Goal: Task Accomplishment & Management: Manage account settings

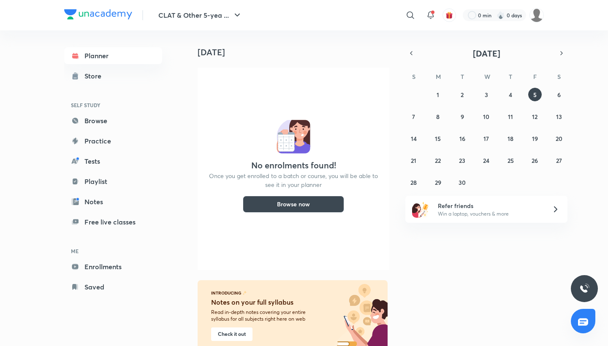
click at [104, 132] on div "Planner Store SELF STUDY Browse Practice Tests Playlist Notes Free live classes…" at bounding box center [113, 171] width 98 height 248
click at [105, 127] on link "Browse" at bounding box center [113, 120] width 98 height 17
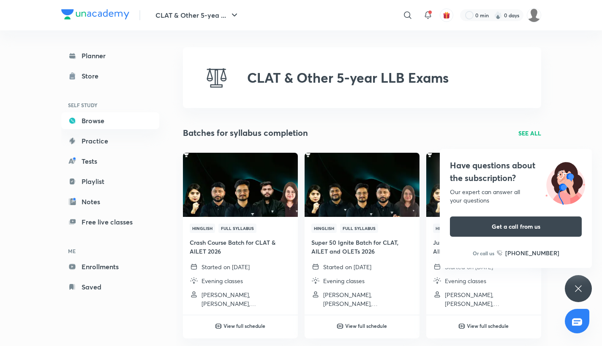
click at [576, 287] on icon at bounding box center [578, 288] width 6 height 6
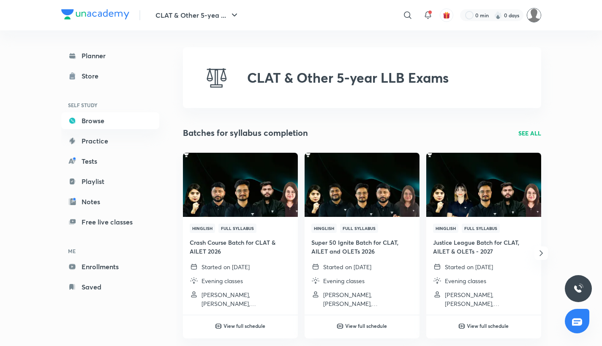
click at [537, 19] on img at bounding box center [534, 15] width 14 height 14
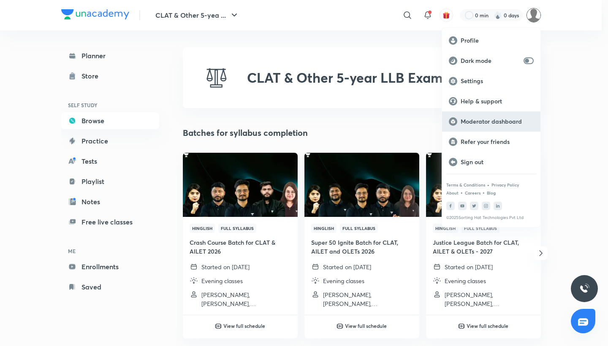
click at [506, 118] on p "Moderator dashboard" at bounding box center [497, 122] width 73 height 8
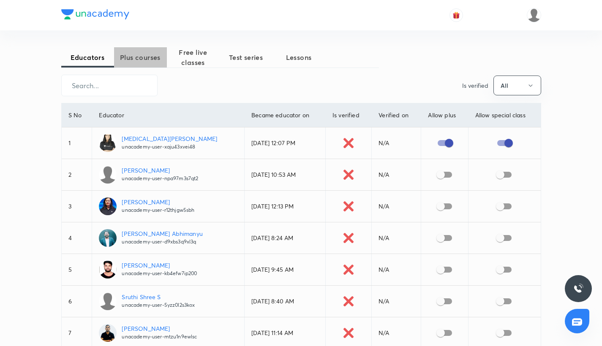
click at [149, 59] on span "Plus courses" at bounding box center [140, 57] width 53 height 10
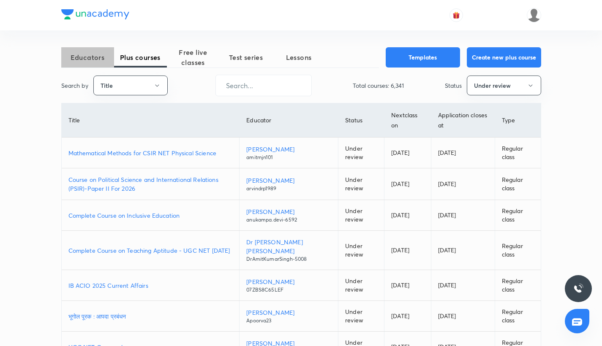
click at [92, 59] on span "Educators" at bounding box center [87, 57] width 53 height 10
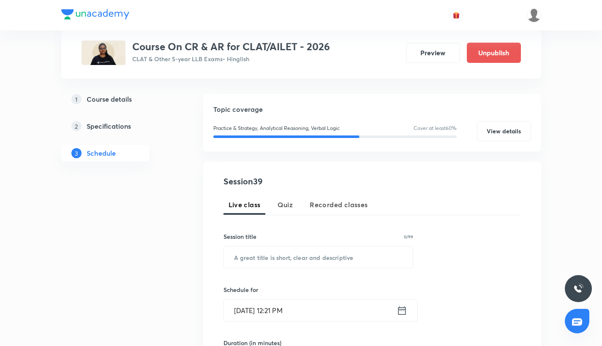
scroll to position [87, 0]
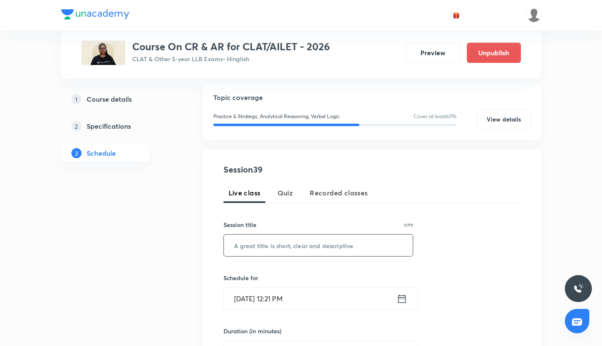
click at [255, 250] on input "text" at bounding box center [318, 246] width 189 height 22
paste input "Seating Arrangement - III"
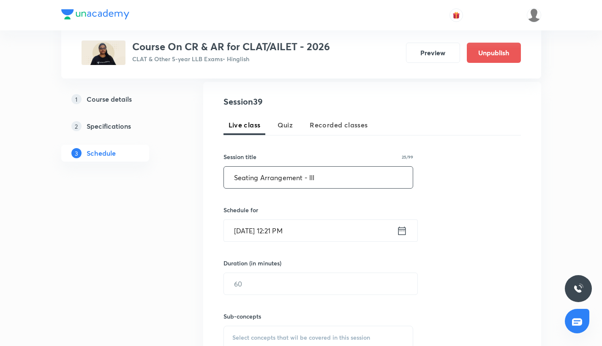
scroll to position [154, 0]
type input "Seating Arrangement - III"
click at [271, 232] on input "Sep 5, 2025, 12:21 PM" at bounding box center [310, 231] width 173 height 22
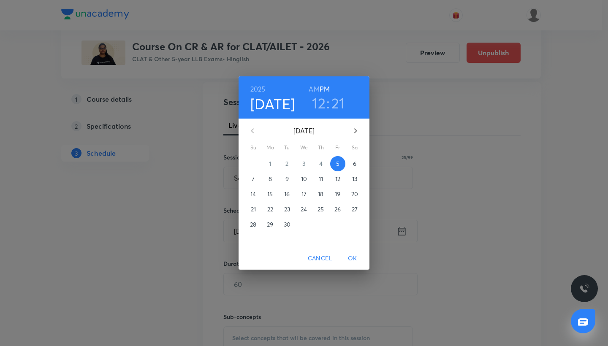
click at [360, 179] on span "13" at bounding box center [354, 179] width 15 height 8
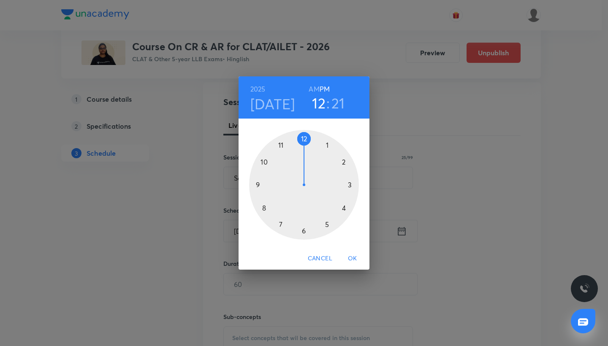
click at [343, 165] on div at bounding box center [304, 185] width 110 height 110
click at [282, 143] on div at bounding box center [304, 185] width 110 height 110
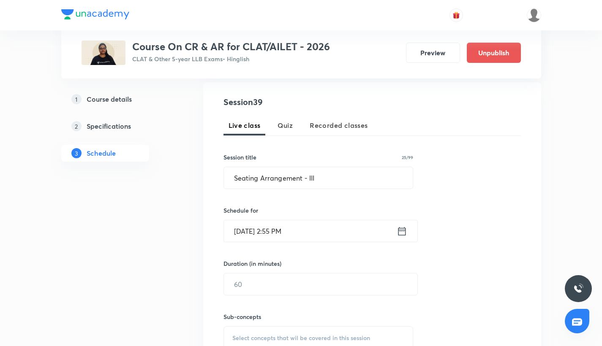
click at [261, 296] on div "Sub-concepts Select concepts that wil be covered in this session" at bounding box center [318, 323] width 190 height 54
click at [249, 288] on input "text" at bounding box center [320, 285] width 193 height 22
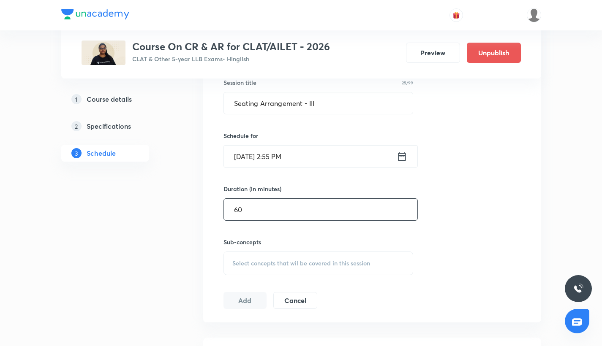
type input "60"
click at [255, 266] on span "Select concepts that wil be covered in this session" at bounding box center [301, 263] width 138 height 7
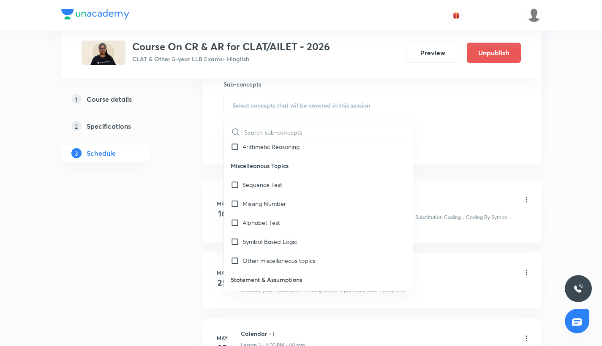
scroll to position [1115, 0]
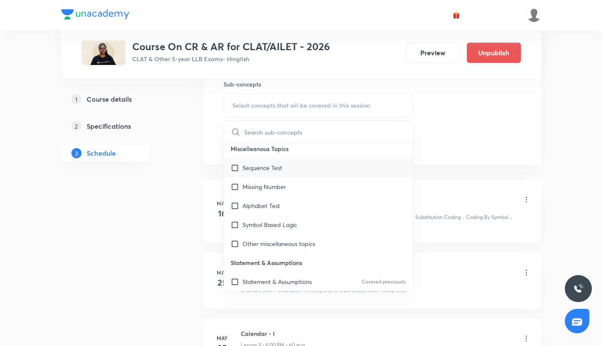
click at [230, 168] on div "Sequence Test" at bounding box center [318, 167] width 189 height 19
checkbox input "true"
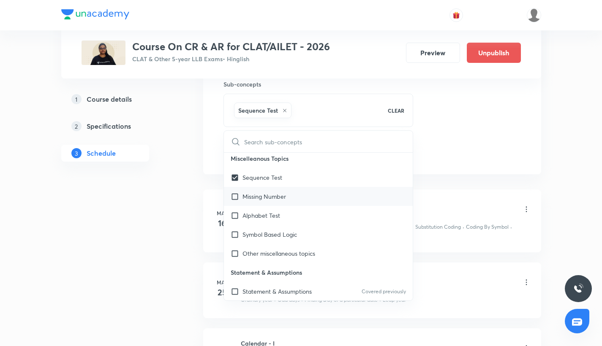
click at [234, 194] on input "checkbox" at bounding box center [237, 196] width 12 height 9
checkbox input "true"
click at [234, 218] on input "checkbox" at bounding box center [237, 215] width 12 height 9
checkbox input "true"
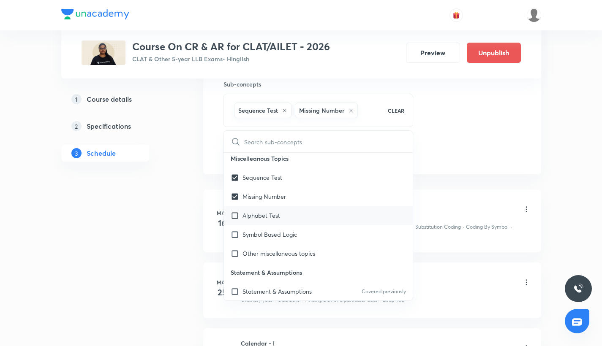
checkbox input "true"
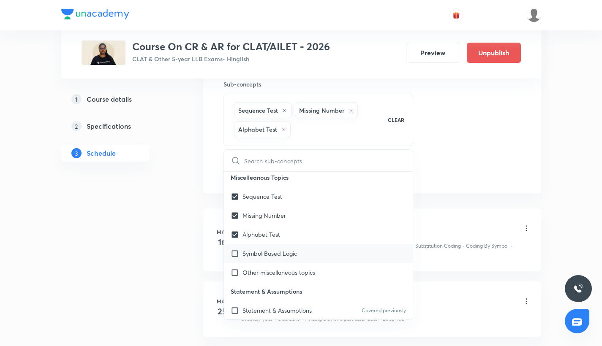
click at [236, 251] on input "checkbox" at bounding box center [237, 253] width 12 height 9
checkbox input "true"
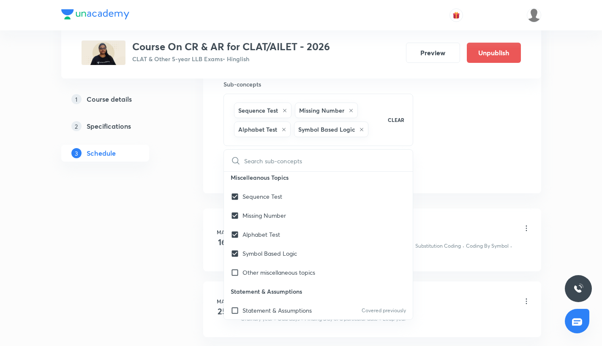
click at [501, 106] on div "Session 39 Live class Quiz Recorded classes Session title 25/99 Seating Arrange…" at bounding box center [371, 21] width 297 height 317
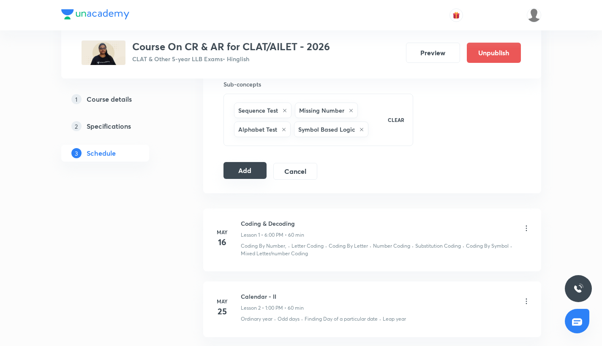
click at [256, 170] on button "Add" at bounding box center [244, 170] width 43 height 17
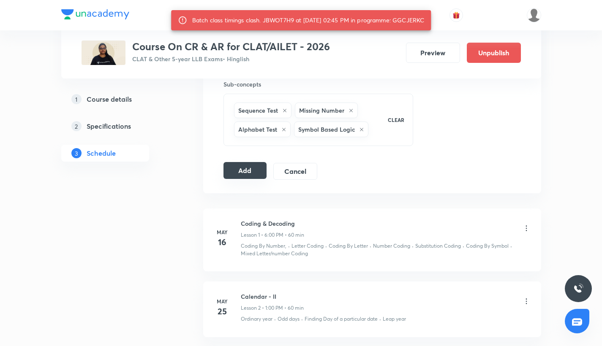
click at [263, 165] on button "Add" at bounding box center [244, 170] width 43 height 17
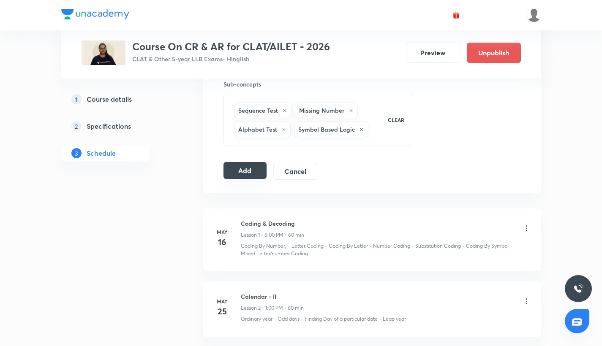
click at [266, 165] on button "Add" at bounding box center [244, 170] width 43 height 17
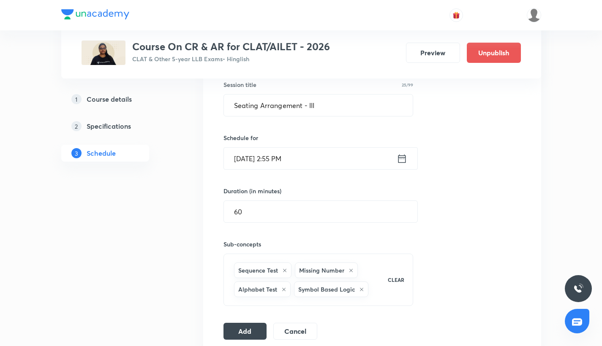
scroll to position [228, 0]
click at [236, 329] on button "Add" at bounding box center [244, 329] width 43 height 17
click at [244, 338] on button "Add" at bounding box center [244, 329] width 43 height 17
click at [244, 336] on button "Add" at bounding box center [244, 329] width 43 height 17
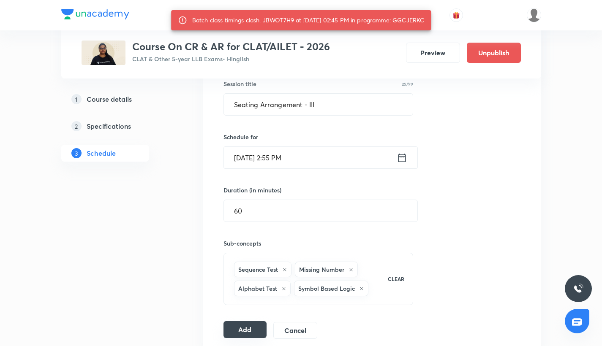
click at [244, 336] on button "Add" at bounding box center [244, 329] width 43 height 17
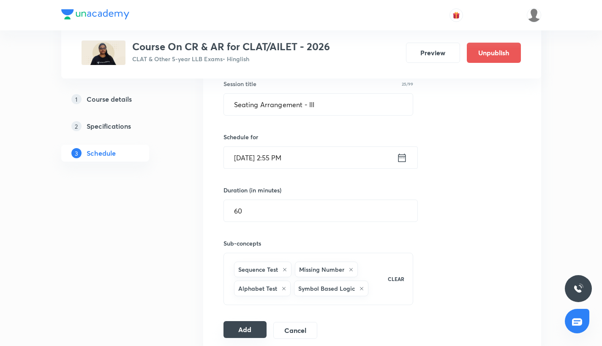
click at [244, 336] on button "Add" at bounding box center [244, 329] width 43 height 17
click at [298, 330] on button "Cancel" at bounding box center [294, 329] width 43 height 17
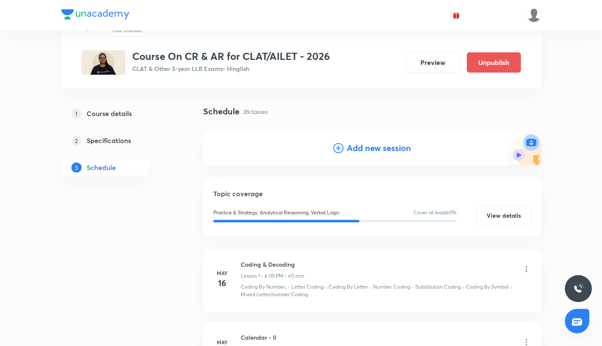
scroll to position [35, 0]
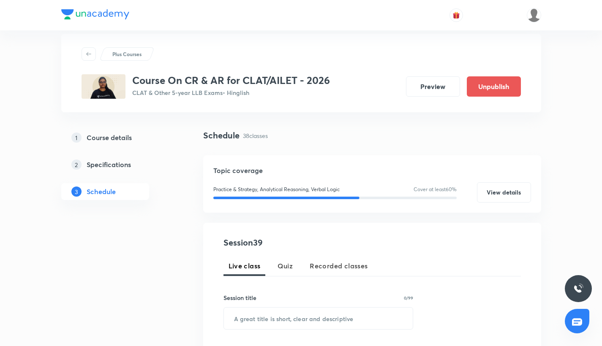
scroll to position [53, 0]
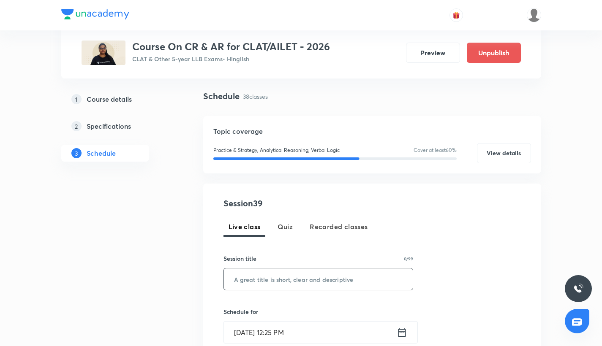
click at [277, 276] on input "text" at bounding box center [318, 280] width 189 height 22
paste input "CR - Revision & Practice Session"
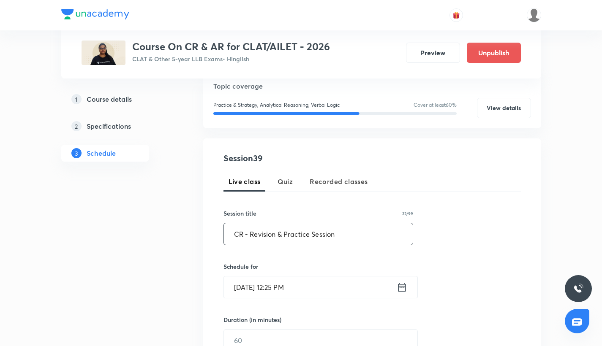
type input "CR - Revision & Practice Session"
click at [247, 292] on input "Sep 5, 2025, 12:25 PM" at bounding box center [310, 288] width 173 height 22
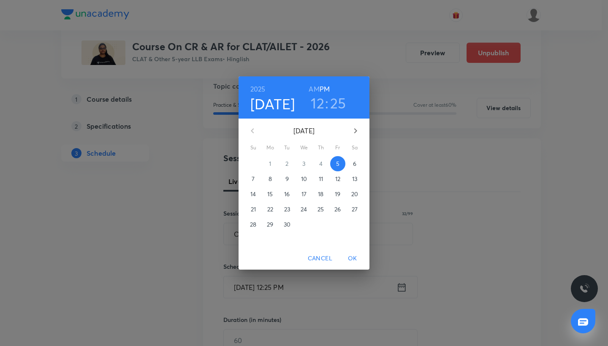
click at [269, 192] on p "15" at bounding box center [269, 194] width 5 height 8
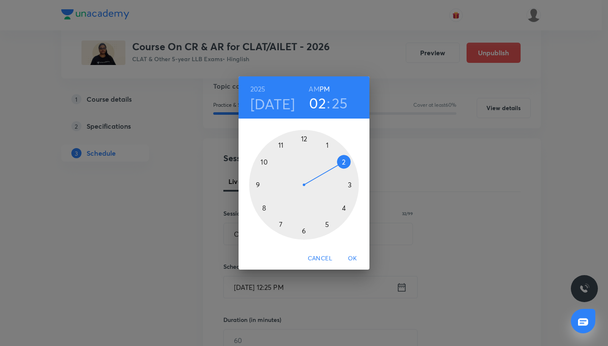
click at [345, 162] on div at bounding box center [304, 185] width 110 height 110
click at [278, 148] on div at bounding box center [304, 185] width 110 height 110
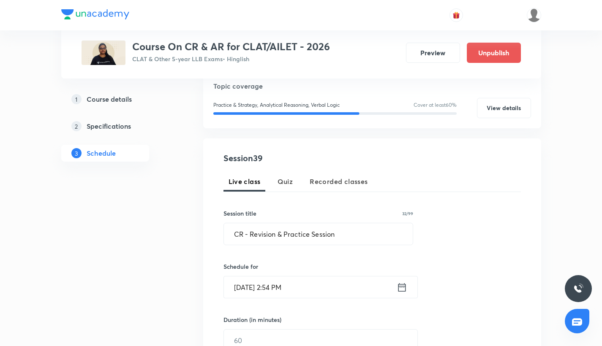
click at [283, 289] on input "Sep 15, 2025, 2:54 PM" at bounding box center [310, 288] width 173 height 22
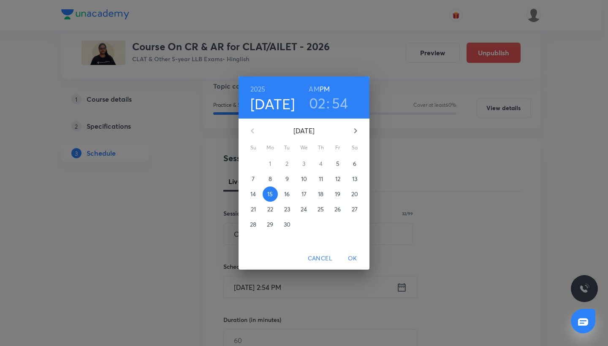
click at [338, 109] on h3 "54" at bounding box center [340, 103] width 16 height 18
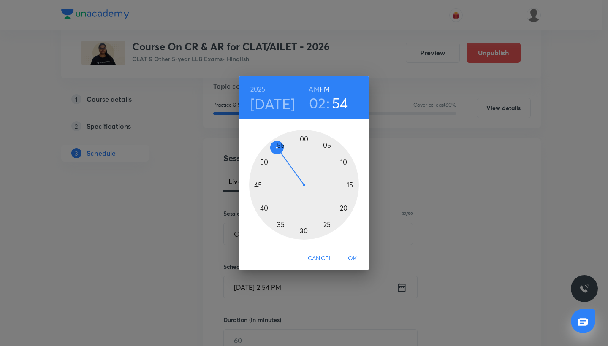
click at [280, 144] on div at bounding box center [304, 185] width 110 height 110
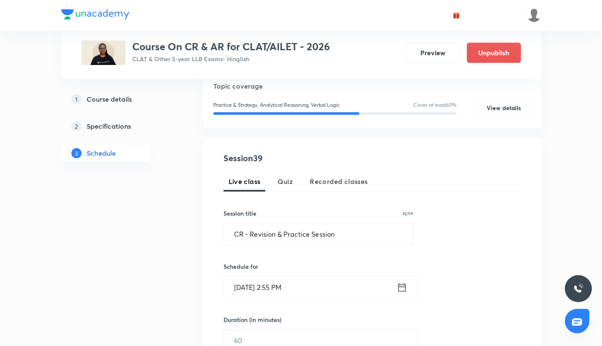
scroll to position [149, 0]
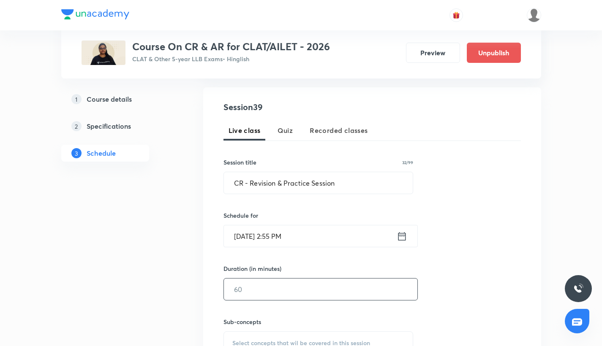
click at [254, 290] on input "text" at bounding box center [320, 290] width 193 height 22
click at [245, 288] on input "text" at bounding box center [320, 290] width 193 height 22
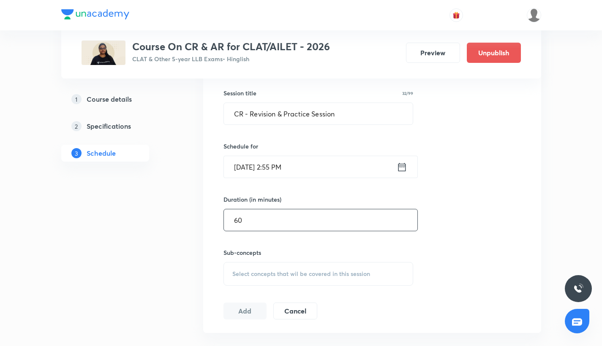
scroll to position [221, 0]
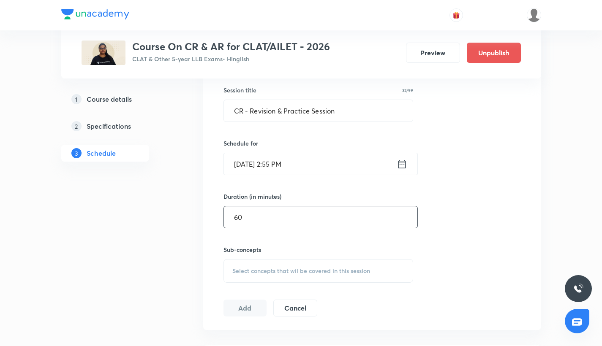
type input "60"
click at [231, 277] on div "Select concepts that wil be covered in this session" at bounding box center [318, 271] width 190 height 24
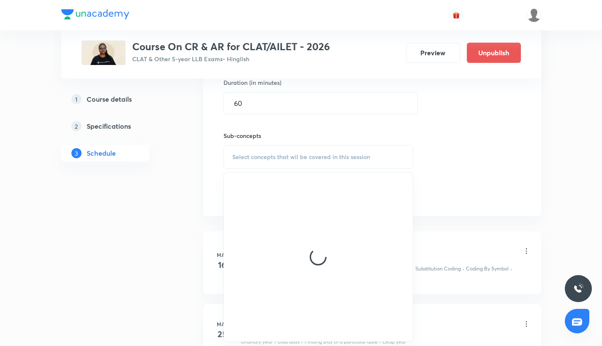
scroll to position [338, 0]
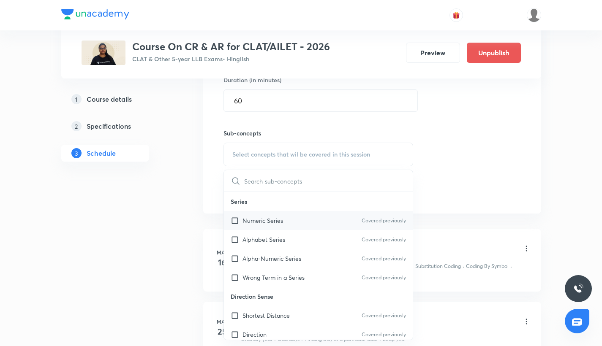
click at [234, 223] on input "checkbox" at bounding box center [237, 220] width 12 height 9
checkbox input "true"
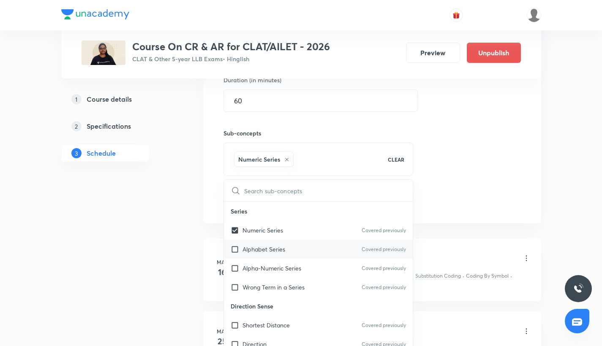
click at [236, 250] on input "checkbox" at bounding box center [237, 249] width 12 height 9
checkbox input "true"
click at [236, 273] on div "Alpha-Numeric Series Covered previously" at bounding box center [318, 268] width 189 height 19
checkbox input "true"
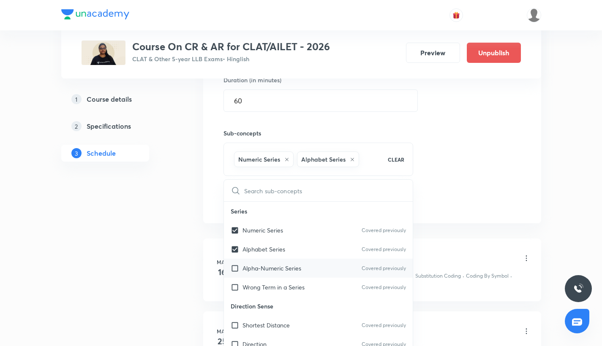
checkbox input "true"
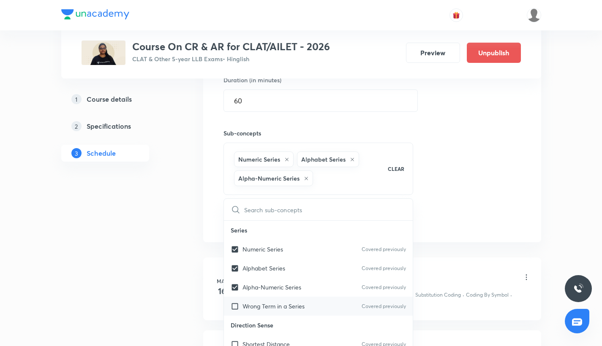
click at [236, 300] on div "Wrong Term in a Series Covered previously" at bounding box center [318, 306] width 189 height 19
checkbox input "true"
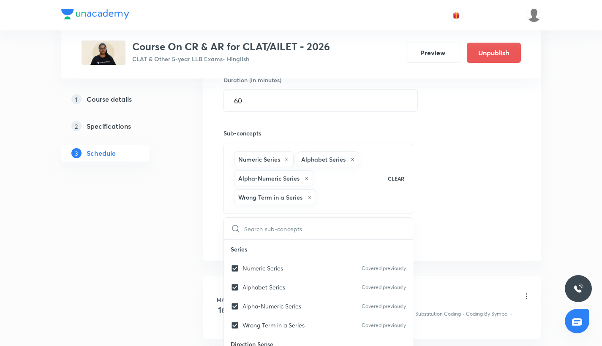
click at [463, 228] on div "Session 39 Live class Quiz Recorded classes Session title 32/99 CR - Revision &…" at bounding box center [371, 80] width 297 height 336
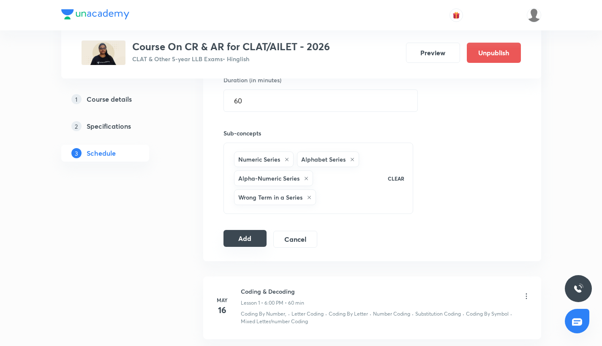
click at [237, 247] on button "Add" at bounding box center [244, 238] width 43 height 17
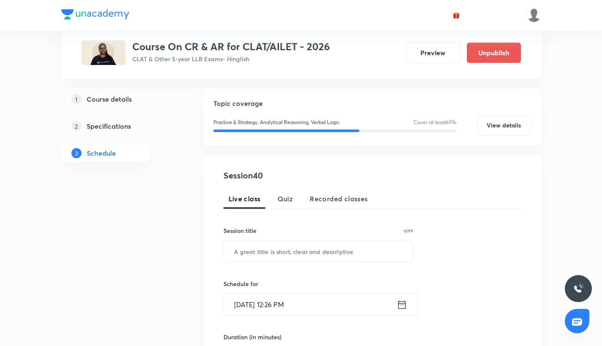
scroll to position [85, 0]
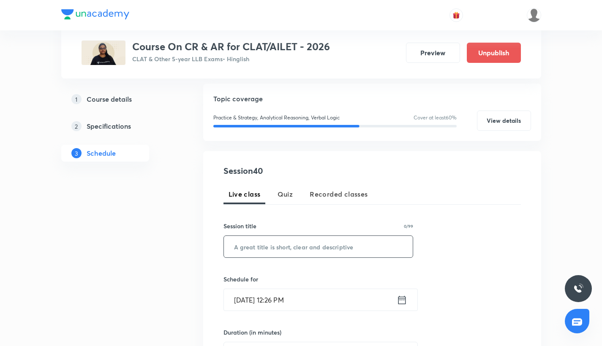
click at [250, 246] on input "text" at bounding box center [318, 247] width 189 height 22
paste input "Puzzles - I"
type input "Puzzles - I"
click at [253, 298] on input "Sep 5, 2025, 12:26 PM" at bounding box center [310, 300] width 173 height 22
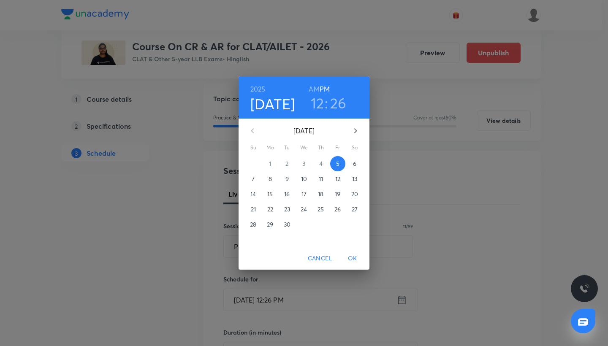
click at [340, 191] on p "19" at bounding box center [337, 194] width 5 height 8
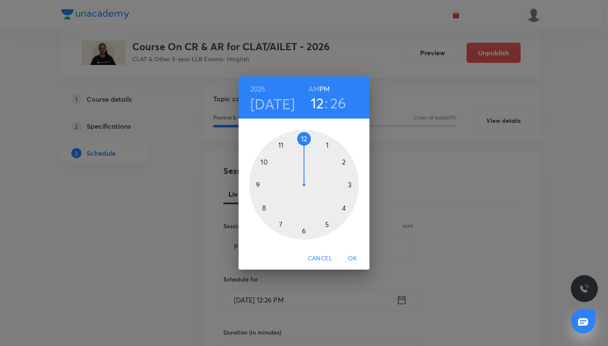
click at [343, 159] on div at bounding box center [304, 185] width 110 height 110
click at [281, 146] on div at bounding box center [304, 185] width 110 height 110
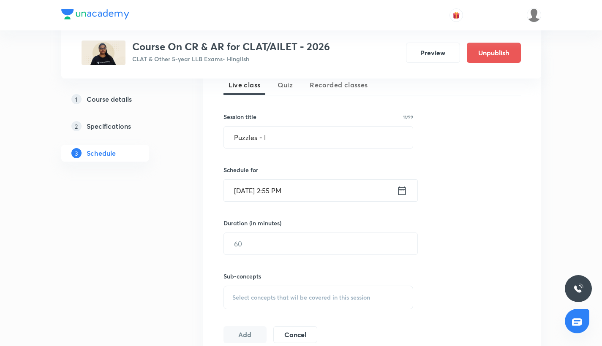
scroll to position [207, 0]
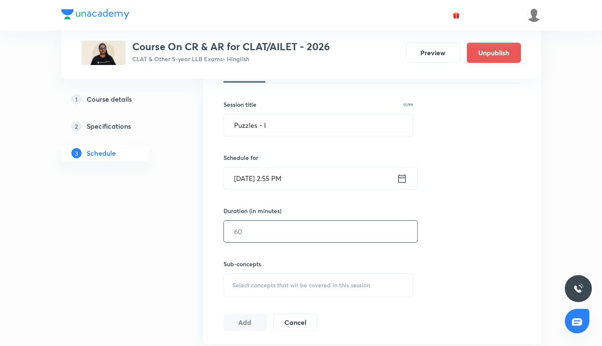
click at [245, 235] on input "text" at bounding box center [320, 232] width 193 height 22
type input "60"
click at [246, 281] on div "Select concepts that wil be covered in this session" at bounding box center [318, 286] width 190 height 24
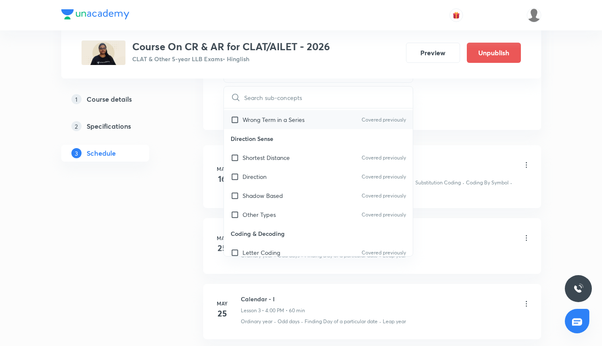
scroll to position [114, 0]
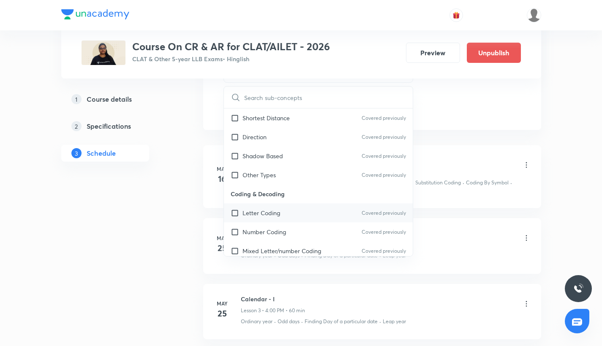
click at [238, 209] on input "checkbox" at bounding box center [237, 213] width 12 height 9
checkbox input "true"
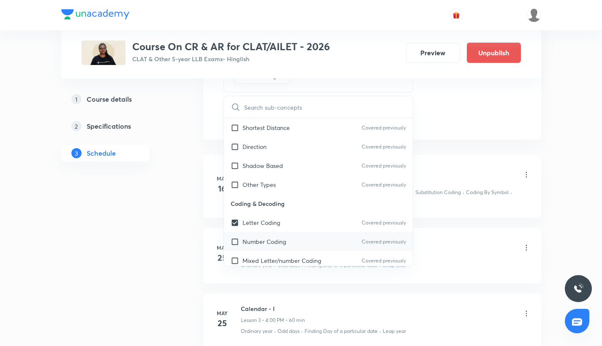
click at [233, 244] on input "checkbox" at bounding box center [237, 241] width 12 height 9
checkbox input "true"
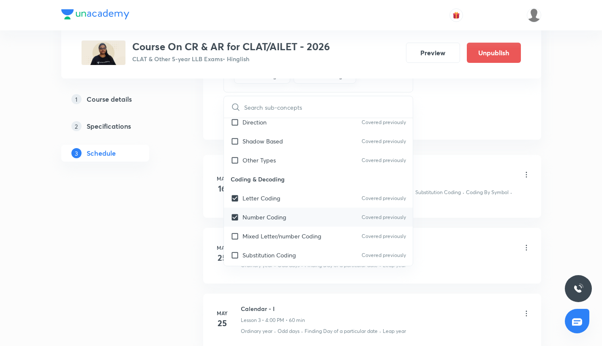
scroll to position [141, 0]
click at [233, 244] on div "Substitution Coding Covered previously" at bounding box center [318, 253] width 189 height 19
checkbox input "true"
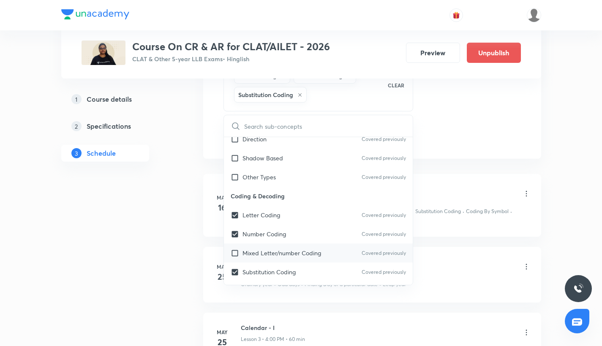
click at [233, 257] on input "checkbox" at bounding box center [237, 253] width 12 height 9
checkbox input "true"
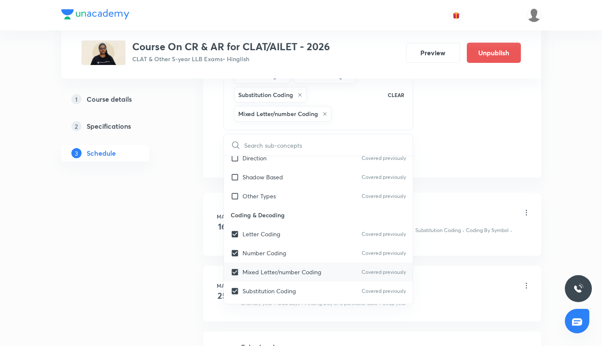
checkbox input "true"
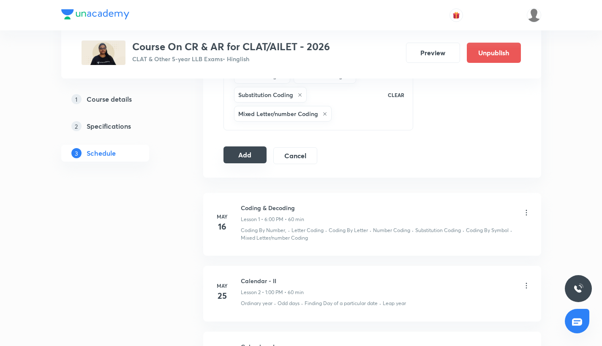
click at [261, 157] on button "Add" at bounding box center [244, 155] width 43 height 17
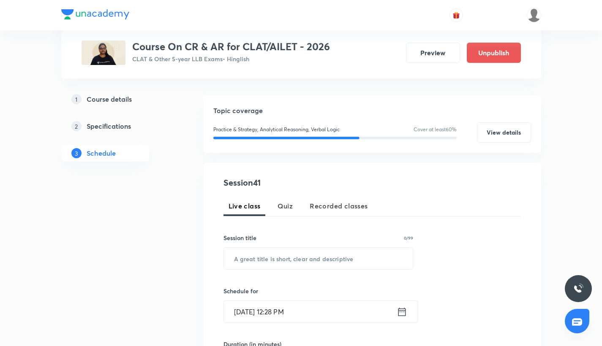
scroll to position [100, 0]
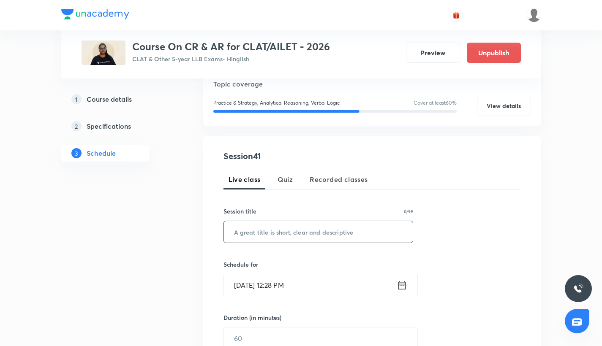
click at [248, 235] on input "text" at bounding box center [318, 232] width 189 height 22
paste input "Puzzles - II"
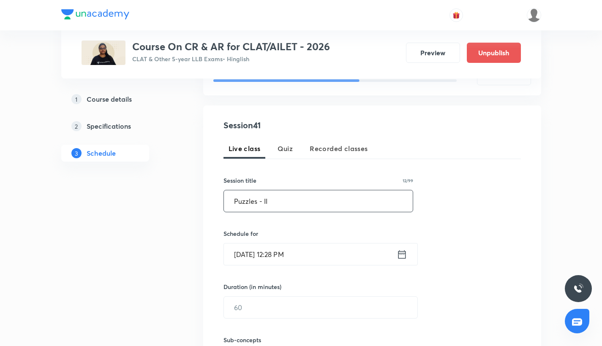
scroll to position [133, 0]
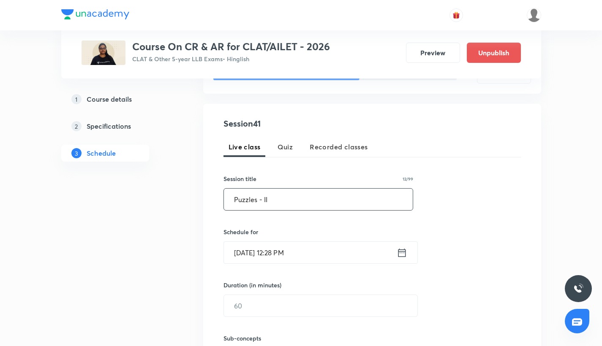
type input "Puzzles - II"
click at [266, 254] on input "[DATE] 12:28 PM" at bounding box center [310, 253] width 173 height 22
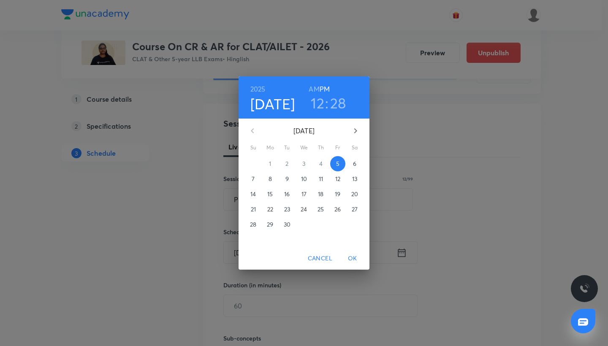
click at [351, 194] on p "20" at bounding box center [354, 194] width 7 height 8
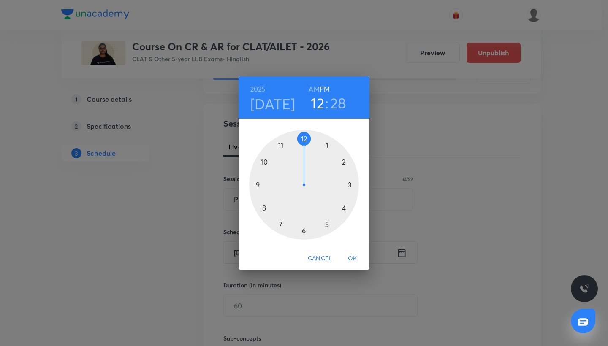
click at [342, 163] on div at bounding box center [304, 185] width 110 height 110
click at [282, 144] on div at bounding box center [304, 185] width 110 height 110
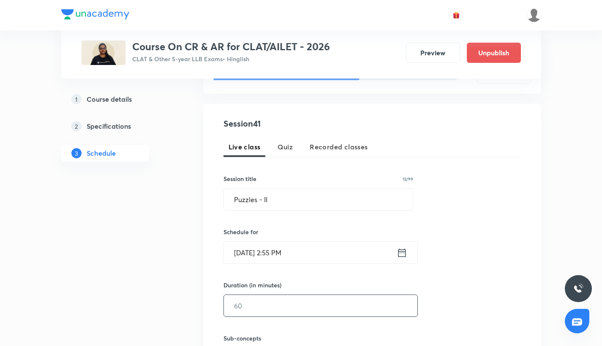
click at [262, 310] on input "text" at bounding box center [320, 306] width 193 height 22
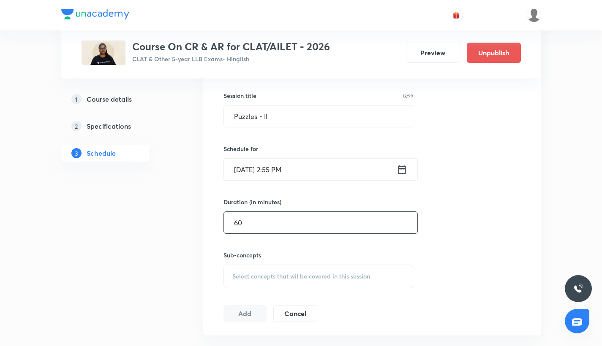
scroll to position [224, 0]
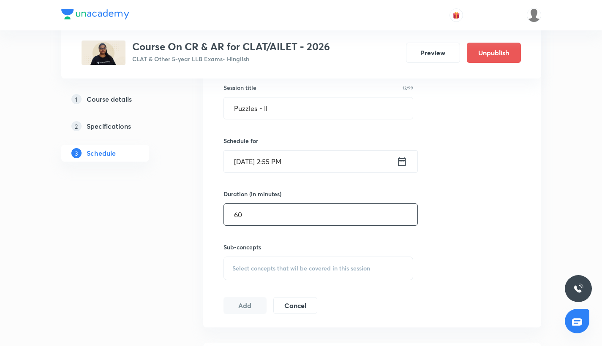
type input "60"
click at [254, 258] on div "Select concepts that wil be covered in this session" at bounding box center [318, 269] width 190 height 24
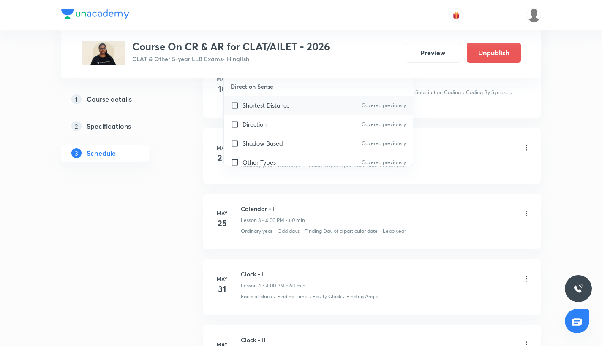
scroll to position [45, 0]
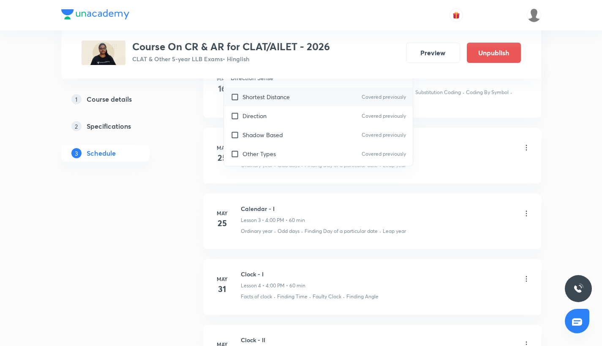
click at [231, 98] on input "checkbox" at bounding box center [237, 96] width 12 height 9
checkbox input "true"
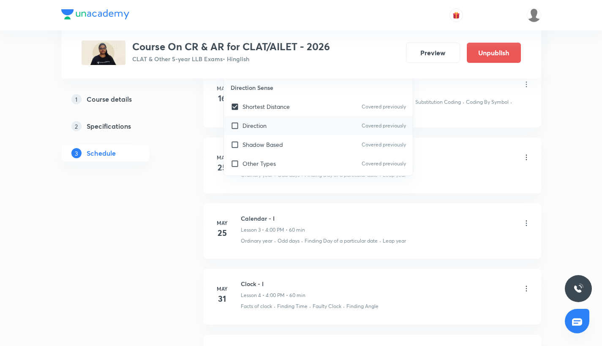
click at [234, 126] on input "checkbox" at bounding box center [237, 125] width 12 height 9
checkbox input "true"
click at [234, 150] on div "Shadow Based Covered previously" at bounding box center [318, 144] width 189 height 19
checkbox input "true"
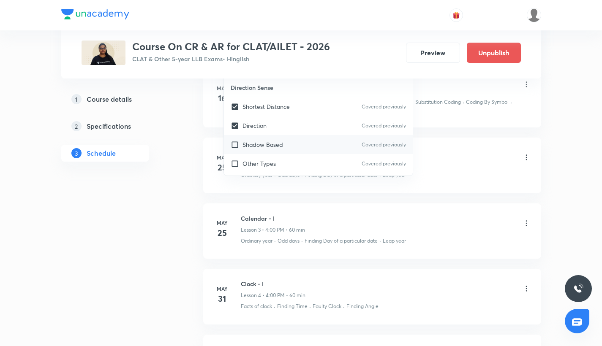
checkbox input "true"
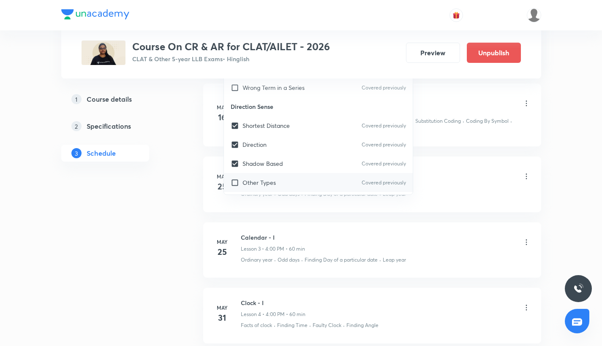
click at [234, 182] on input "checkbox" at bounding box center [237, 182] width 12 height 9
checkbox input "true"
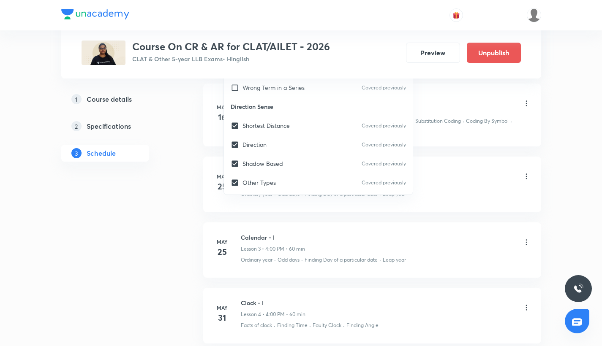
click at [455, 116] on div "Coding & Decoding Lesson 1 • 6:00 PM • 60 min Coding By Number, · Letter Coding…" at bounding box center [386, 113] width 290 height 38
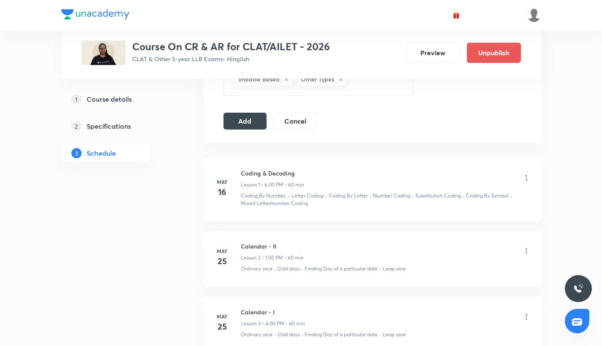
scroll to position [436, 0]
click at [249, 116] on button "Add" at bounding box center [244, 121] width 43 height 17
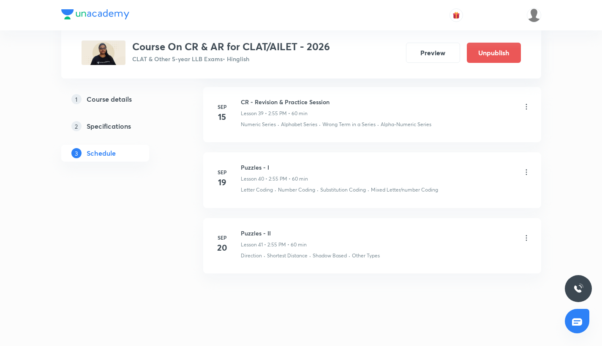
scroll to position [2987, 0]
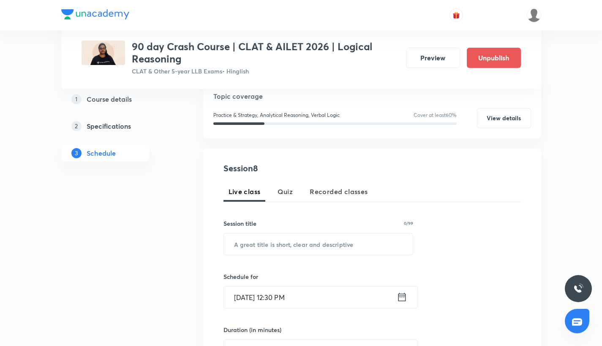
scroll to position [133, 0]
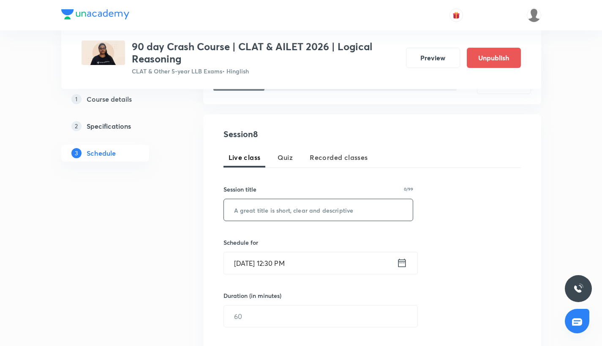
click at [255, 203] on input "text" at bounding box center [318, 210] width 189 height 22
paste input "Assumptions - II"
type input "Assumptions - II"
click at [252, 265] on input "[DATE] 12:30 PM" at bounding box center [310, 264] width 173 height 22
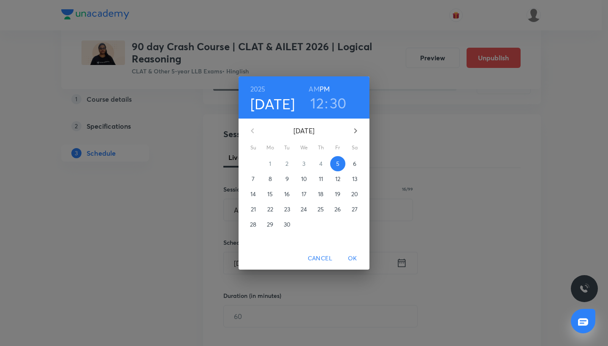
click at [338, 182] on p "12" at bounding box center [337, 179] width 5 height 8
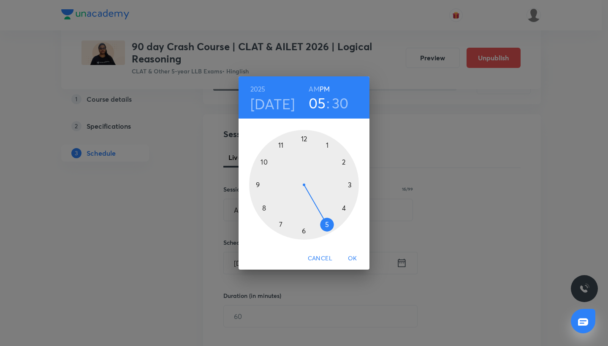
click at [326, 222] on div at bounding box center [304, 185] width 110 height 110
click at [299, 229] on div at bounding box center [304, 185] width 110 height 110
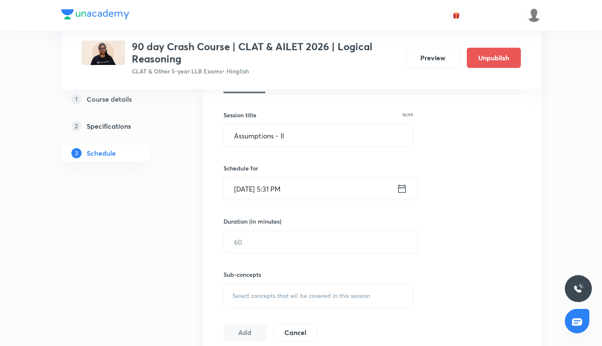
scroll to position [220, 0]
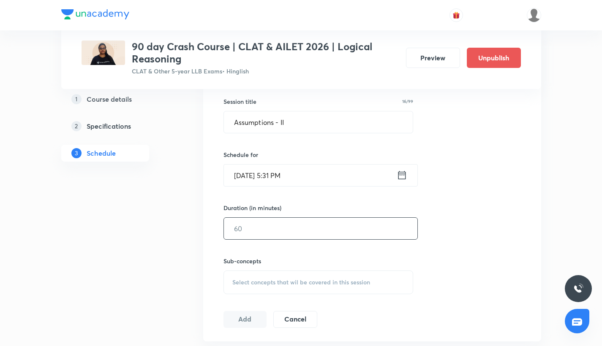
click at [270, 230] on input "text" at bounding box center [320, 229] width 193 height 22
type input "75"
click at [271, 269] on div "Sub-concepts Select concepts that wil be covered in this session" at bounding box center [318, 276] width 190 height 38
click at [271, 276] on div "Select concepts that wil be covered in this session" at bounding box center [318, 283] width 190 height 24
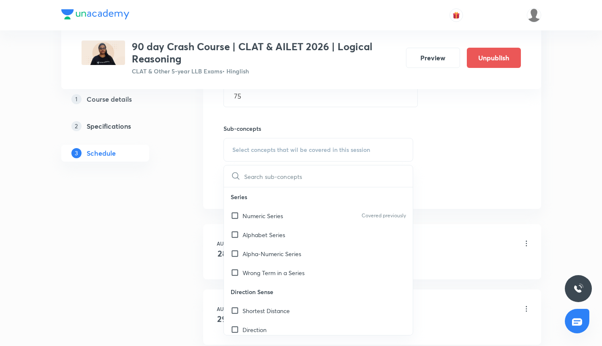
scroll to position [355, 0]
click at [239, 215] on input "checkbox" at bounding box center [237, 213] width 12 height 9
checkbox input "true"
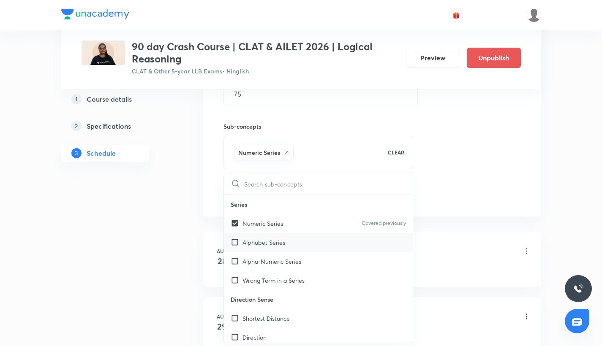
click at [236, 241] on input "checkbox" at bounding box center [237, 242] width 12 height 9
checkbox input "true"
click at [236, 264] on input "checkbox" at bounding box center [237, 261] width 12 height 9
checkbox input "true"
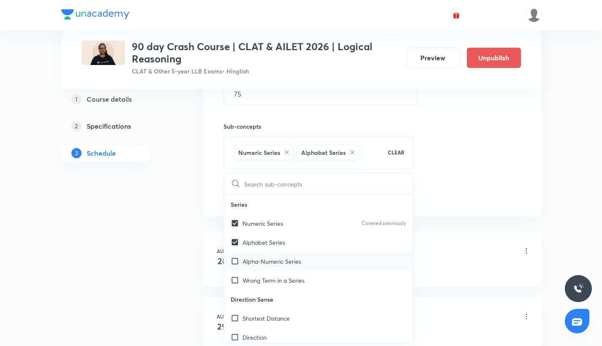
checkbox input "true"
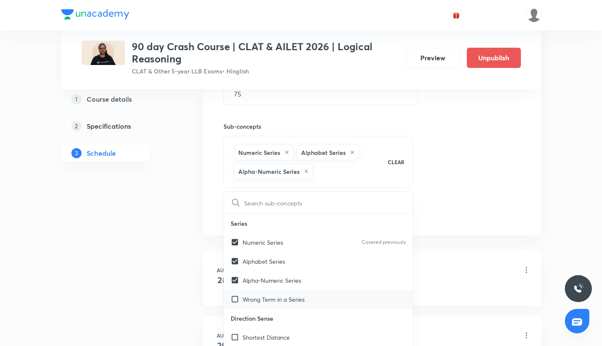
click at [235, 298] on input "checkbox" at bounding box center [237, 299] width 12 height 9
checkbox input "true"
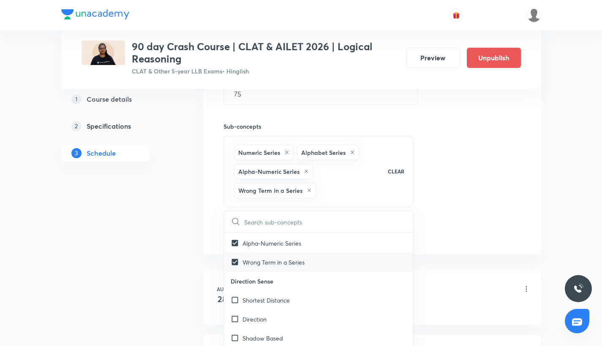
scroll to position [69, 0]
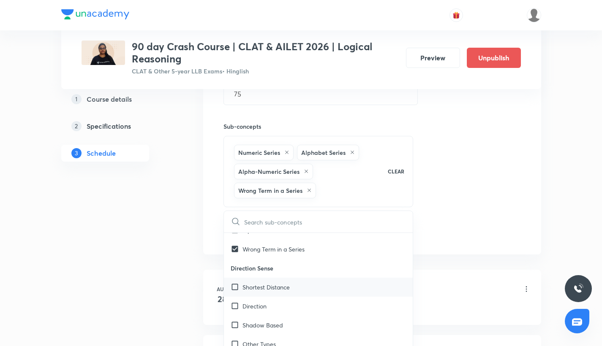
click at [233, 290] on input "checkbox" at bounding box center [237, 287] width 12 height 9
checkbox input "true"
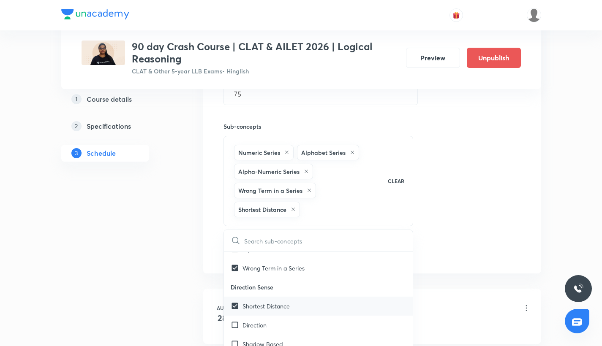
checkbox input "true"
click at [233, 304] on input "checkbox" at bounding box center [237, 306] width 12 height 9
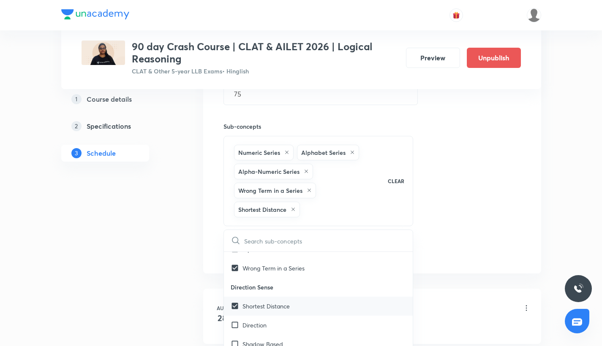
checkbox input "false"
checkbox input "true"
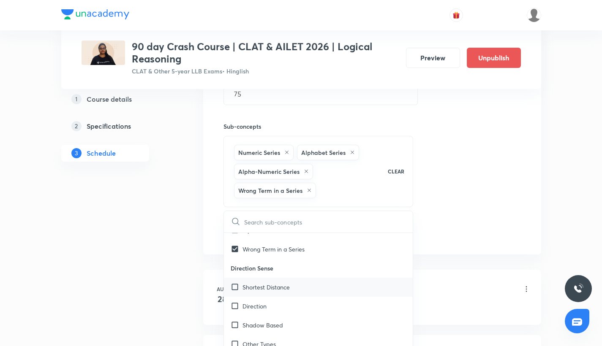
click at [233, 304] on input "checkbox" at bounding box center [237, 306] width 12 height 9
checkbox input "true"
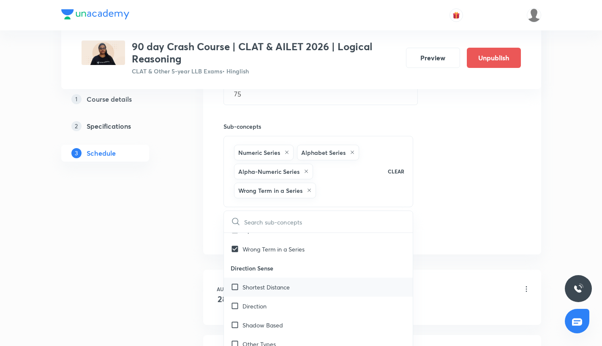
checkbox input "true"
click at [233, 283] on input "checkbox" at bounding box center [237, 287] width 12 height 9
checkbox input "true"
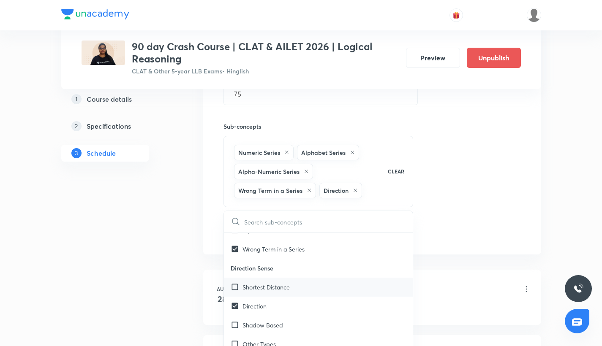
checkbox input "true"
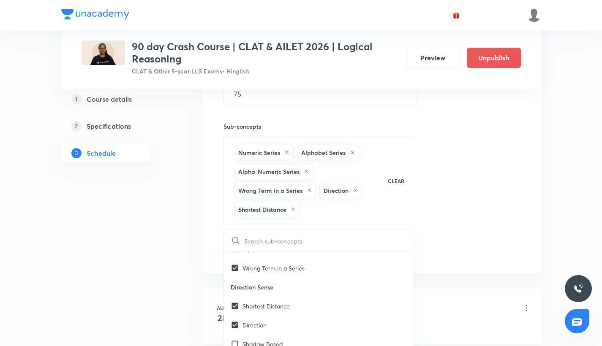
click at [467, 177] on div "Session 8 Live class Quiz Recorded classes Session title 16/99 Assumptions - II…" at bounding box center [371, 82] width 297 height 355
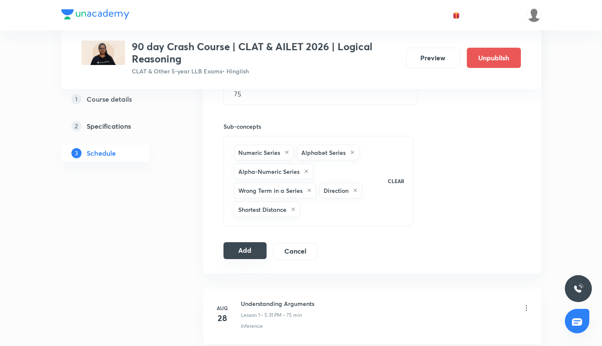
click at [253, 254] on button "Add" at bounding box center [244, 250] width 43 height 17
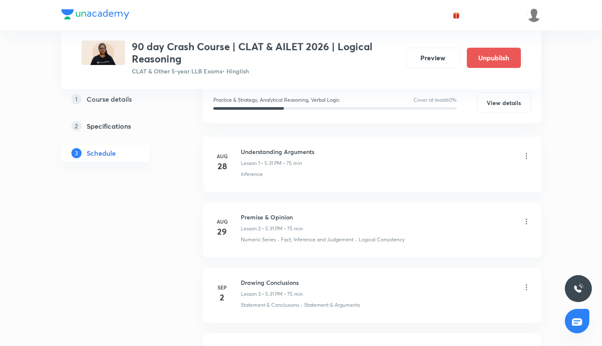
scroll to position [0, 0]
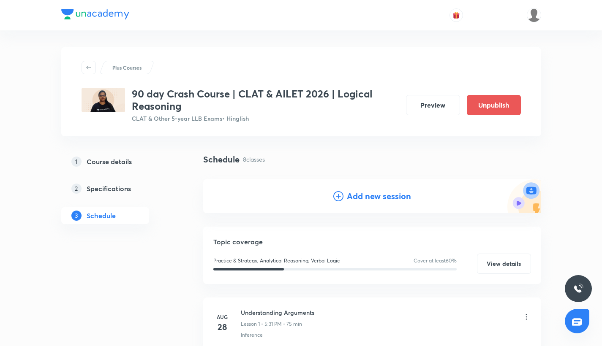
click at [383, 201] on h4 "Add new session" at bounding box center [379, 196] width 64 height 13
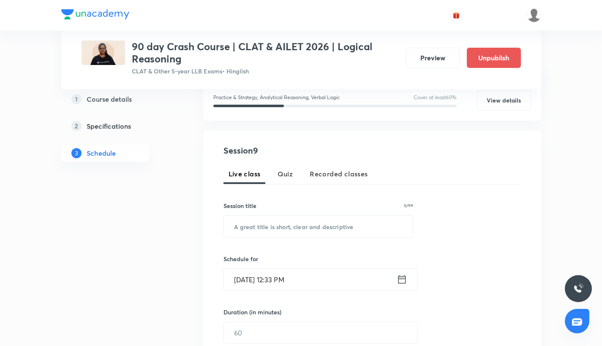
scroll to position [120, 0]
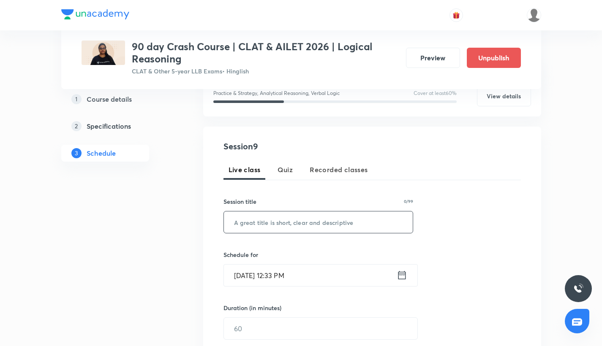
click at [249, 226] on input "text" at bounding box center [318, 223] width 189 height 22
paste input "Assumptions - III"
type input "Assumptions - III"
click at [274, 278] on input "[DATE] 12:33 PM" at bounding box center [310, 276] width 173 height 22
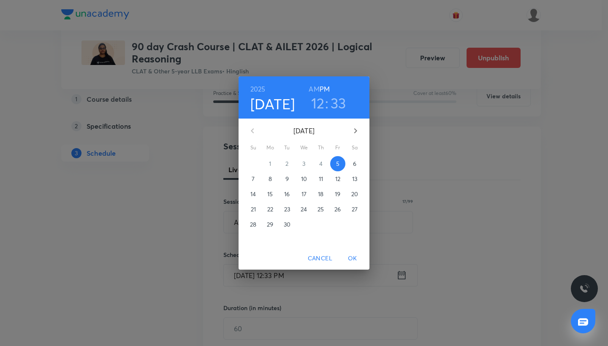
click at [290, 196] on span "16" at bounding box center [287, 194] width 15 height 8
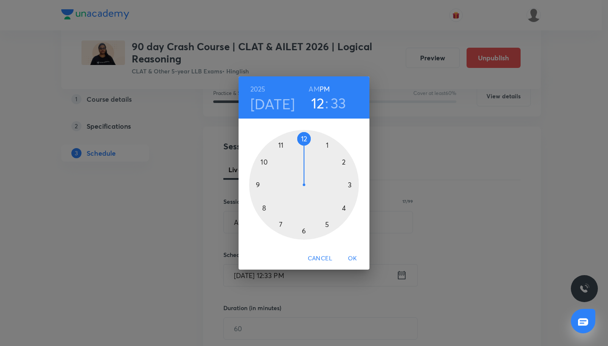
click at [326, 225] on div at bounding box center [304, 185] width 110 height 110
click at [292, 230] on div at bounding box center [304, 185] width 110 height 110
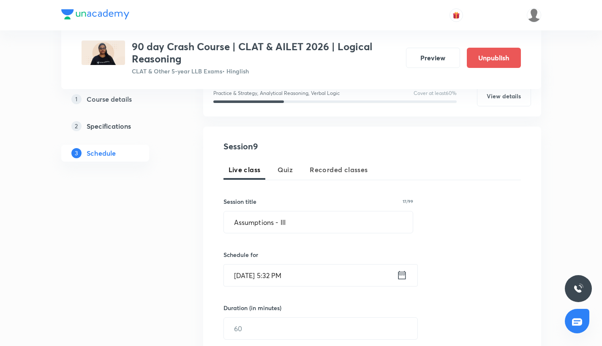
click at [293, 272] on input "Sep 16, 2025, 5:32 PM" at bounding box center [310, 276] width 173 height 22
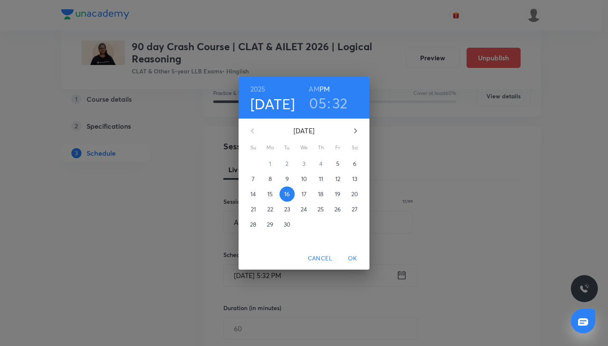
click at [340, 105] on h3 "32" at bounding box center [340, 103] width 16 height 18
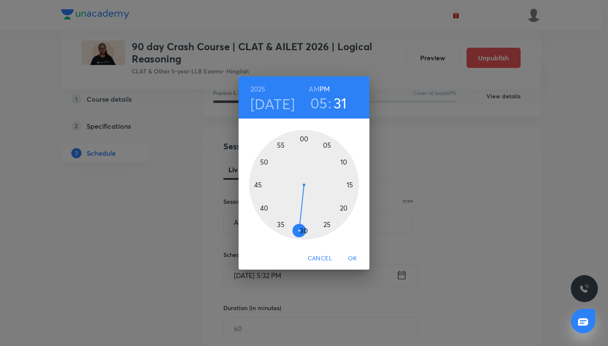
drag, startPoint x: 294, startPoint y: 231, endPoint x: 298, endPoint y: 232, distance: 4.4
click at [299, 233] on div at bounding box center [304, 185] width 110 height 110
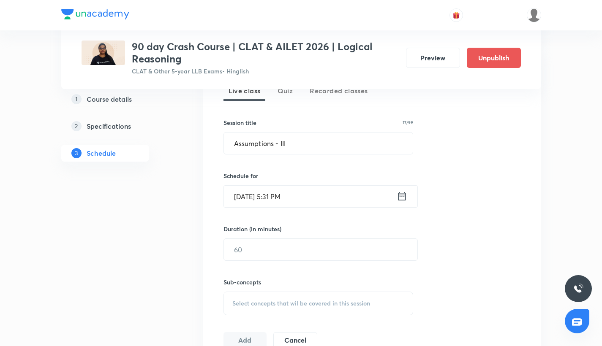
scroll to position [214, 0]
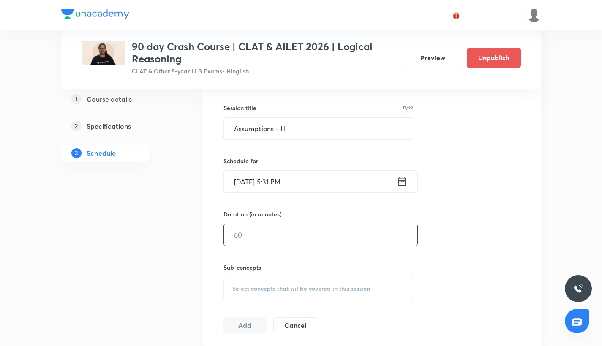
click at [270, 239] on input "text" at bounding box center [320, 235] width 193 height 22
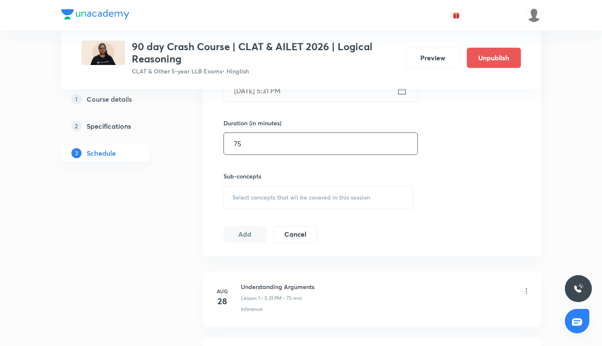
scroll to position [315, 0]
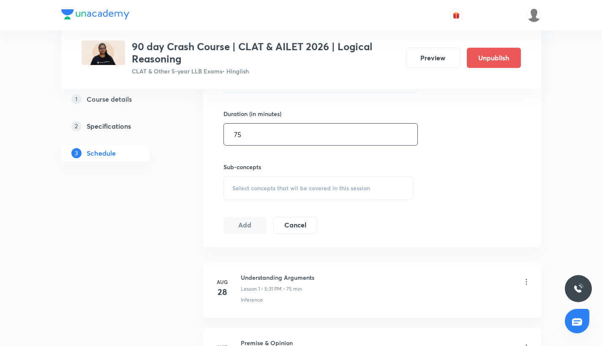
type input "75"
click at [258, 189] on span "Select concepts that wil be covered in this session" at bounding box center [301, 188] width 138 height 7
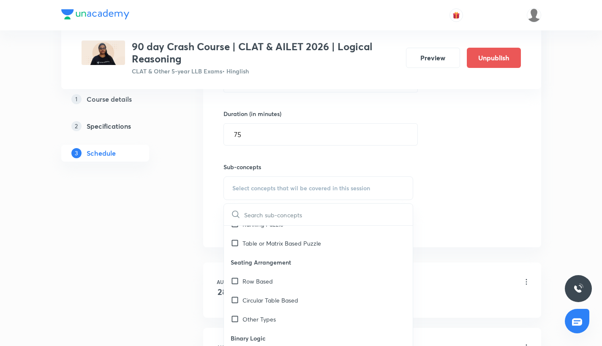
scroll to position [828, 0]
click at [237, 280] on input "checkbox" at bounding box center [237, 281] width 12 height 9
checkbox input "true"
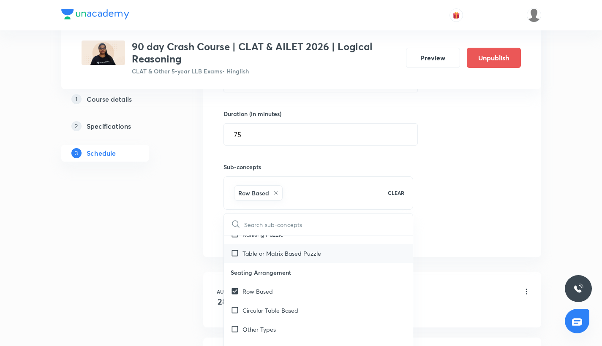
click at [236, 249] on input "checkbox" at bounding box center [237, 253] width 12 height 9
checkbox input "true"
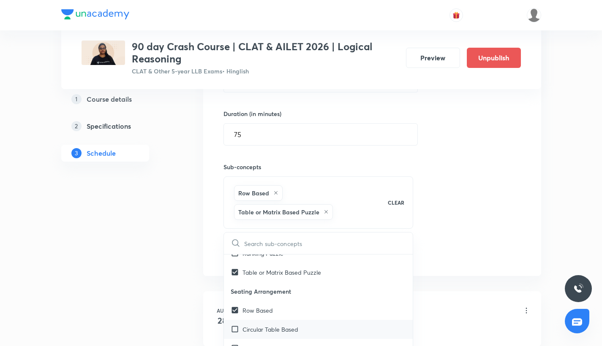
click at [233, 329] on input "checkbox" at bounding box center [237, 329] width 12 height 9
checkbox input "true"
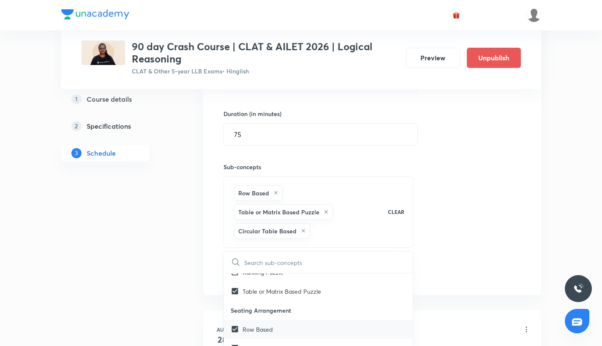
scroll to position [920, 0]
click at [235, 304] on div "Binary Logic" at bounding box center [318, 313] width 189 height 19
checkbox input "true"
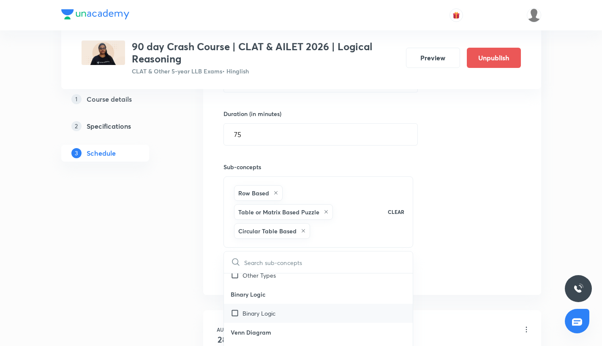
checkbox input "true"
click at [234, 278] on input "checkbox" at bounding box center [237, 275] width 12 height 9
checkbox input "true"
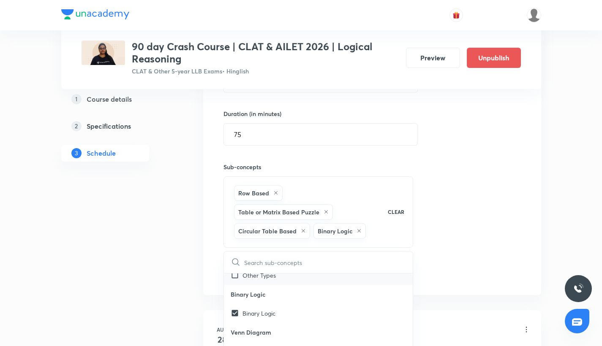
checkbox input "true"
click at [447, 212] on div "Session 9 Live class Quiz Recorded classes Session title 17/99 Assumptions - II…" at bounding box center [371, 123] width 297 height 355
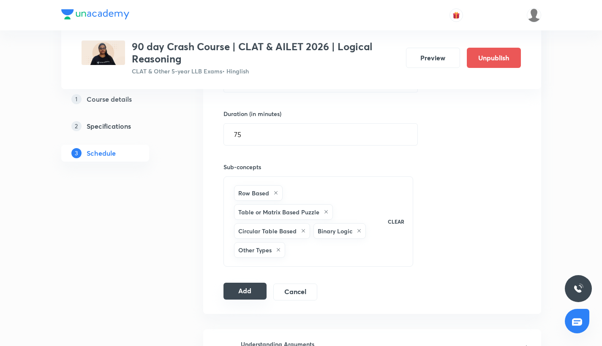
click at [243, 291] on button "Add" at bounding box center [244, 291] width 43 height 17
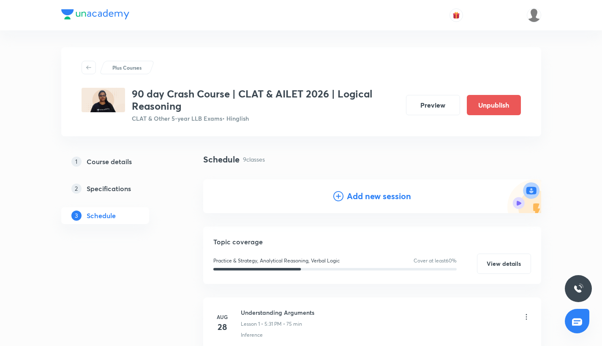
scroll to position [66, 0]
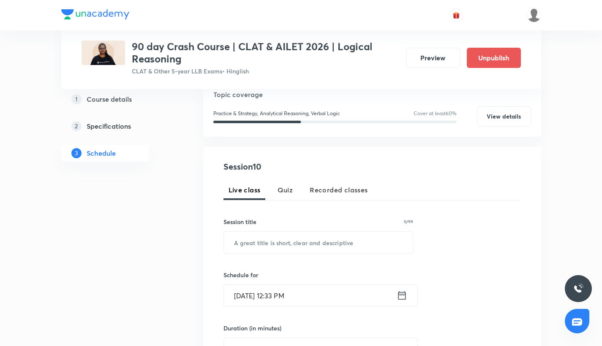
scroll to position [106, 0]
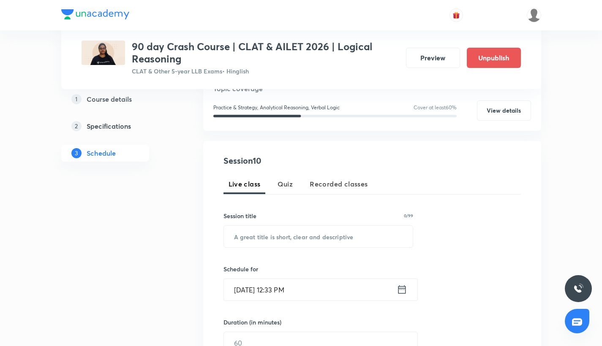
click at [236, 248] on div "Session 10 Live class Quiz Recorded classes Session title 0/99 ​ Schedule for […" at bounding box center [371, 299] width 297 height 288
click at [236, 237] on input "text" at bounding box center [318, 237] width 189 height 22
paste input "Assumptions - III"
type input "Assumptions - III"
click at [265, 293] on input "[DATE] 12:33 PM" at bounding box center [310, 290] width 173 height 22
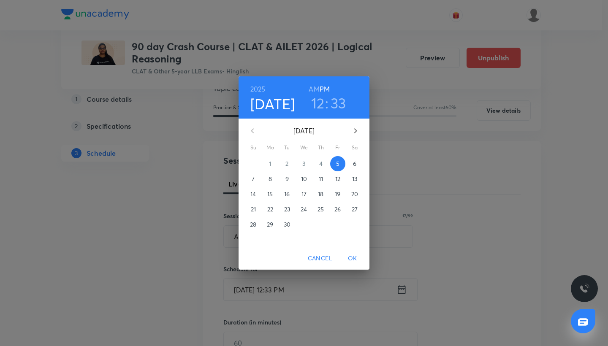
click at [287, 196] on p "16" at bounding box center [286, 194] width 5 height 8
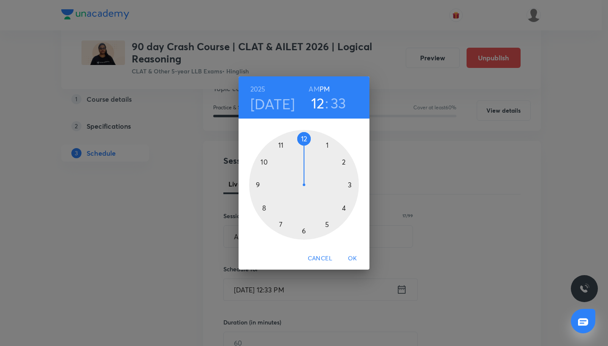
click at [326, 223] on div at bounding box center [304, 185] width 110 height 110
click at [293, 232] on div at bounding box center [304, 185] width 110 height 110
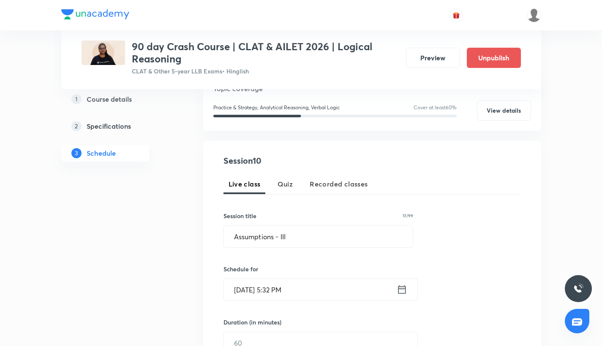
click at [287, 282] on input "[DATE] 5:32 PM" at bounding box center [310, 290] width 173 height 22
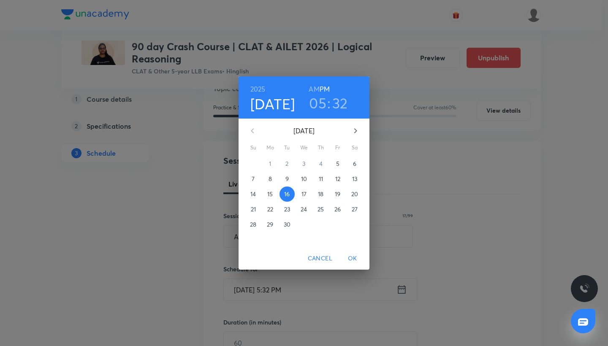
click at [339, 105] on h3 "32" at bounding box center [340, 103] width 16 height 18
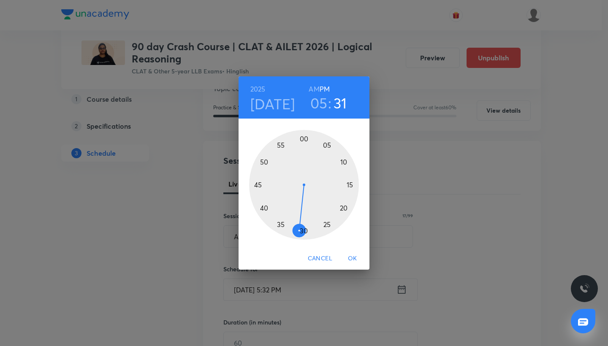
drag, startPoint x: 294, startPoint y: 230, endPoint x: 298, endPoint y: 232, distance: 4.6
click at [298, 232] on div at bounding box center [304, 185] width 110 height 110
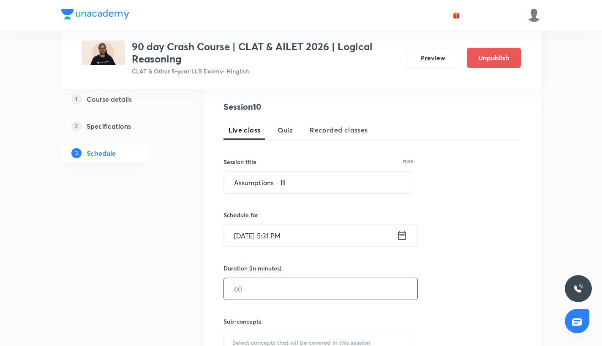
scroll to position [166, 0]
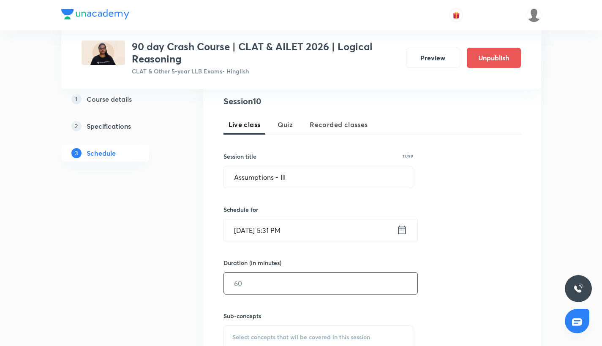
click at [279, 278] on input "text" at bounding box center [320, 284] width 193 height 22
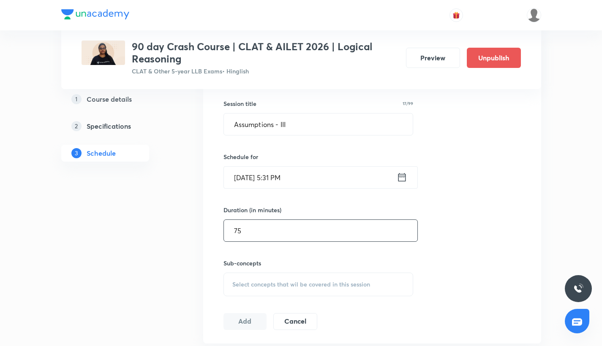
scroll to position [229, 0]
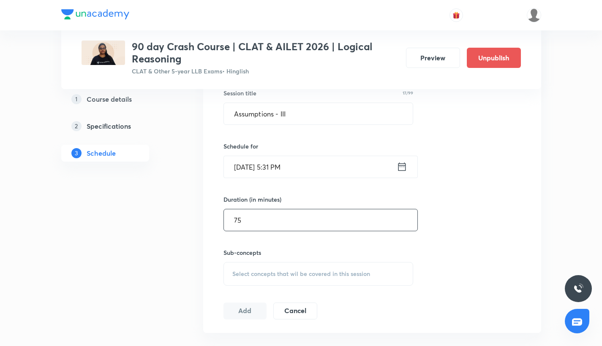
type input "75"
click at [288, 271] on span "Select concepts that wil be covered in this session" at bounding box center [301, 274] width 138 height 7
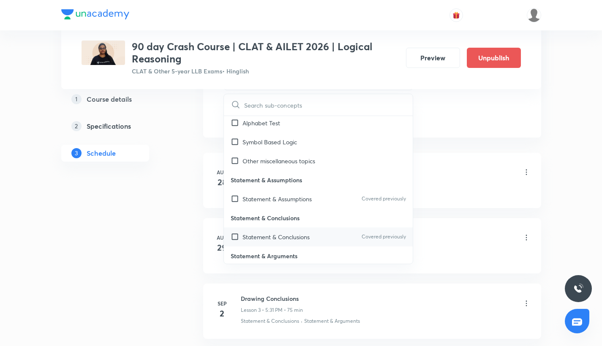
scroll to position [1168, 0]
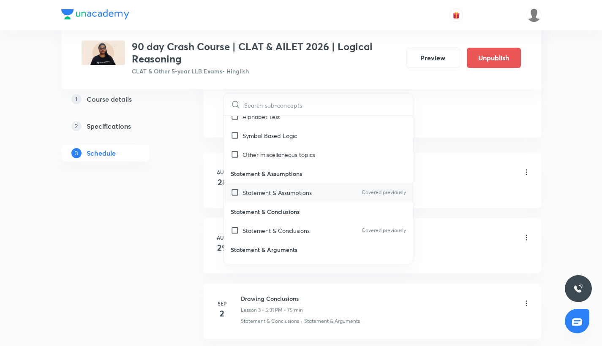
click at [229, 189] on div "Statement & Assumptions Covered previously" at bounding box center [318, 192] width 189 height 19
checkbox input "true"
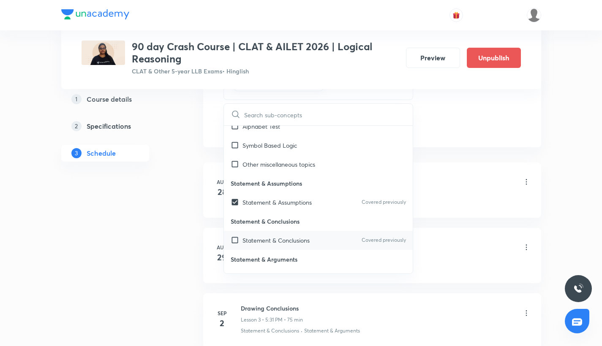
click at [236, 241] on input "checkbox" at bounding box center [237, 240] width 12 height 9
checkbox input "true"
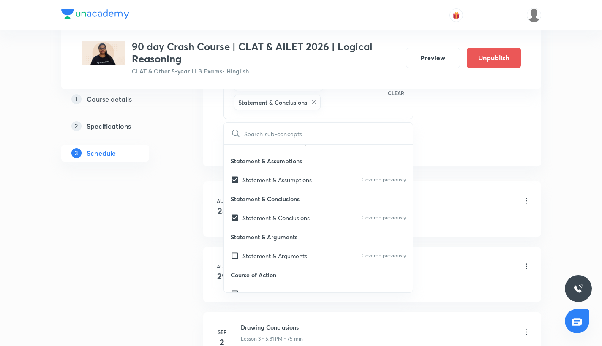
scroll to position [1213, 0]
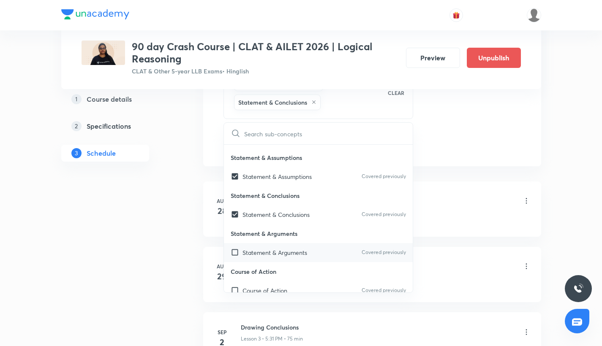
click at [236, 254] on input "checkbox" at bounding box center [237, 252] width 12 height 9
checkbox input "true"
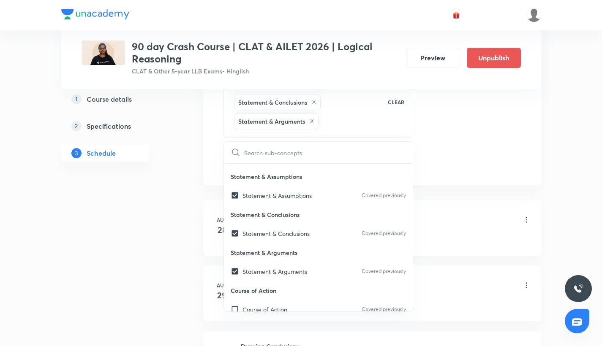
click at [447, 208] on li "[DATE] Understanding Arguments Lesson 1 • 5:31 PM • 75 min Inference" at bounding box center [372, 228] width 338 height 55
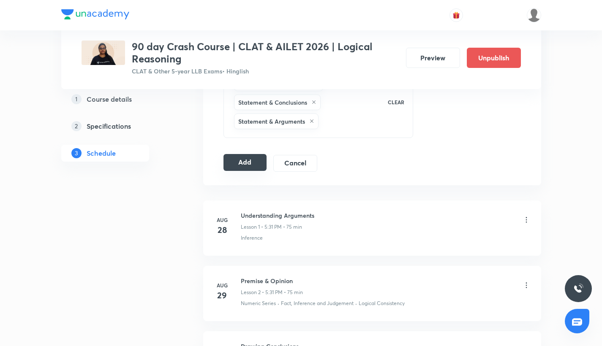
click at [259, 167] on button "Add" at bounding box center [244, 162] width 43 height 17
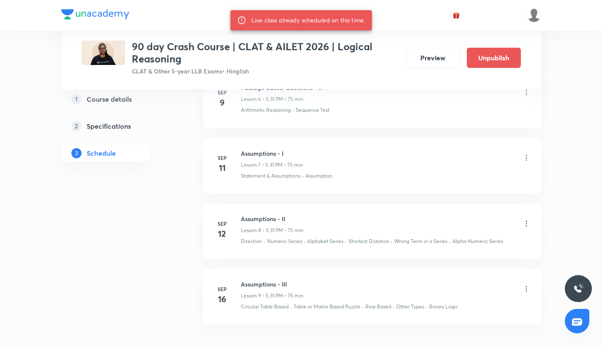
scroll to position [936, 0]
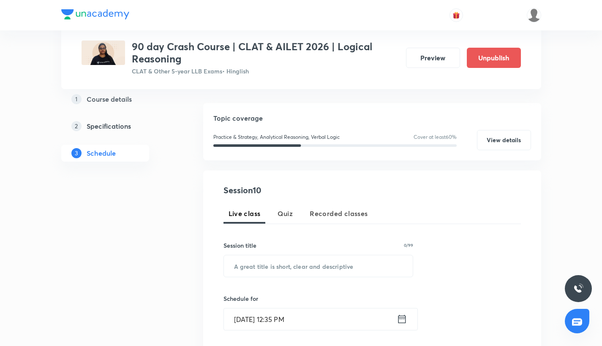
scroll to position [83, 0]
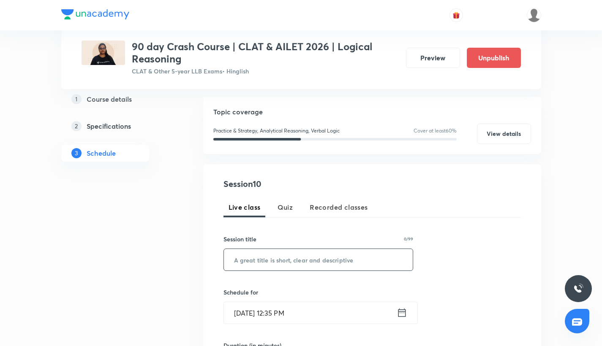
click at [284, 261] on input "text" at bounding box center [318, 260] width 189 height 22
paste input "Inference - I"
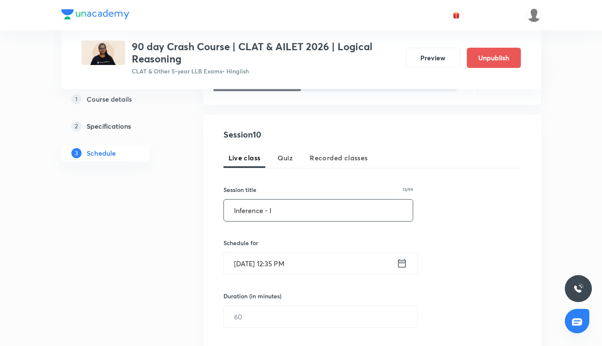
type input "Inference - I"
click at [254, 263] on input "[DATE] 12:35 PM" at bounding box center [310, 264] width 173 height 22
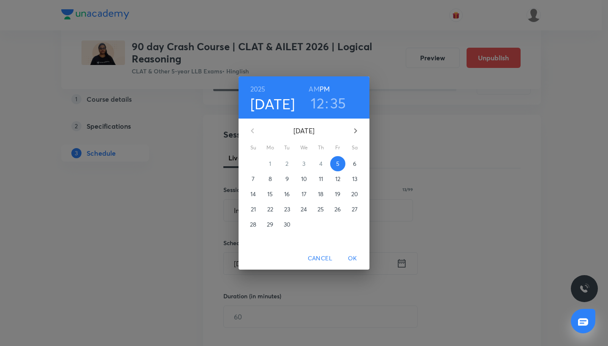
click at [318, 194] on p "18" at bounding box center [320, 194] width 5 height 8
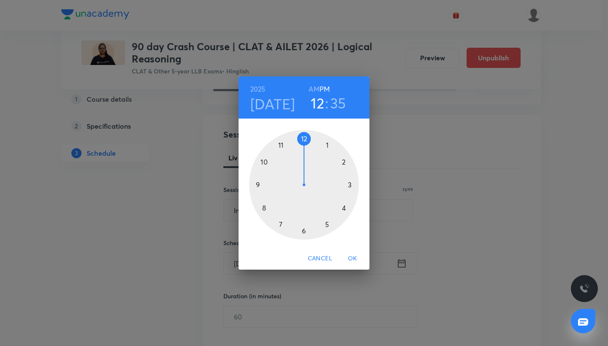
click at [326, 223] on div at bounding box center [304, 185] width 110 height 110
drag, startPoint x: 284, startPoint y: 225, endPoint x: 299, endPoint y: 231, distance: 16.9
click at [299, 231] on div at bounding box center [304, 185] width 110 height 110
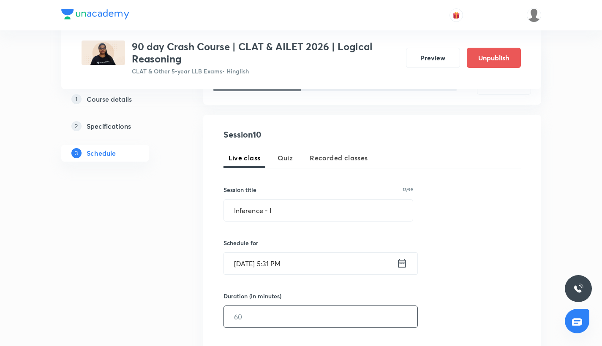
click at [264, 312] on input "text" at bounding box center [320, 317] width 193 height 22
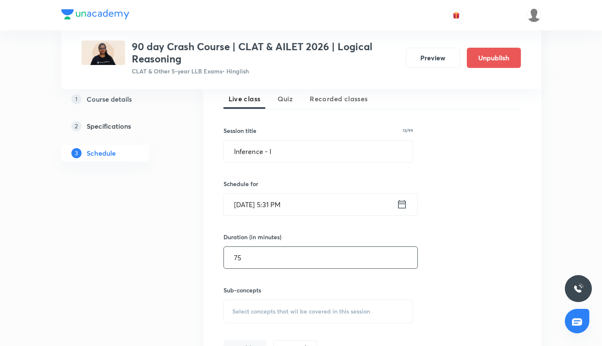
scroll to position [203, 0]
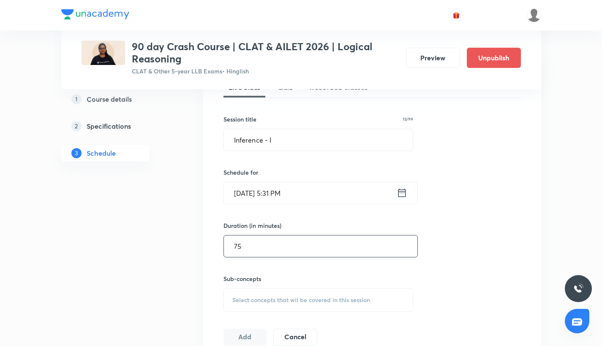
type input "75"
click at [263, 297] on span "Select concepts that wil be covered in this session" at bounding box center [301, 300] width 138 height 7
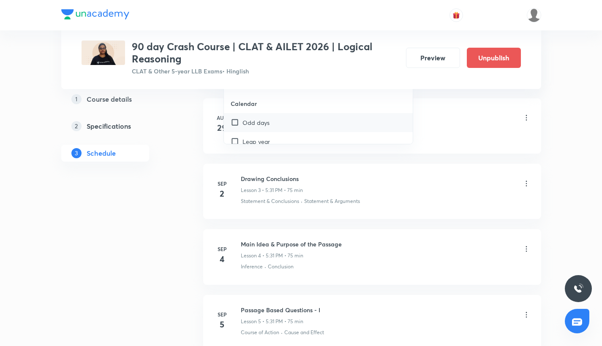
scroll to position [475, 0]
click at [237, 120] on input "checkbox" at bounding box center [237, 120] width 12 height 9
checkbox input "true"
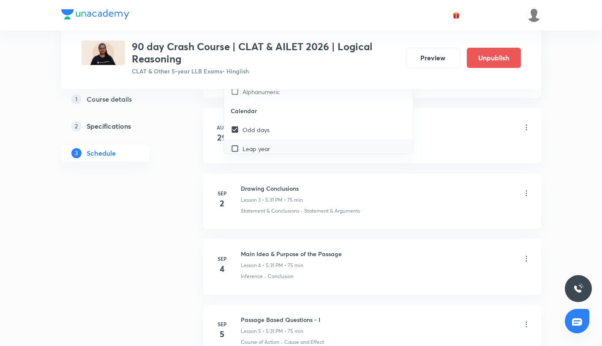
click at [237, 145] on input "checkbox" at bounding box center [237, 148] width 12 height 9
checkbox input "true"
click at [238, 141] on div "Ordinary year" at bounding box center [318, 137] width 189 height 19
checkbox input "true"
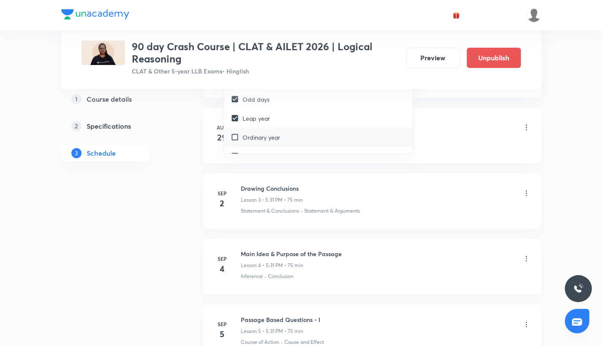
checkbox input "true"
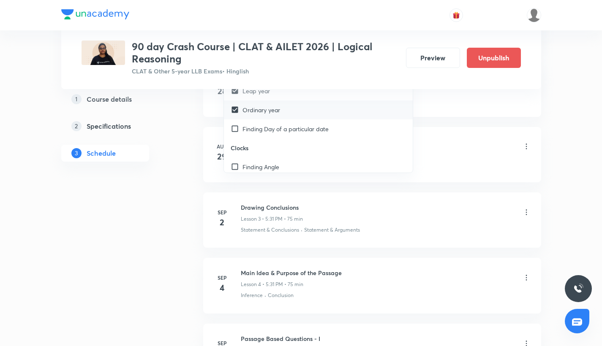
scroll to position [556, 0]
click at [232, 124] on input "checkbox" at bounding box center [237, 124] width 12 height 9
checkbox input "true"
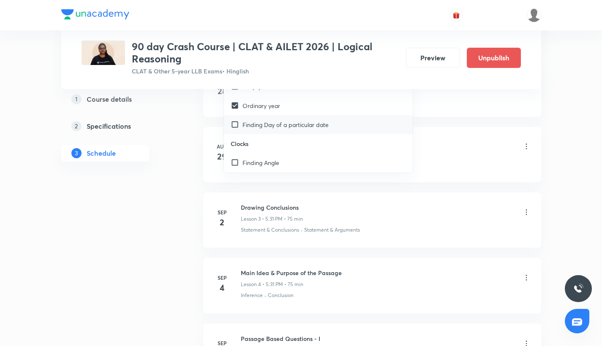
checkbox input "true"
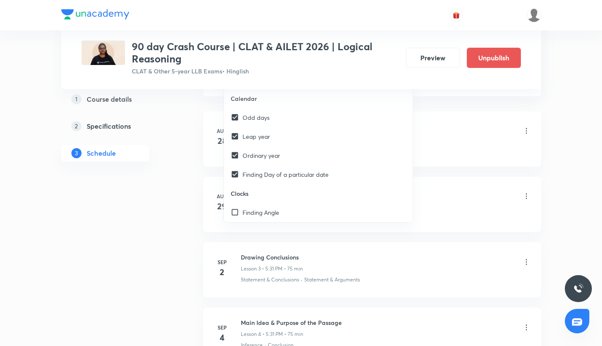
click at [426, 128] on div "Understanding Arguments Lesson 1 • 5:31 PM • 75 min" at bounding box center [386, 132] width 290 height 20
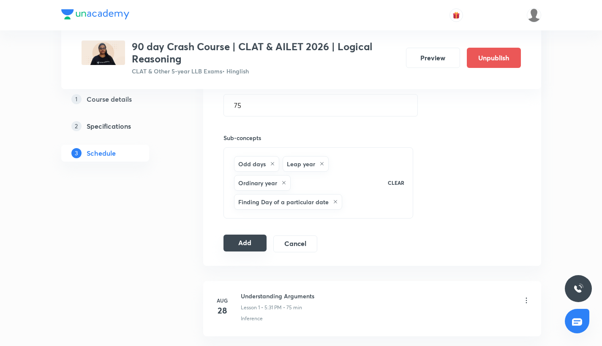
scroll to position [342, 0]
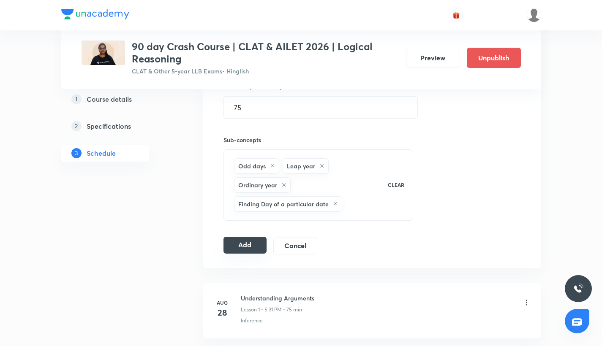
click at [242, 237] on button "Add" at bounding box center [244, 245] width 43 height 17
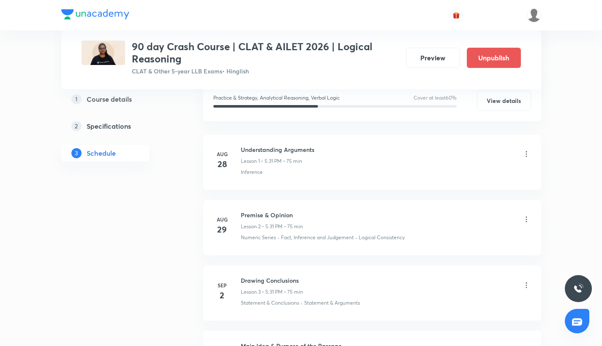
scroll to position [0, 0]
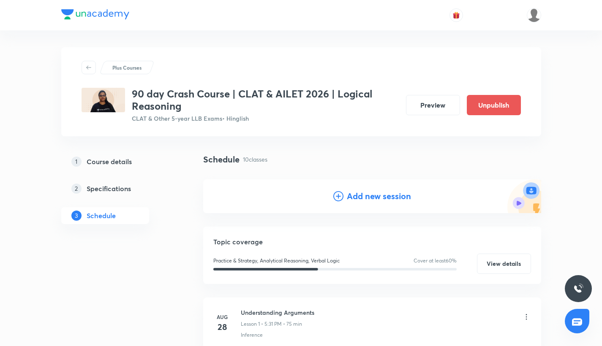
click at [343, 194] on div "Add new session" at bounding box center [372, 196] width 78 height 13
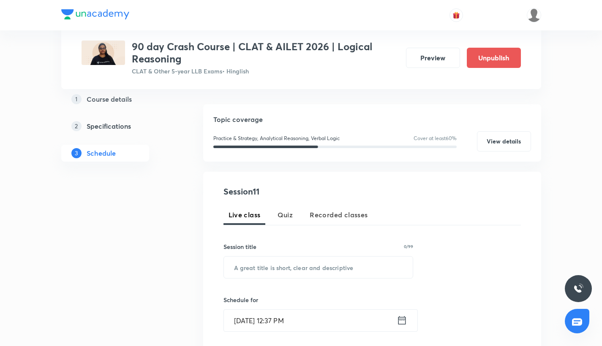
scroll to position [109, 0]
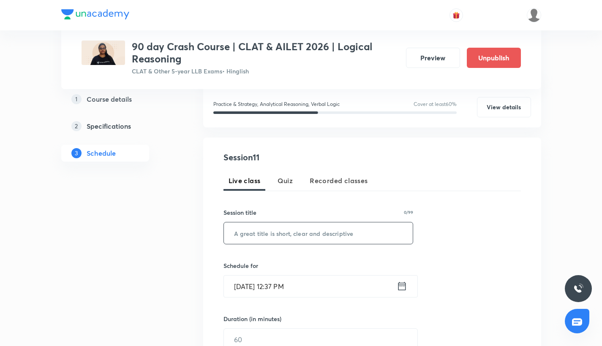
click at [307, 229] on input "text" at bounding box center [318, 234] width 189 height 22
paste input "Inference - II"
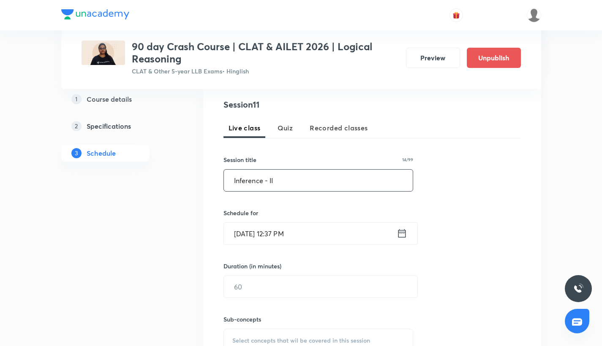
type input "Inference - II"
click at [255, 237] on input "Sep 5, 2025, 12:37 PM" at bounding box center [310, 234] width 173 height 22
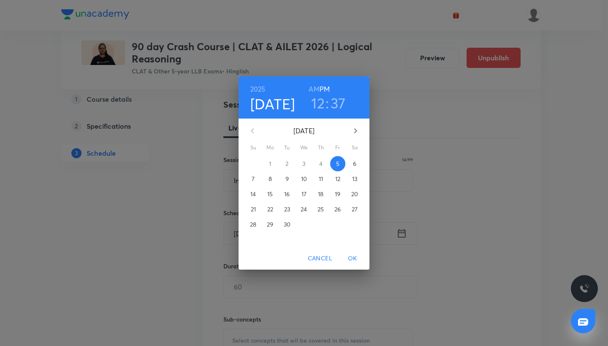
click at [332, 197] on span "19" at bounding box center [337, 194] width 15 height 8
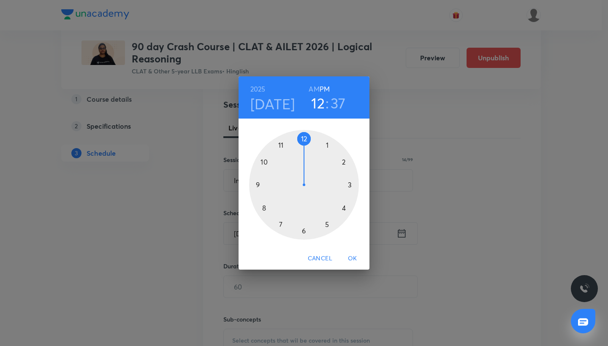
click at [328, 225] on div at bounding box center [304, 185] width 110 height 110
click at [301, 231] on div at bounding box center [304, 185] width 110 height 110
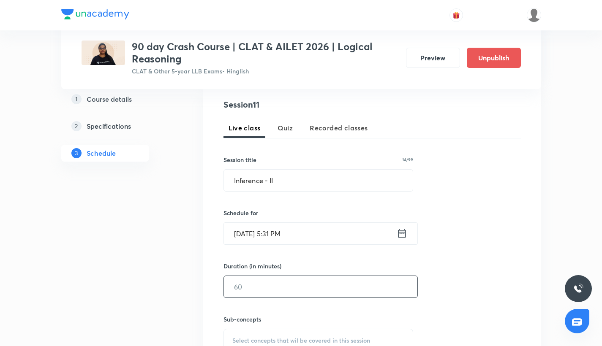
click at [266, 291] on input "text" at bounding box center [320, 287] width 193 height 22
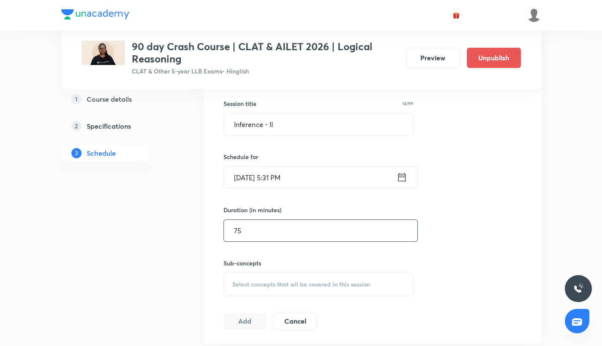
type input "75"
click at [245, 287] on span "Select concepts that wil be covered in this session" at bounding box center [301, 284] width 138 height 7
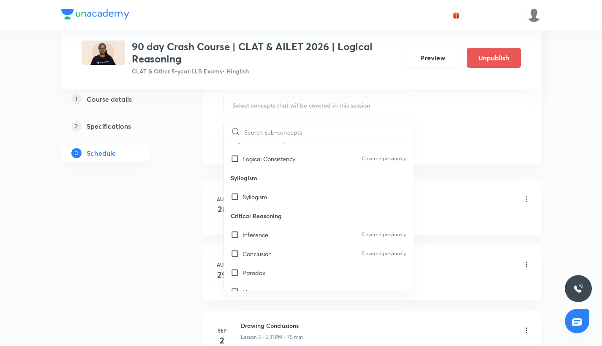
scroll to position [398, 0]
click at [230, 236] on div "Inference Covered previously" at bounding box center [318, 234] width 189 height 19
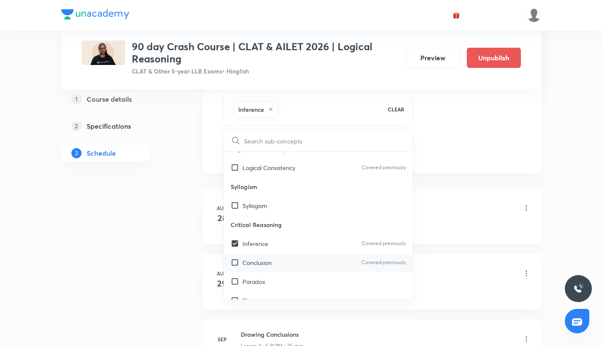
click at [235, 268] on div "Conclusion Covered previously" at bounding box center [318, 262] width 189 height 19
checkbox input "true"
click at [236, 281] on input "checkbox" at bounding box center [237, 281] width 12 height 9
checkbox input "true"
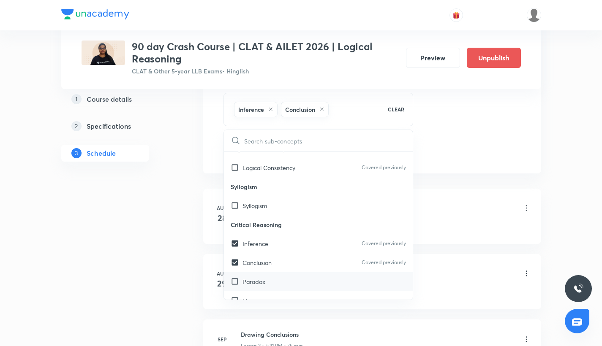
checkbox input "true"
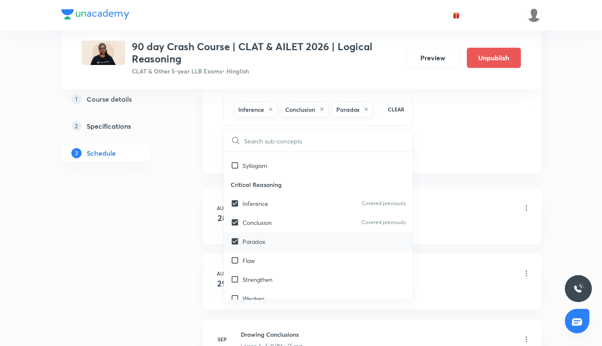
scroll to position [1520, 0]
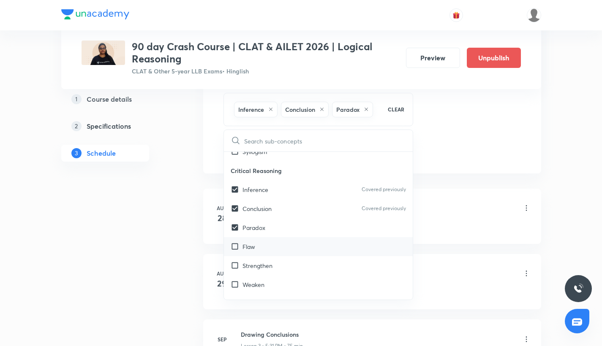
click at [234, 249] on input "checkbox" at bounding box center [237, 246] width 12 height 9
checkbox input "true"
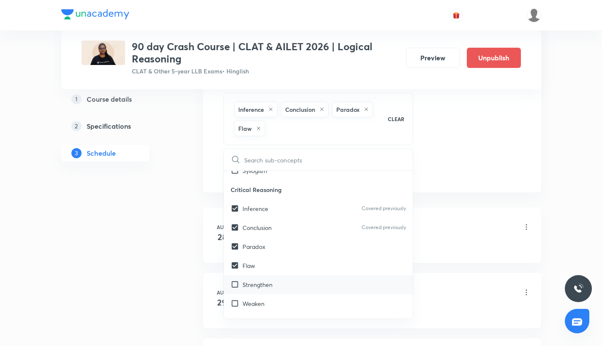
click at [233, 288] on div "Strengthen" at bounding box center [318, 284] width 189 height 19
checkbox input "true"
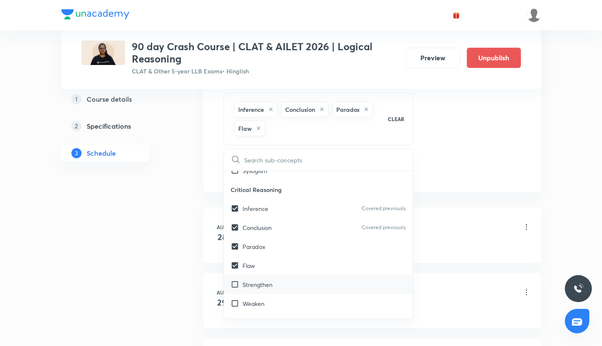
checkbox input "true"
click at [435, 150] on div "Session 11 Live class Quiz Recorded classes Session title 14/99 Inference - II …" at bounding box center [371, 20] width 297 height 317
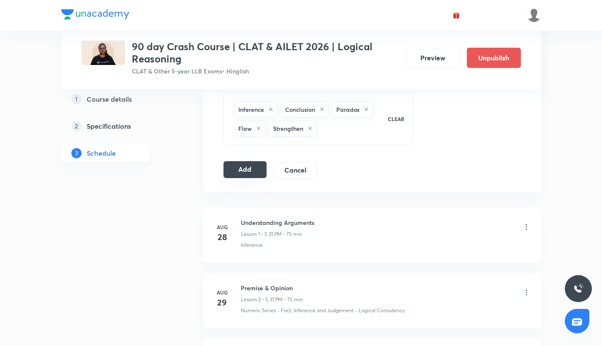
click at [262, 171] on button "Add" at bounding box center [244, 169] width 43 height 17
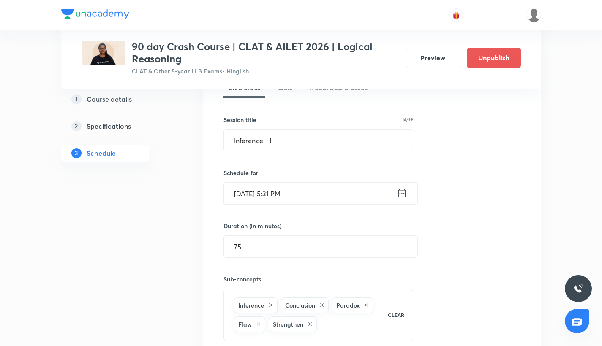
scroll to position [198, 0]
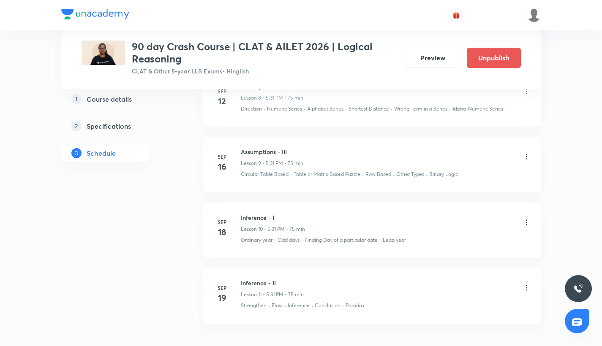
scroll to position [963, 0]
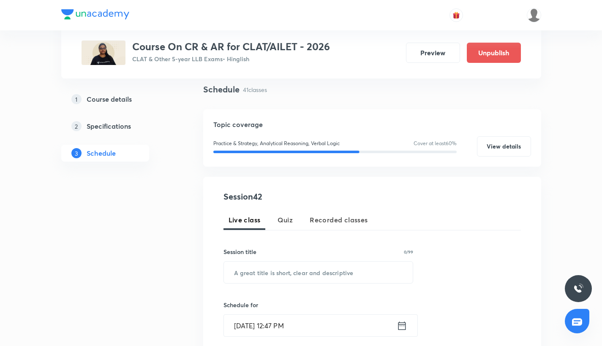
scroll to position [83, 0]
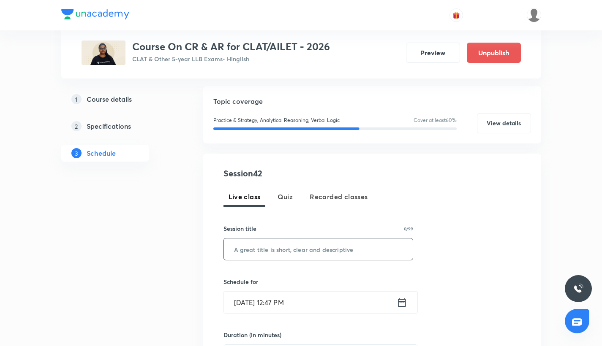
click at [258, 244] on input "text" at bounding box center [318, 250] width 189 height 22
paste input "Seating Arrangement - III"
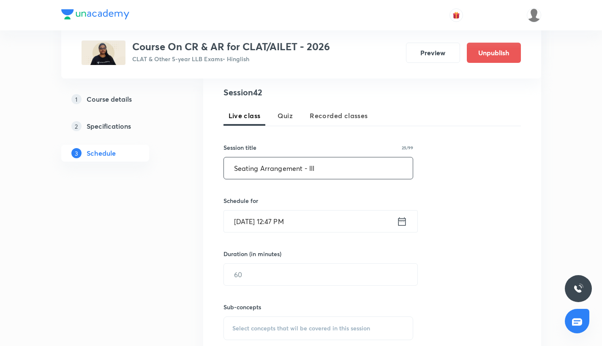
scroll to position [129, 0]
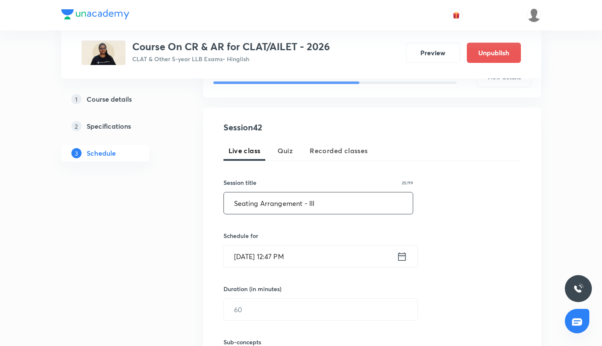
type input "Seating Arrangement - III"
click at [246, 261] on input "Sep 5, 2025, 12:47 PM" at bounding box center [310, 257] width 173 height 22
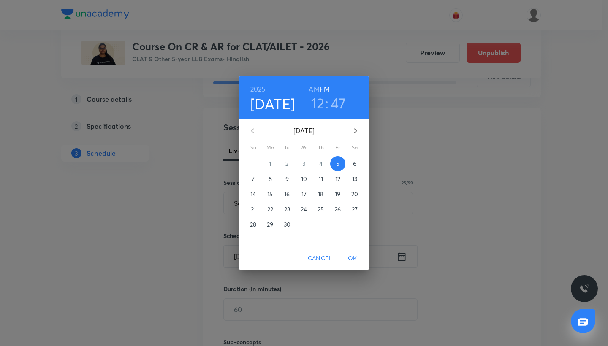
click at [354, 178] on p "13" at bounding box center [354, 179] width 5 height 8
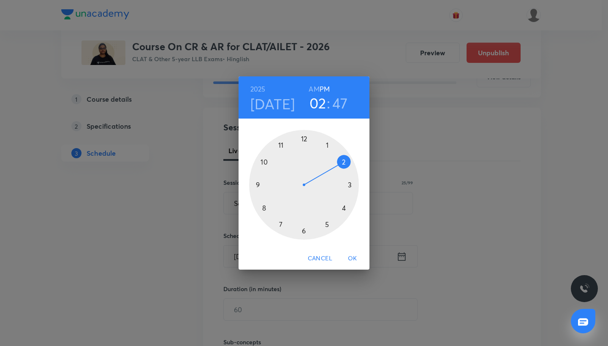
click at [342, 164] on div at bounding box center [304, 185] width 110 height 110
click at [282, 144] on div at bounding box center [304, 185] width 110 height 110
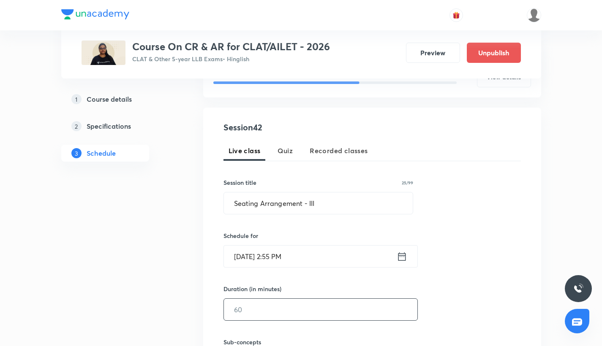
click at [256, 303] on input "text" at bounding box center [320, 310] width 193 height 22
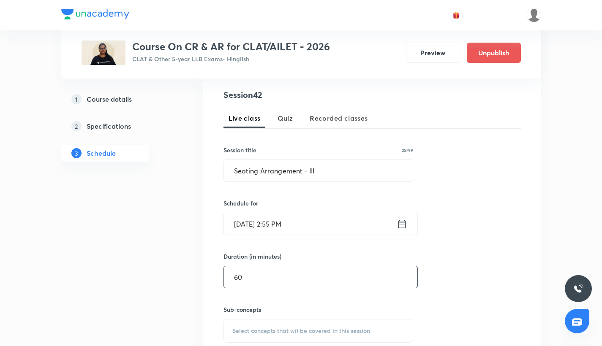
scroll to position [197, 0]
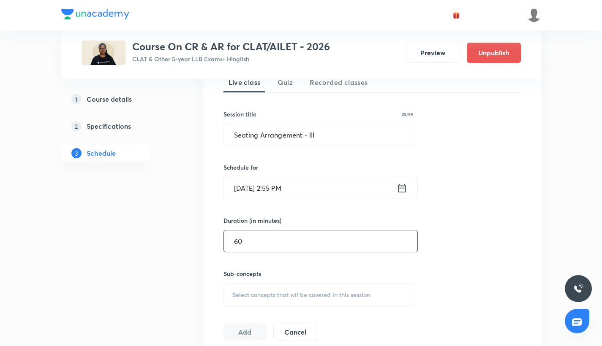
type input "60"
click at [232, 303] on div "Select concepts that wil be covered in this session" at bounding box center [318, 295] width 190 height 24
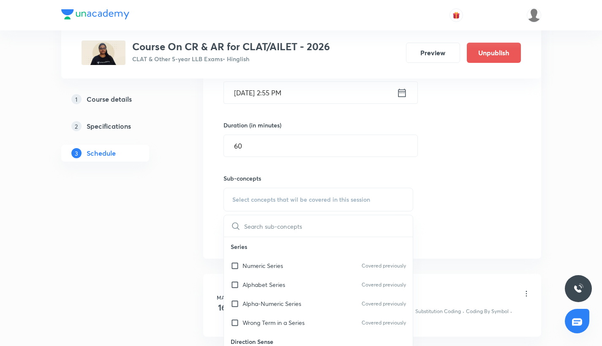
scroll to position [312, 0]
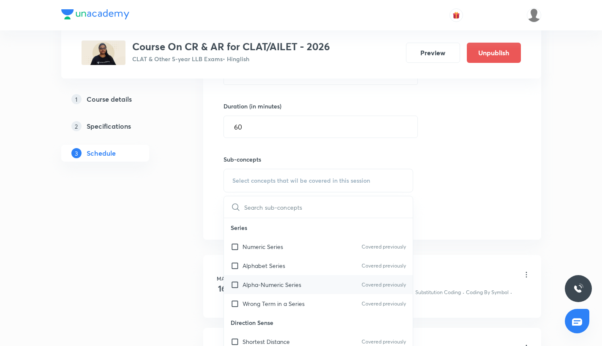
click at [238, 280] on input "checkbox" at bounding box center [237, 284] width 12 height 9
checkbox input "true"
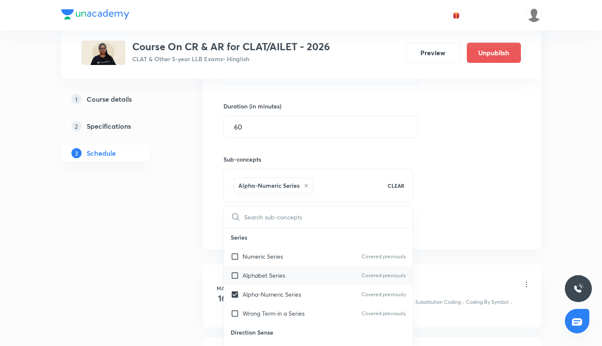
click at [236, 267] on div "Alphabet Series Covered previously" at bounding box center [318, 275] width 189 height 19
checkbox input "true"
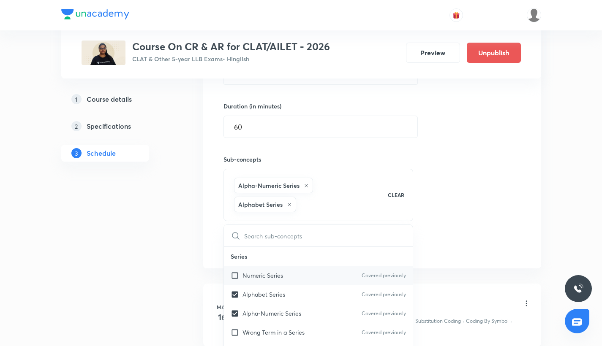
click at [237, 278] on input "checkbox" at bounding box center [237, 275] width 12 height 9
checkbox input "true"
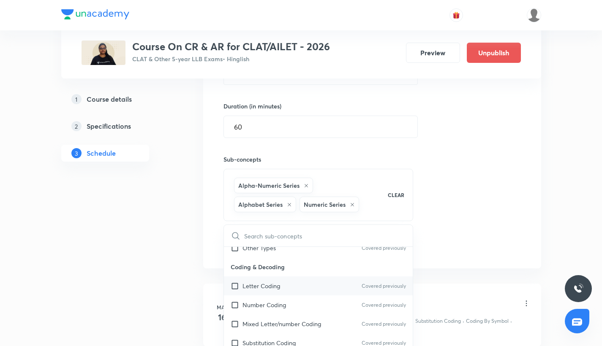
scroll to position [179, 0]
click at [439, 235] on div "Session 42 Live class Quiz Recorded classes Session title 25/99 Seating Arrange…" at bounding box center [371, 96] width 297 height 317
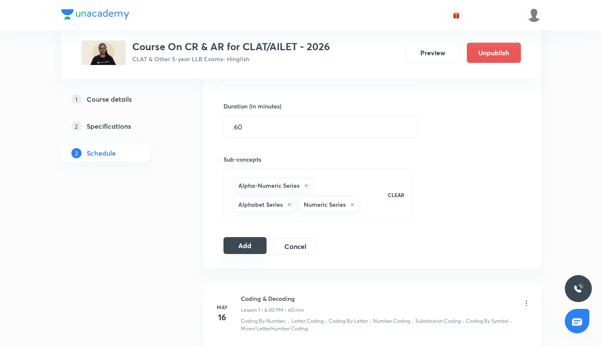
click at [250, 241] on button "Add" at bounding box center [244, 245] width 43 height 17
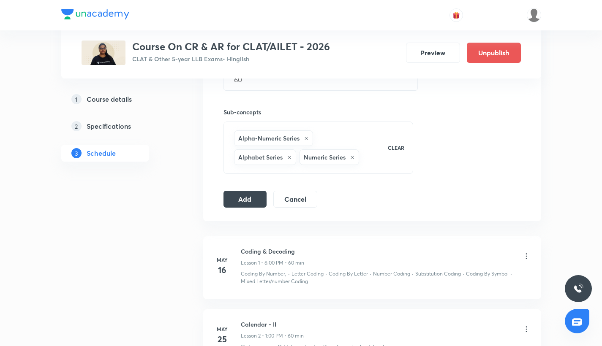
scroll to position [382, 0]
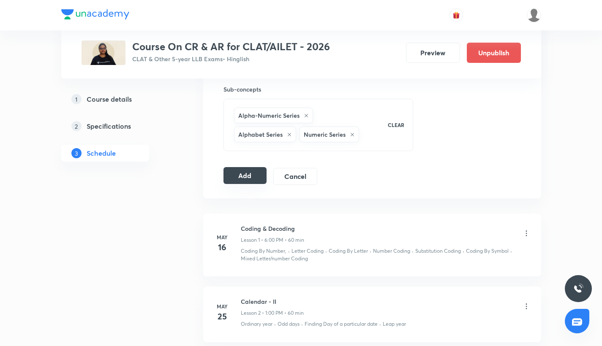
click at [246, 178] on button "Add" at bounding box center [244, 175] width 43 height 17
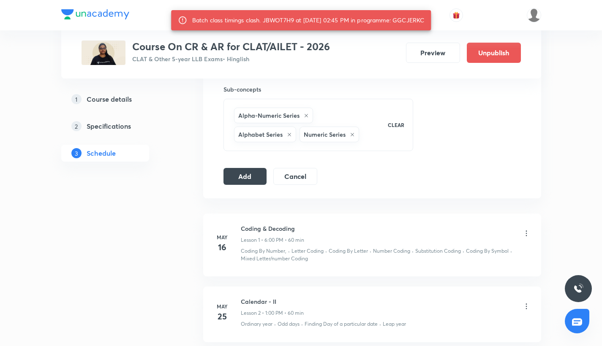
scroll to position [372, 0]
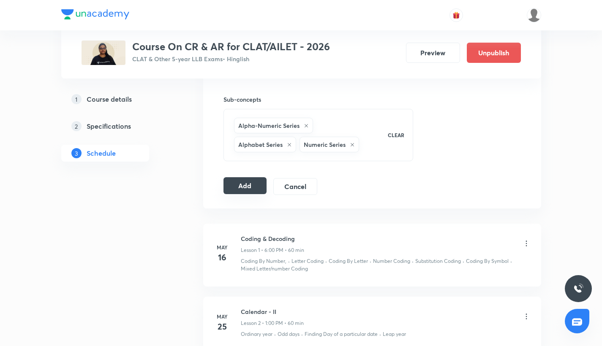
click at [253, 186] on button "Add" at bounding box center [244, 185] width 43 height 17
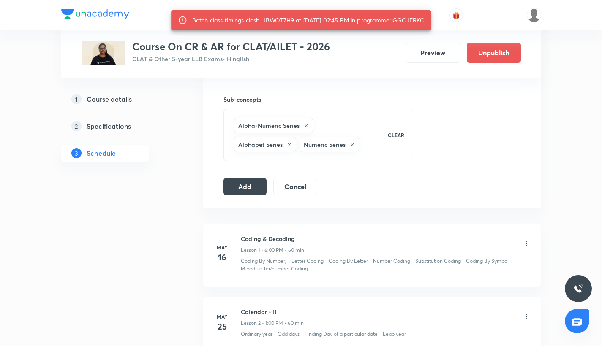
click at [404, 21] on div "Batch class timings clash. JBWOT7H9 at 13 Sep 2025 02:45 PM in programme: GGCJE…" at bounding box center [308, 20] width 232 height 15
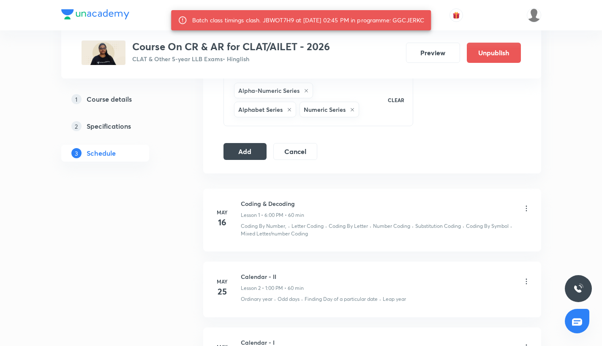
scroll to position [410, 0]
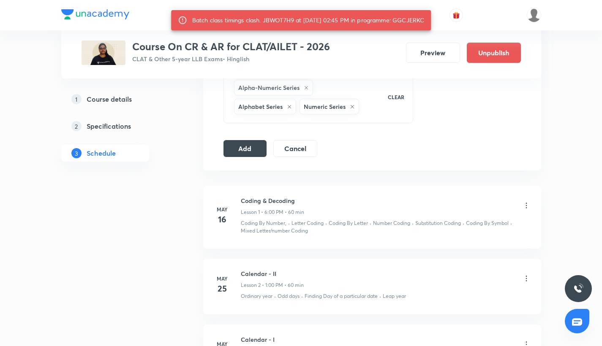
copy div "GGCJERKC"
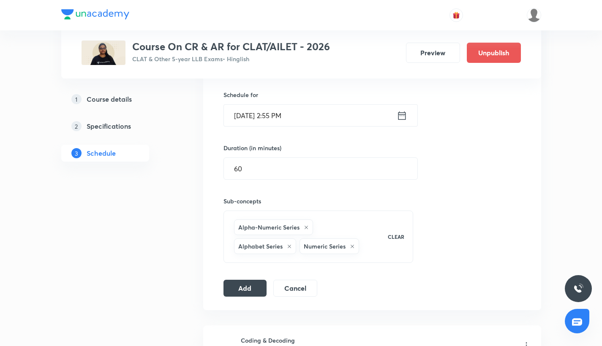
scroll to position [292, 0]
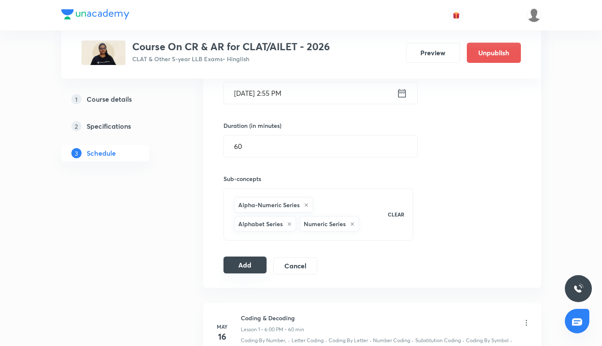
click at [261, 261] on button "Add" at bounding box center [244, 265] width 43 height 17
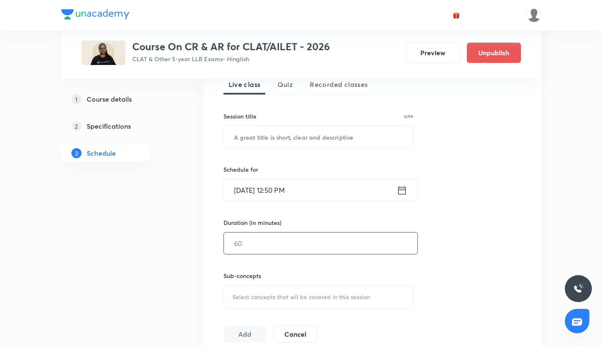
scroll to position [196, 0]
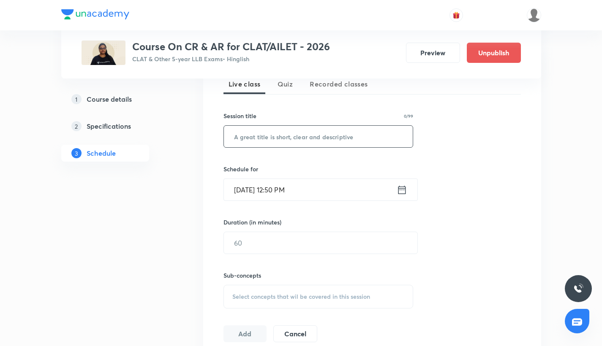
click at [276, 140] on input "text" at bounding box center [318, 137] width 189 height 22
paste input "Seating Arrangement - III"
type input "Seating Arrangement - III"
click at [266, 188] on input "Sep 5, 2025, 12:50 PM" at bounding box center [310, 190] width 173 height 22
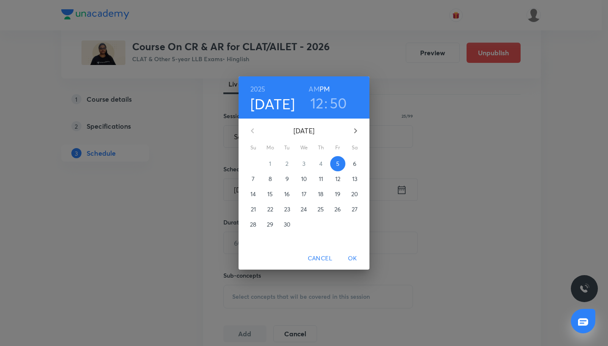
click at [354, 181] on p "13" at bounding box center [354, 179] width 5 height 8
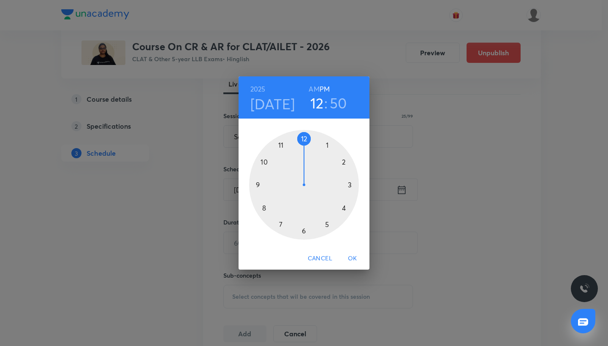
click at [342, 163] on div at bounding box center [304, 185] width 110 height 110
click at [282, 144] on div at bounding box center [304, 185] width 110 height 110
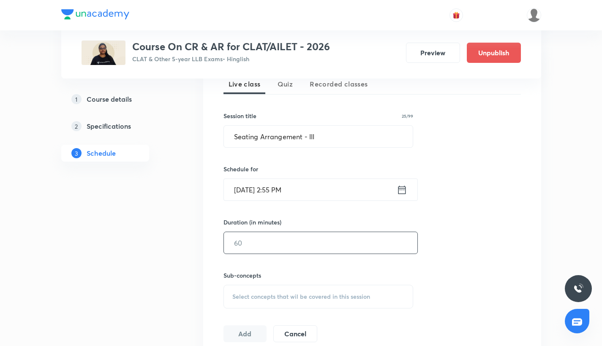
click at [263, 239] on input "text" at bounding box center [320, 243] width 193 height 22
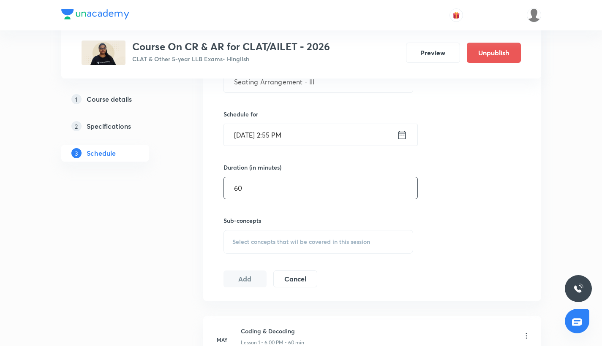
scroll to position [263, 0]
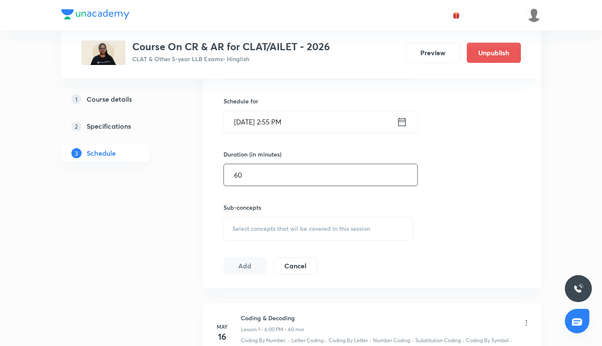
type input "60"
click at [250, 234] on div "Select concepts that wil be covered in this session" at bounding box center [318, 229] width 190 height 24
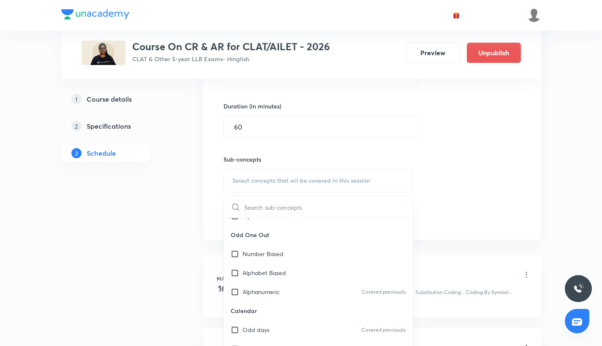
scroll to position [489, 0]
click at [232, 251] on input "checkbox" at bounding box center [237, 251] width 12 height 9
checkbox input "true"
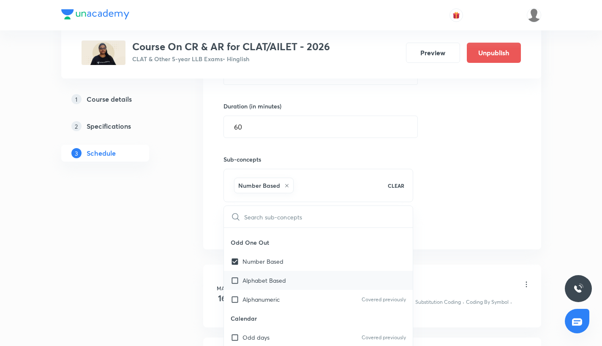
click at [234, 283] on input "checkbox" at bounding box center [237, 280] width 12 height 9
checkbox input "true"
click at [234, 296] on input "checkbox" at bounding box center [237, 299] width 12 height 9
checkbox input "true"
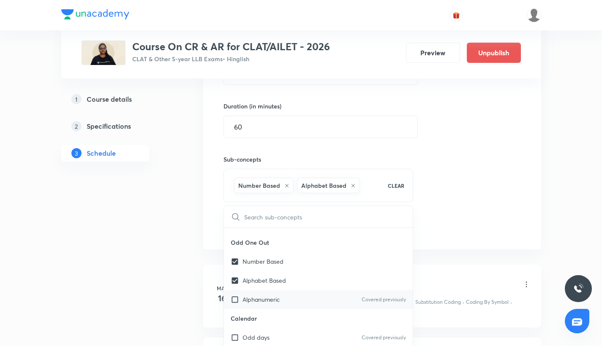
checkbox input "true"
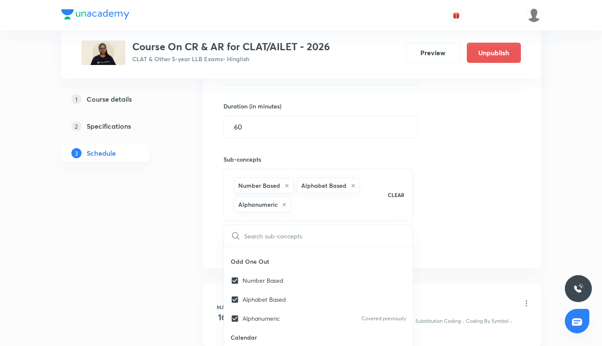
click at [464, 162] on div "Session 42 Live class Quiz Recorded classes Session title 25/99 Seating Arrange…" at bounding box center [371, 96] width 297 height 317
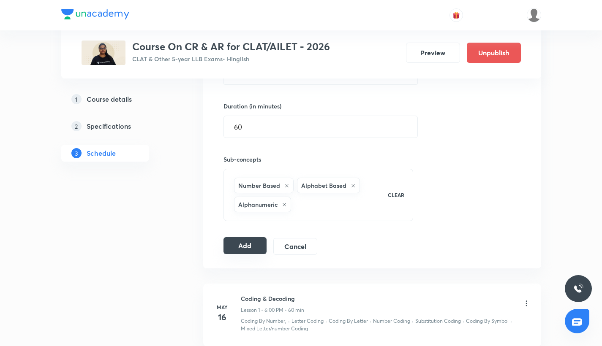
click at [255, 240] on button "Add" at bounding box center [244, 245] width 43 height 17
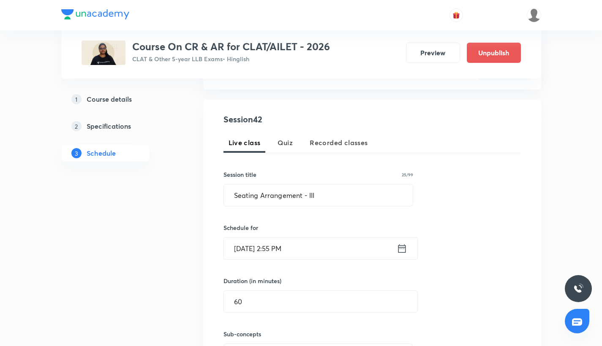
scroll to position [108, 0]
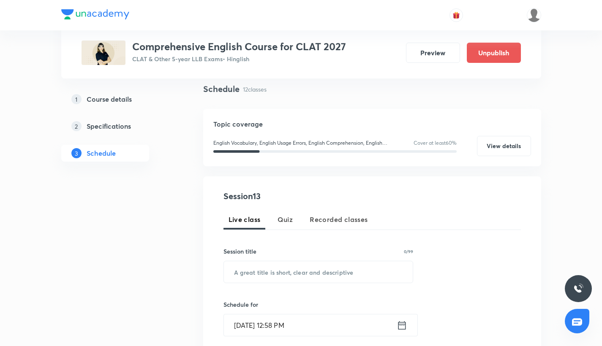
scroll to position [98, 0]
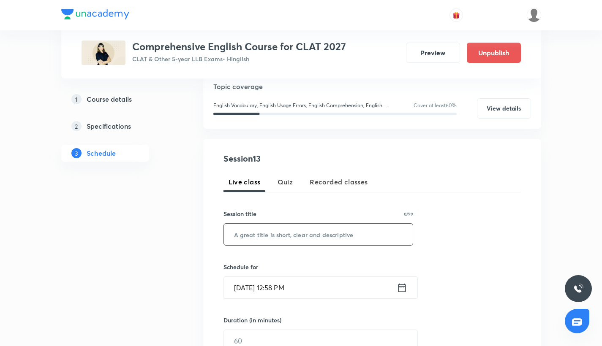
click at [273, 226] on input "text" at bounding box center [318, 235] width 189 height 22
paste input "Subject Verb Agreement"
type input "Subject Verb Agreement"
click at [256, 287] on input "[DATE] 12:58 PM" at bounding box center [310, 288] width 173 height 22
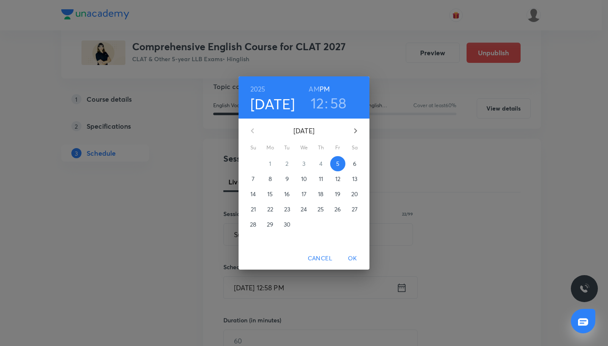
click at [342, 193] on span "19" at bounding box center [337, 194] width 15 height 8
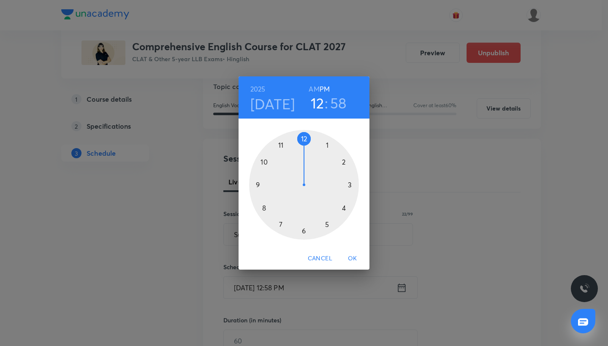
click at [343, 206] on div at bounding box center [304, 185] width 110 height 110
click at [304, 232] on div at bounding box center [304, 185] width 110 height 110
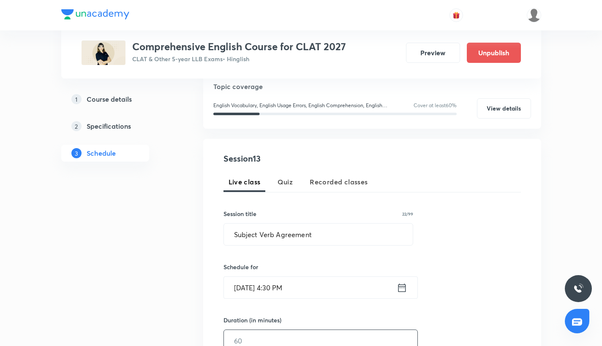
click at [259, 339] on input "text" at bounding box center [320, 341] width 193 height 22
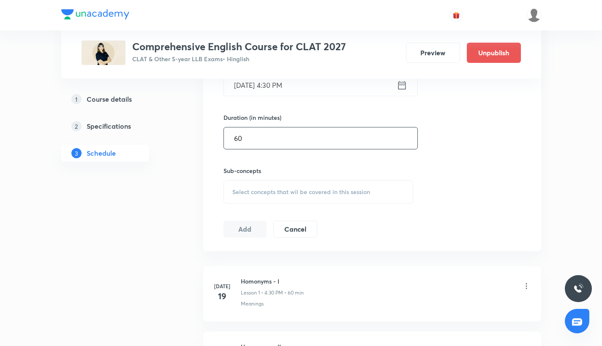
scroll to position [312, 0]
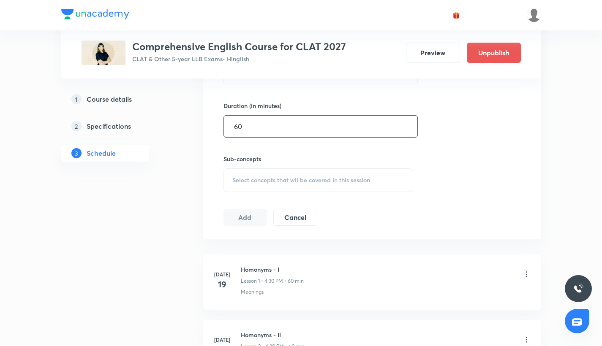
type input "60"
click at [258, 182] on span "Select concepts that wil be covered in this session" at bounding box center [301, 180] width 138 height 7
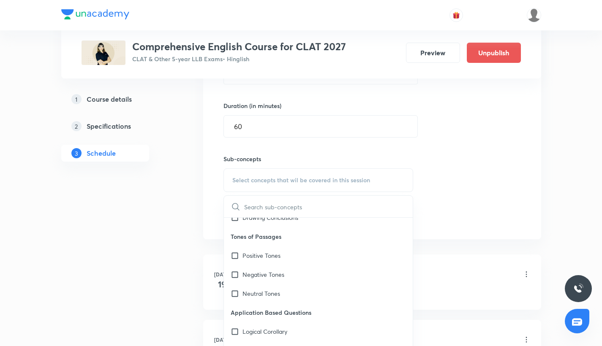
scroll to position [788, 0]
click at [241, 246] on p "Tones of Passages" at bounding box center [318, 237] width 189 height 19
click at [236, 257] on input "checkbox" at bounding box center [237, 256] width 12 height 9
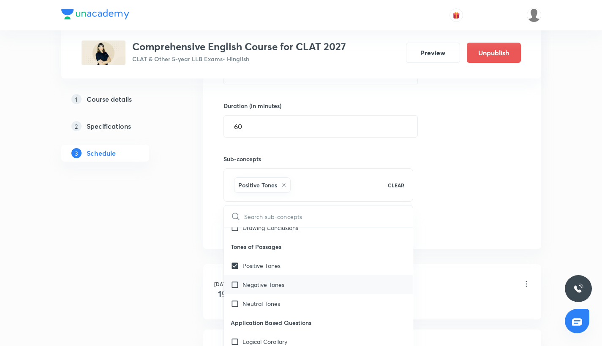
click at [236, 276] on div "Negative Tones" at bounding box center [318, 284] width 189 height 19
checkbox input "true"
click at [235, 300] on input "checkbox" at bounding box center [237, 303] width 12 height 9
checkbox input "true"
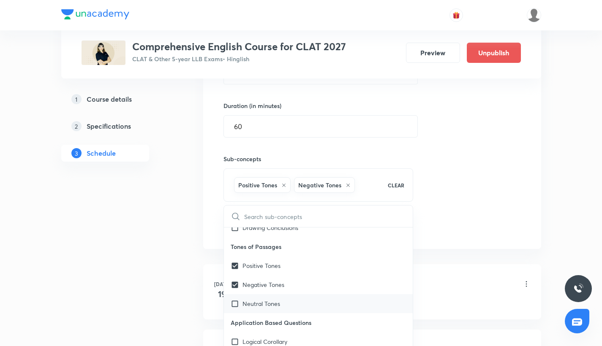
checkbox input "true"
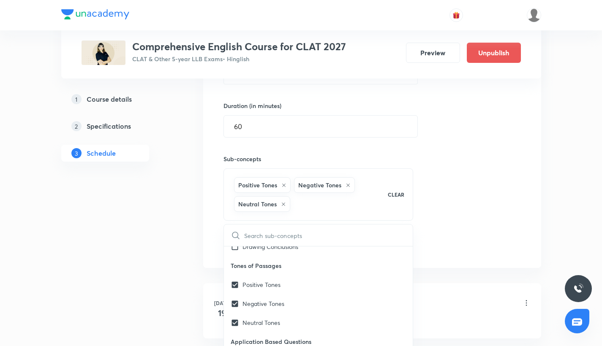
click at [463, 158] on div "Session 13 Live class Quiz Recorded classes Session title 22/99 Subject Verb Ag…" at bounding box center [371, 96] width 297 height 317
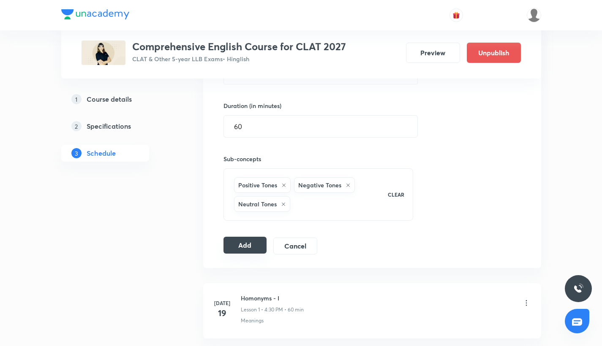
click at [249, 247] on button "Add" at bounding box center [244, 245] width 43 height 17
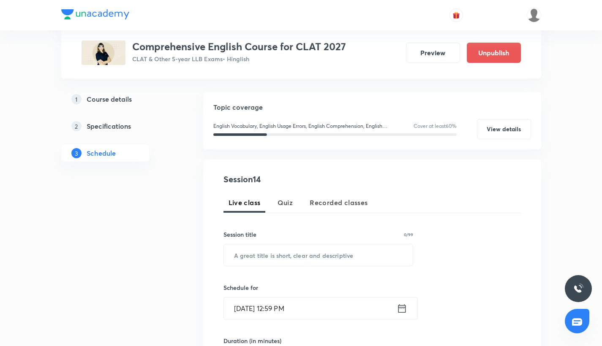
scroll to position [83, 0]
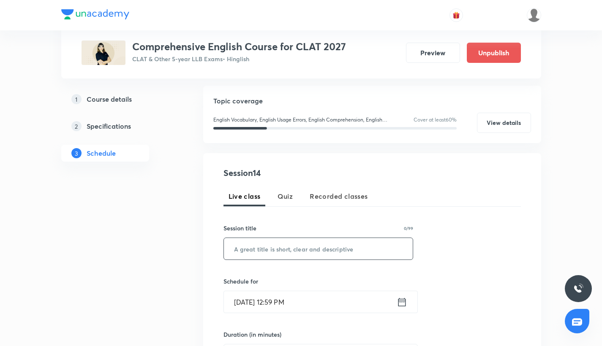
click at [265, 254] on input "text" at bounding box center [318, 249] width 189 height 22
paste input "Homonyms-VI"
type input "Homonyms-VI"
click at [270, 304] on input "Sep 5, 2025, 12:59 PM" at bounding box center [310, 302] width 173 height 22
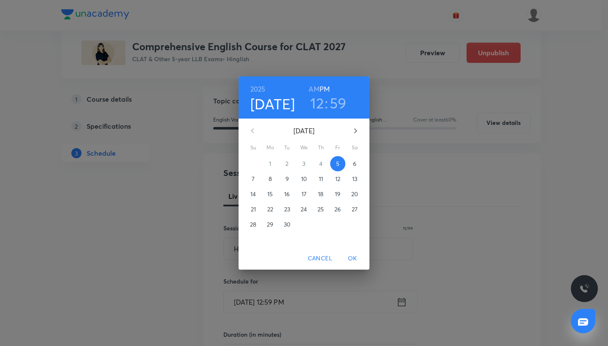
click at [353, 196] on p "20" at bounding box center [354, 194] width 7 height 8
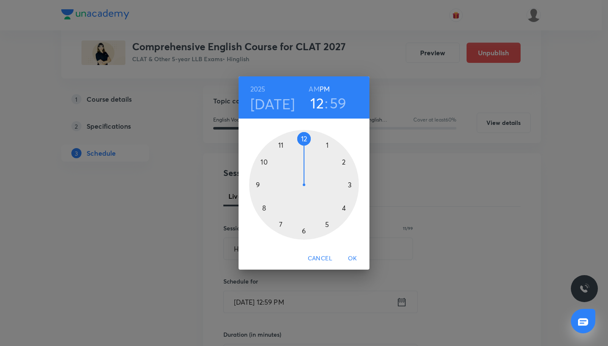
click at [315, 105] on h3 "12" at bounding box center [317, 103] width 14 height 18
click at [341, 208] on div at bounding box center [304, 185] width 110 height 110
click at [303, 233] on div at bounding box center [304, 185] width 110 height 110
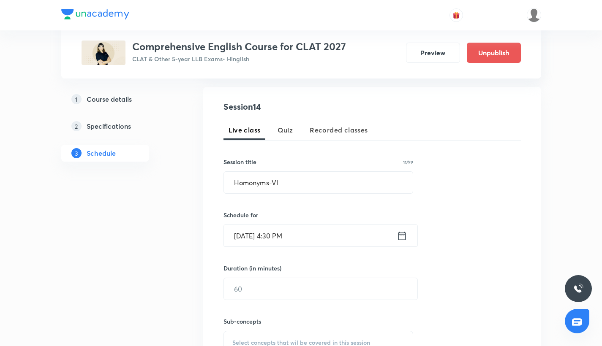
scroll to position [156, 0]
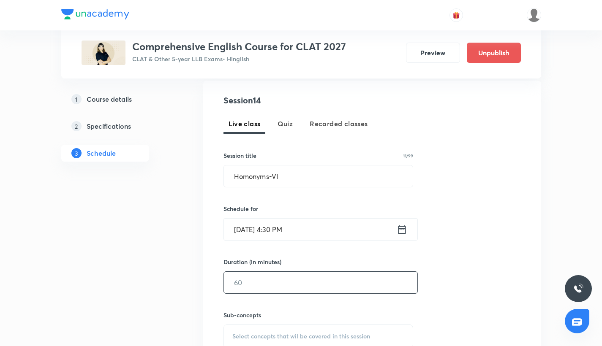
click at [264, 290] on input "text" at bounding box center [320, 283] width 193 height 22
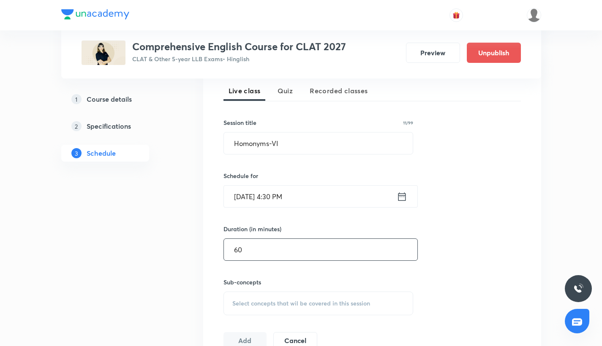
scroll to position [191, 0]
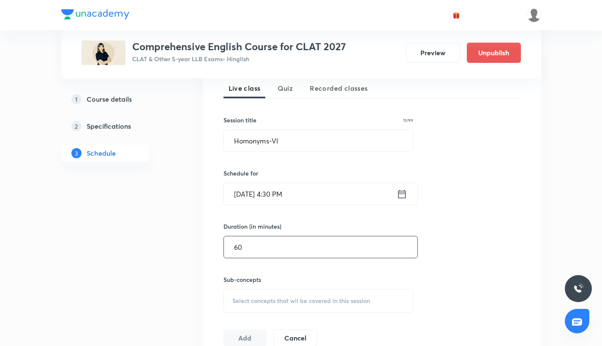
type input "60"
click at [248, 304] on span "Select concepts that wil be covered in this session" at bounding box center [301, 301] width 138 height 7
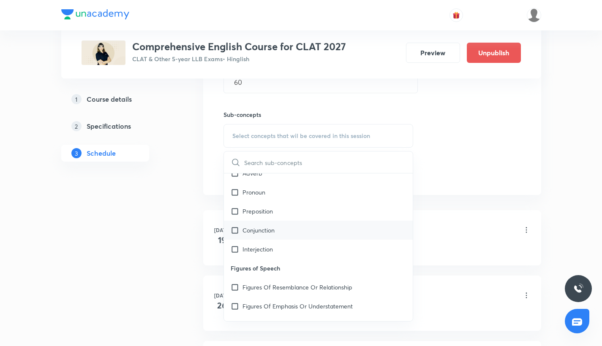
scroll to position [2151, 0]
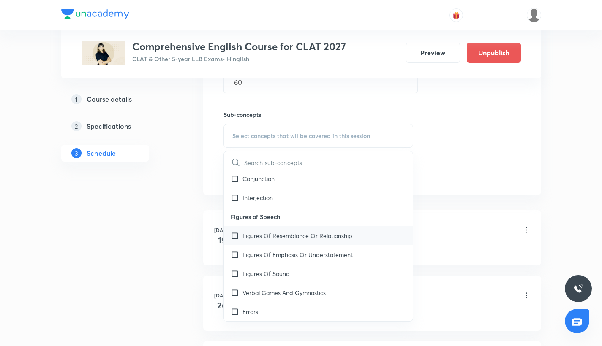
click at [234, 242] on div "Figures Of Resemblance Or Relationship" at bounding box center [318, 235] width 189 height 19
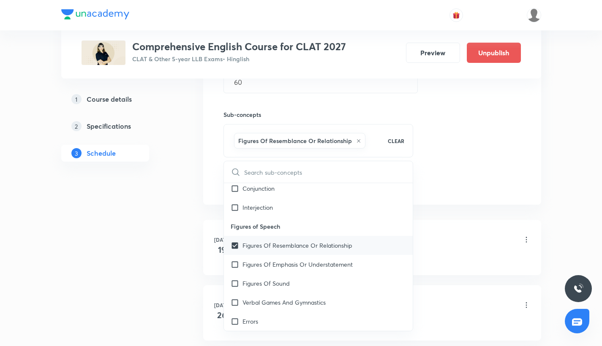
checkbox input "true"
click at [234, 262] on input "checkbox" at bounding box center [237, 264] width 12 height 9
checkbox input "true"
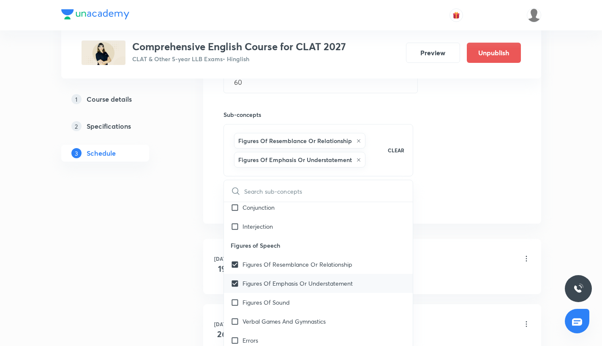
checkbox input "true"
click at [234, 306] on input "checkbox" at bounding box center [237, 302] width 12 height 9
checkbox input "true"
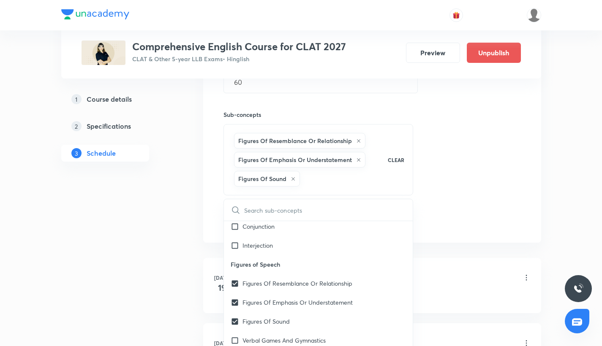
click at [505, 86] on div "Session 14 Live class Quiz Recorded classes Session title 11/99 Homonyms-VI ​ S…" at bounding box center [371, 62] width 297 height 336
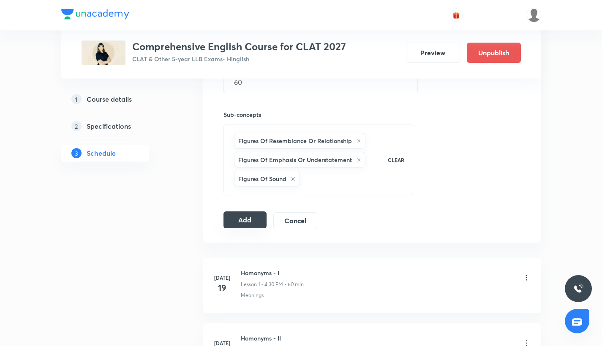
click at [255, 226] on button "Add" at bounding box center [244, 220] width 43 height 17
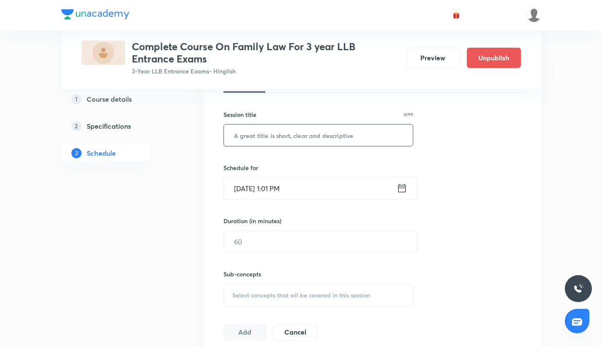
scroll to position [208, 0]
click at [278, 139] on input "text" at bounding box center [318, 135] width 189 height 22
paste input "Family Law -XI"
type input "Family Law -XI"
click at [242, 189] on input "Sep 5, 2025, 1:01 PM" at bounding box center [310, 188] width 173 height 22
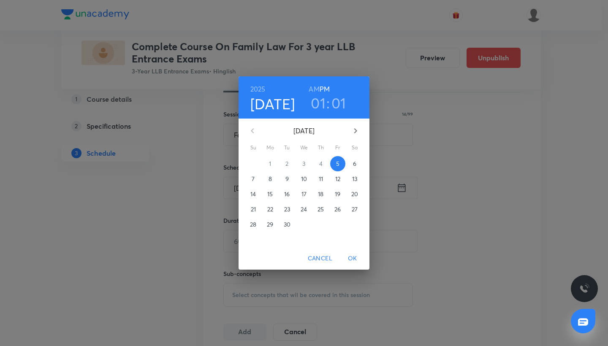
click at [309, 179] on span "10" at bounding box center [303, 179] width 15 height 8
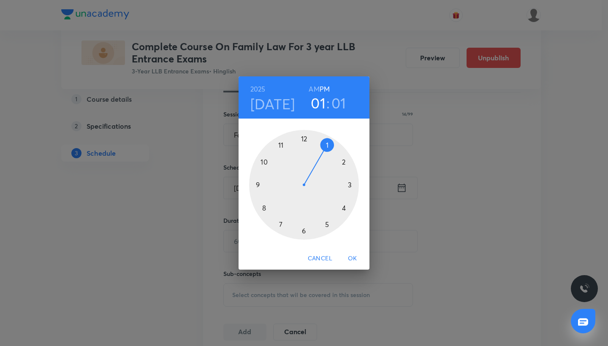
click at [282, 147] on div at bounding box center [304, 185] width 110 height 110
click at [304, 227] on div at bounding box center [304, 185] width 110 height 110
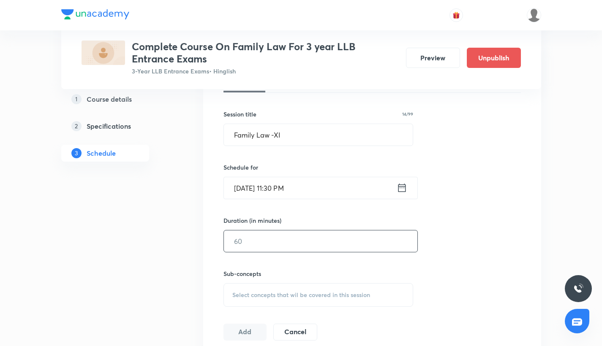
click at [240, 244] on input "text" at bounding box center [320, 242] width 193 height 22
click at [302, 187] on input "Sep 10, 2025, 11:30 PM" at bounding box center [310, 188] width 173 height 22
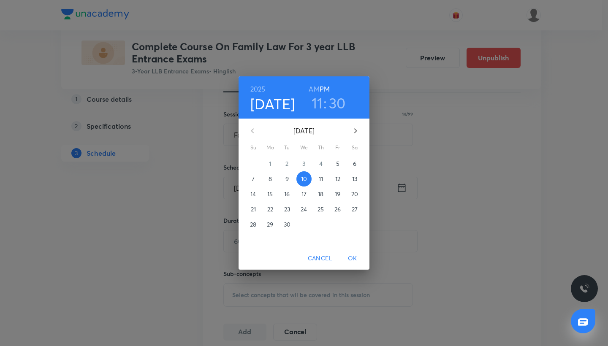
click at [315, 89] on h6 "AM" at bounding box center [314, 89] width 11 height 12
click at [353, 254] on span "OK" at bounding box center [352, 258] width 20 height 11
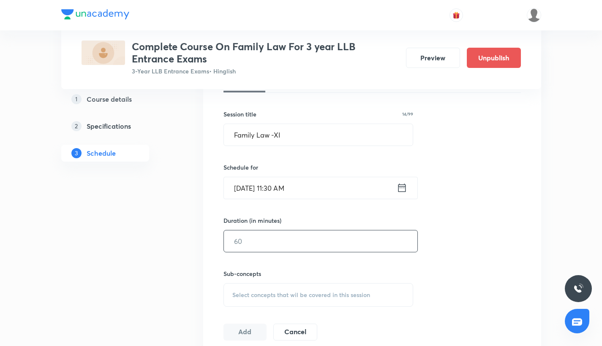
click at [272, 235] on input "text" at bounding box center [320, 242] width 193 height 22
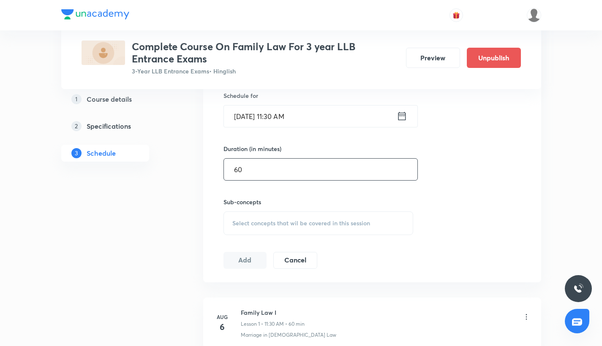
type input "60"
click at [278, 220] on span "Select concepts that wil be covered in this session" at bounding box center [301, 223] width 138 height 7
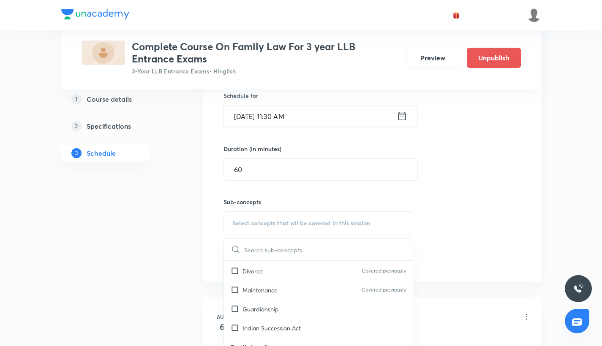
scroll to position [86, 0]
click at [246, 303] on p "Guardianship" at bounding box center [260, 307] width 36 height 9
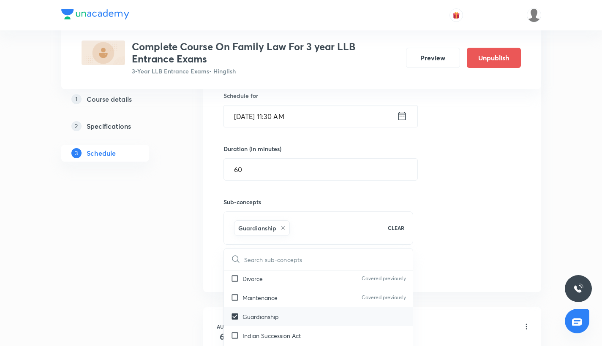
checkbox input "true"
click at [245, 293] on p "Maintenance" at bounding box center [259, 297] width 35 height 9
checkbox input "true"
click at [245, 274] on p "Divorce" at bounding box center [252, 278] width 20 height 9
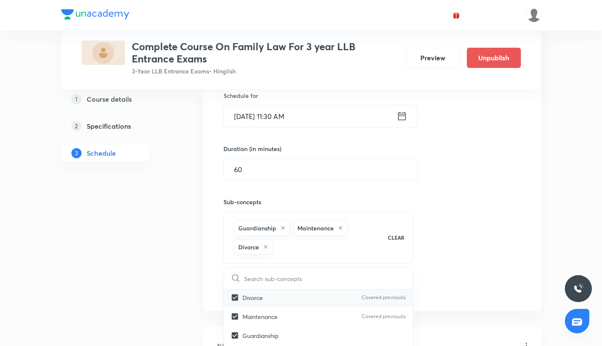
checkbox input "true"
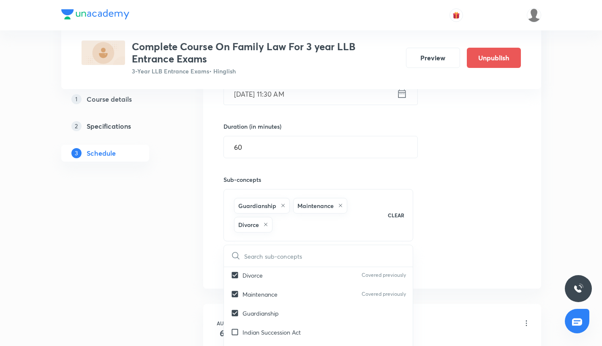
scroll to position [302, 0]
click at [256, 328] on p "Indian Succession Act" at bounding box center [271, 332] width 58 height 9
checkbox input "true"
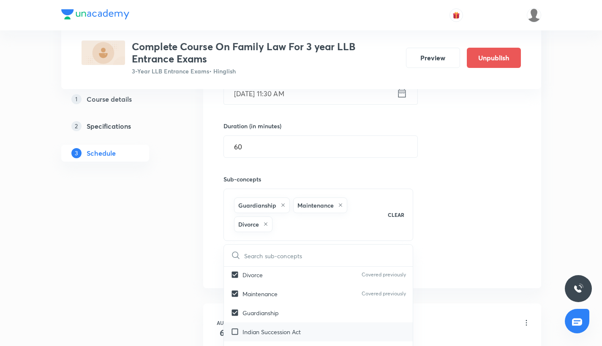
checkbox input "true"
click at [407, 168] on div "Sub-concepts Guardianship Maintenance Divorce Indian Succession Act CLEAR ​ Fam…" at bounding box center [318, 199] width 190 height 83
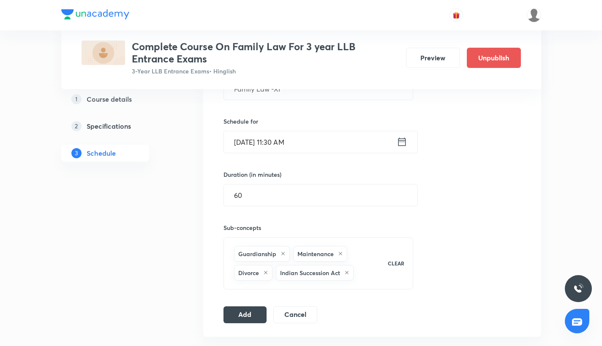
scroll to position [255, 0]
click at [237, 308] on button "Add" at bounding box center [244, 312] width 43 height 17
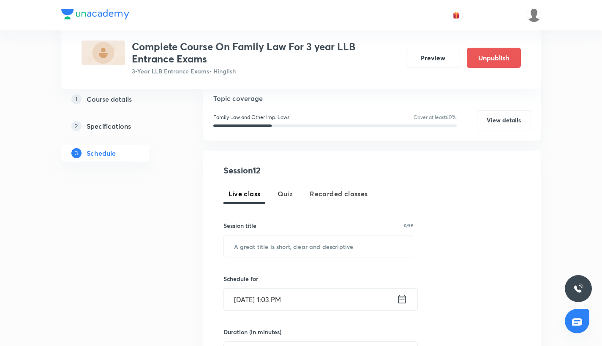
scroll to position [109, 0]
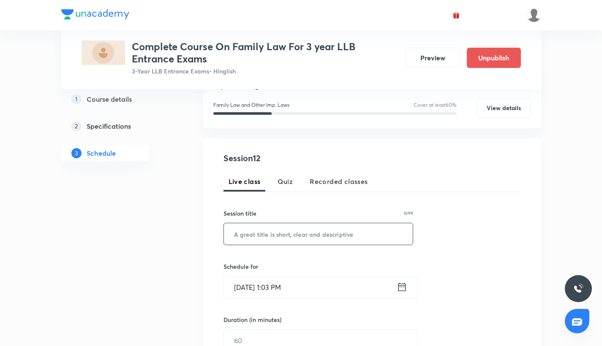
click at [256, 225] on input "text" at bounding box center [318, 234] width 189 height 22
paste input "Family Law -XII"
type input "Family Law -XII"
click at [255, 287] on input "[DATE] 1:03 PM" at bounding box center [310, 288] width 173 height 22
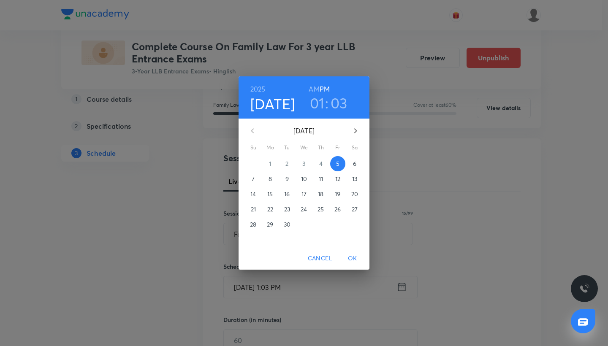
click at [336, 182] on p "12" at bounding box center [337, 179] width 5 height 8
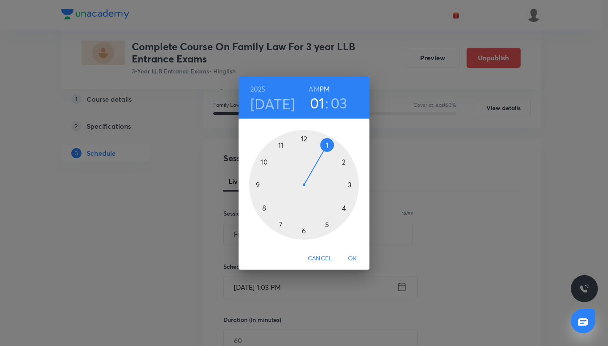
click at [280, 144] on div at bounding box center [304, 185] width 110 height 110
click at [307, 234] on div at bounding box center [304, 185] width 110 height 110
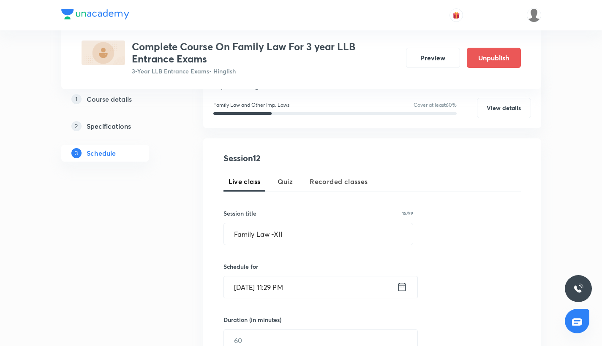
click at [268, 290] on input "[DATE] 11:29 PM" at bounding box center [310, 288] width 173 height 22
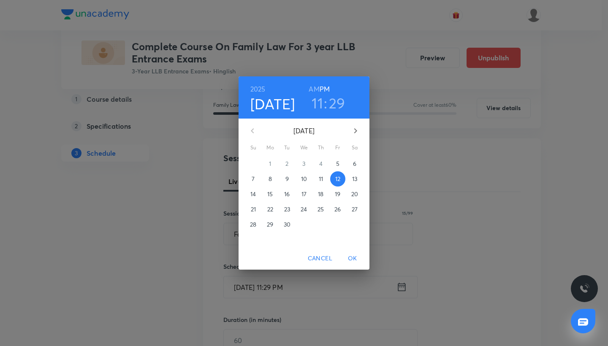
click at [331, 103] on h3 "29" at bounding box center [337, 103] width 16 height 18
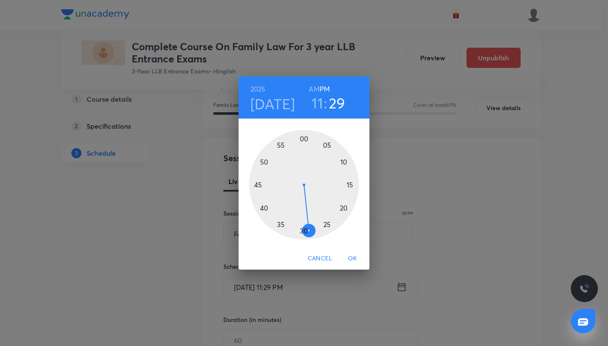
click at [305, 228] on div at bounding box center [304, 185] width 110 height 110
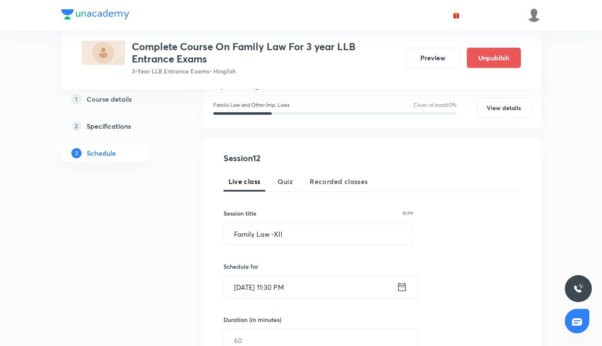
click at [301, 286] on input "[DATE] 11:30 PM" at bounding box center [310, 288] width 173 height 22
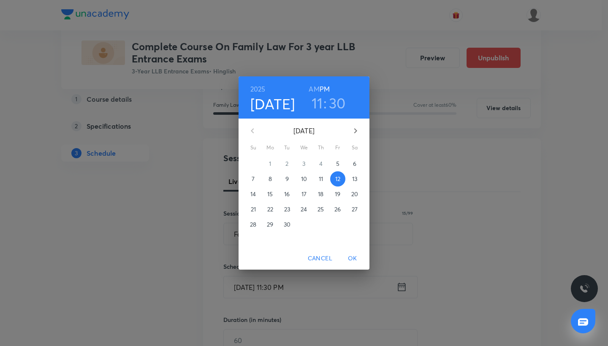
click at [314, 86] on h6 "AM" at bounding box center [314, 89] width 11 height 12
click at [349, 255] on span "OK" at bounding box center [352, 258] width 20 height 11
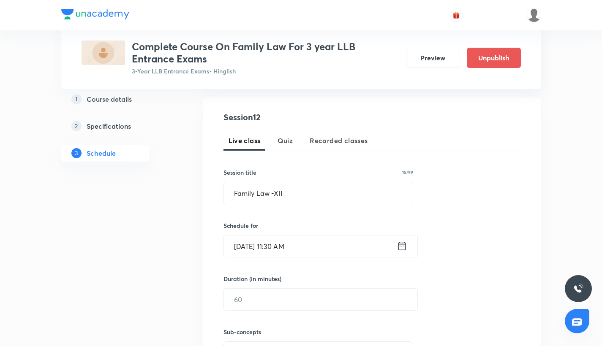
scroll to position [156, 0]
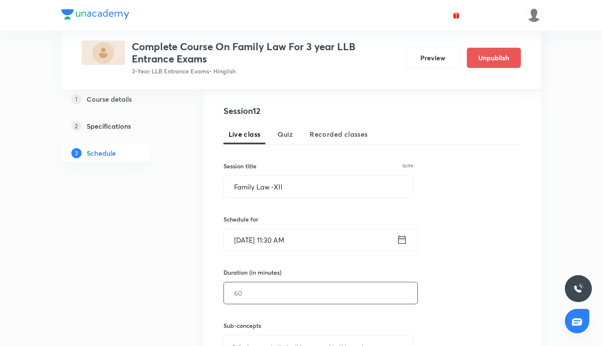
click at [266, 296] on input "text" at bounding box center [320, 293] width 193 height 22
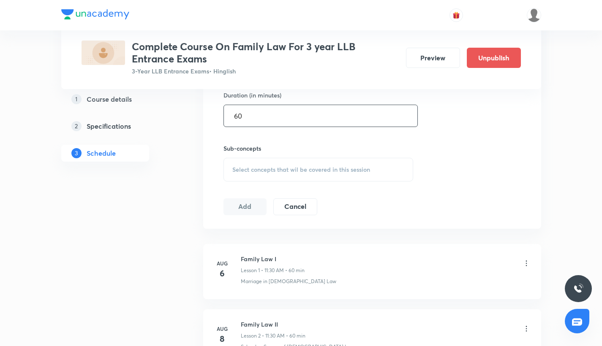
scroll to position [0, 0]
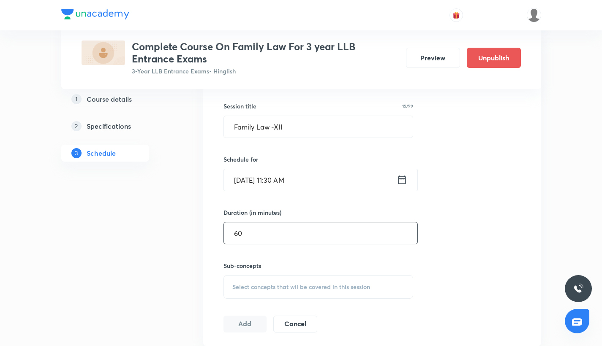
type input "60"
click at [274, 284] on span "Select concepts that wil be covered in this session" at bounding box center [301, 287] width 138 height 7
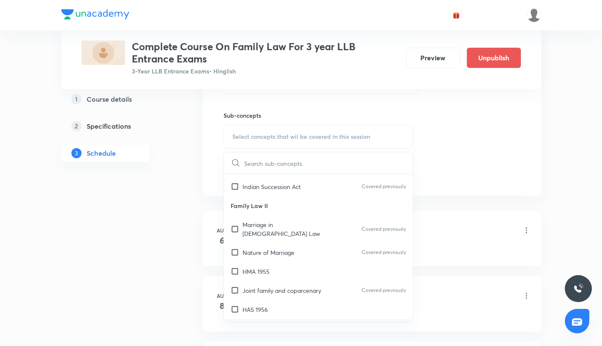
scroll to position [138, 0]
click at [235, 221] on input "checkbox" at bounding box center [237, 230] width 12 height 18
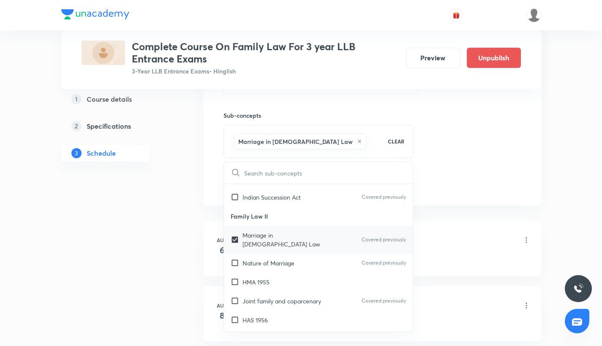
click at [235, 231] on input "checkbox" at bounding box center [237, 240] width 12 height 18
checkbox input "false"
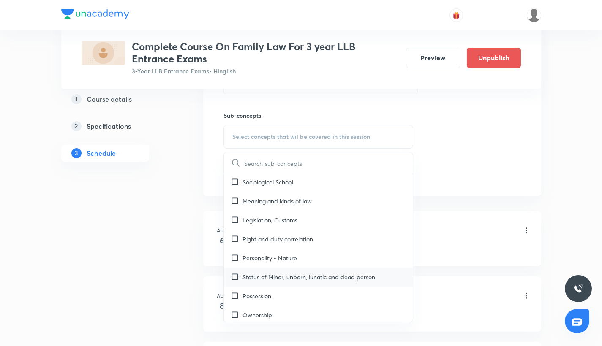
scroll to position [553, 0]
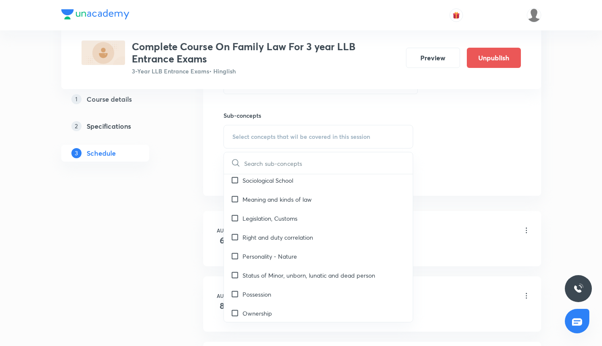
click at [209, 166] on div "Session 12 Live class Quiz Recorded classes Session title 15/99 Family Law -XII…" at bounding box center [372, 38] width 338 height 315
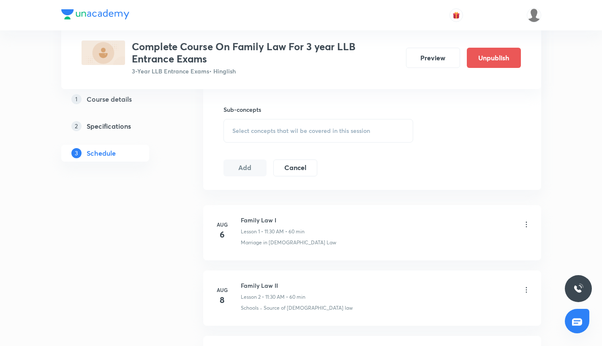
scroll to position [375, 0]
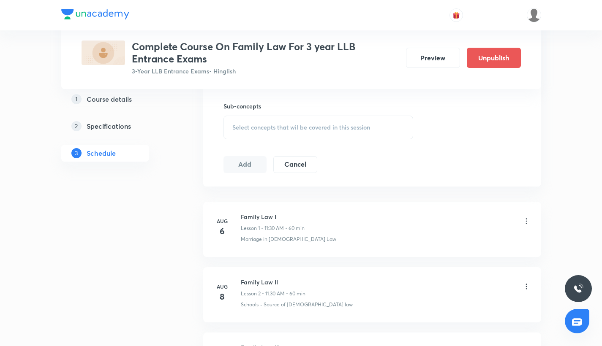
click at [258, 127] on span "Select concepts that wil be covered in this session" at bounding box center [301, 127] width 138 height 7
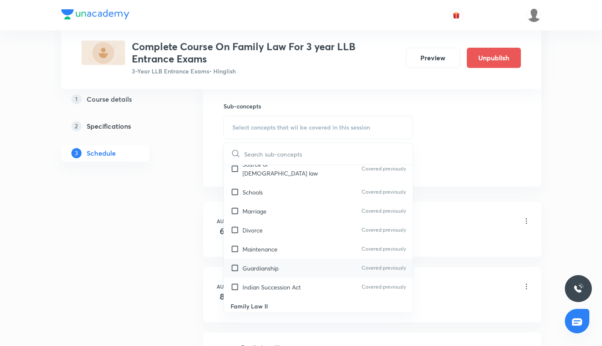
scroll to position [29, 0]
click at [233, 209] on div "Marriage Covered previously" at bounding box center [318, 211] width 189 height 19
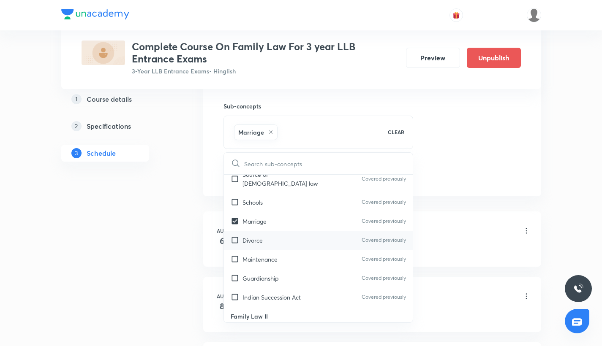
click at [236, 236] on div "Divorce Covered previously" at bounding box center [318, 240] width 189 height 19
checkbox input "true"
click at [236, 255] on input "checkbox" at bounding box center [237, 259] width 12 height 9
checkbox input "true"
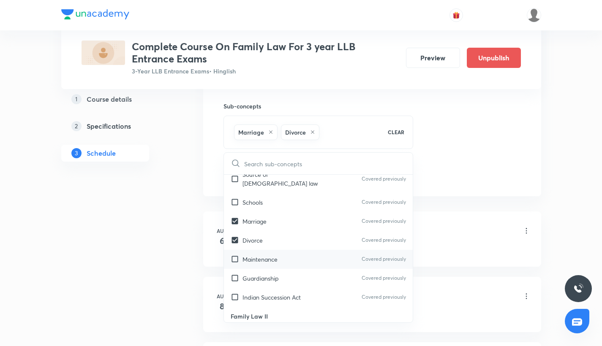
checkbox input "true"
click at [238, 273] on div "Guardianship Covered previously" at bounding box center [318, 278] width 189 height 19
checkbox input "true"
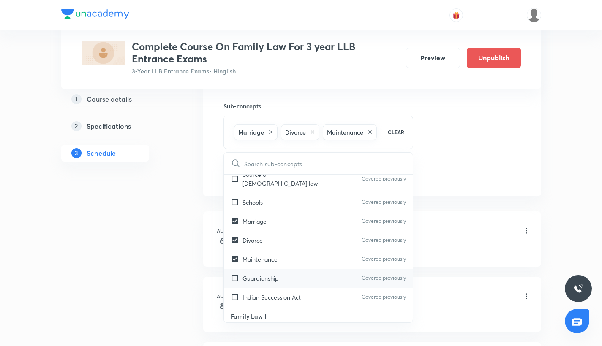
checkbox input "true"
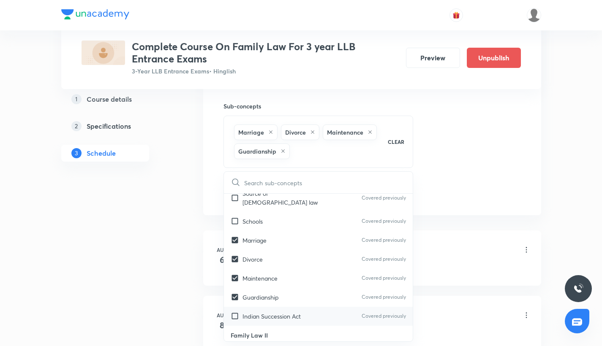
click at [237, 307] on div "Indian Succession Act Covered previously" at bounding box center [318, 316] width 189 height 19
checkbox input "true"
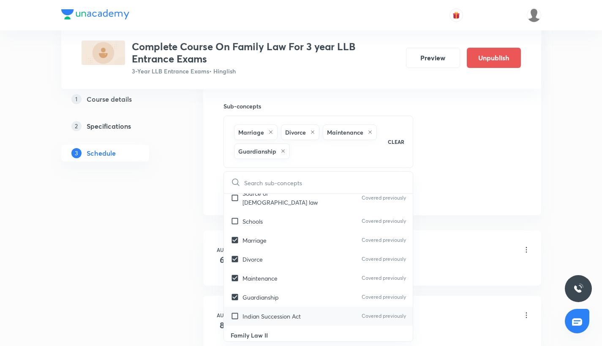
checkbox input "true"
click at [457, 128] on div "Session 12 Live class Quiz Recorded classes Session title 15/99 Family Law -XII…" at bounding box center [371, 43] width 297 height 317
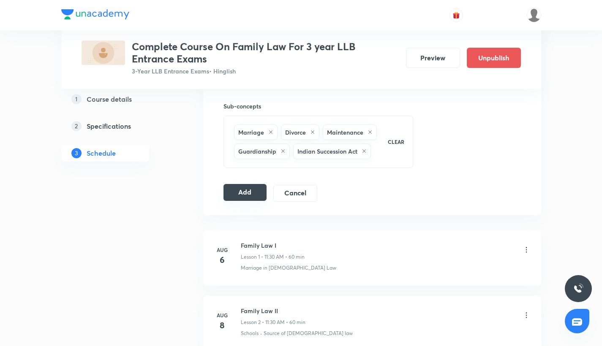
click at [243, 198] on button "Add" at bounding box center [244, 192] width 43 height 17
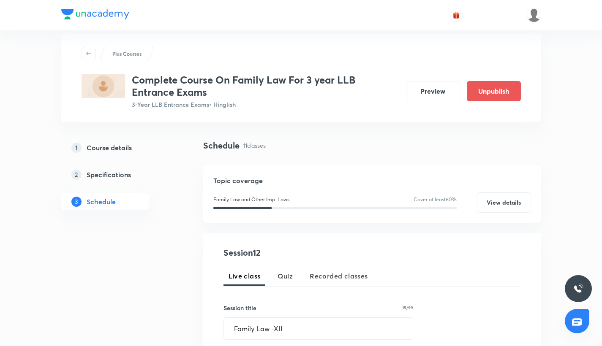
scroll to position [0, 0]
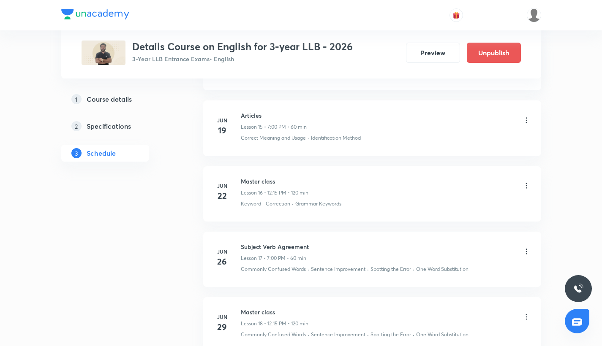
scroll to position [1406, 0]
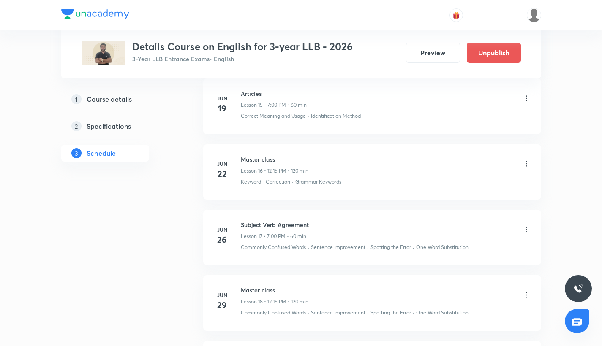
click at [284, 0] on div at bounding box center [301, 0] width 602 height 1
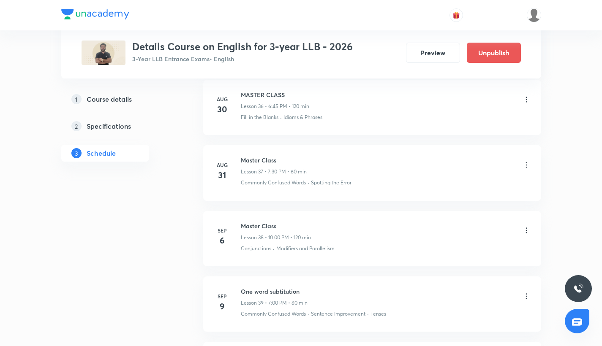
scroll to position [2781, 0]
click at [528, 227] on icon at bounding box center [526, 231] width 8 height 8
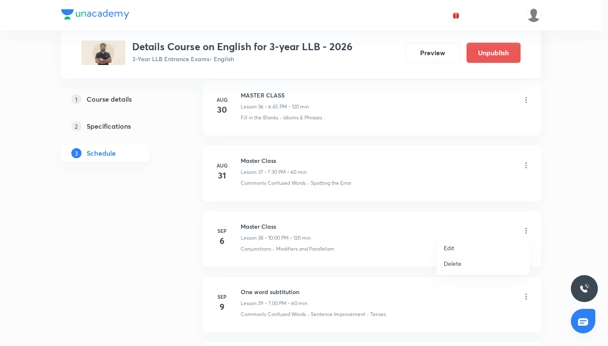
click at [469, 250] on li "Edit" at bounding box center [483, 248] width 92 height 16
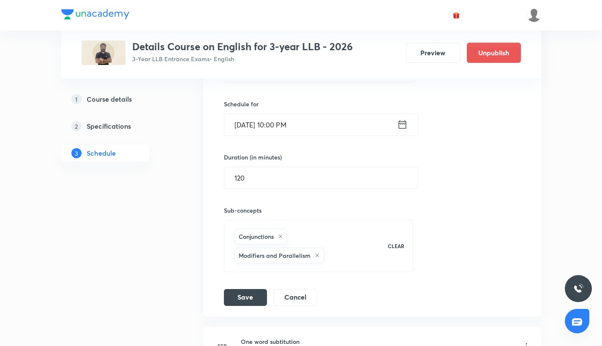
scroll to position [2663, 0]
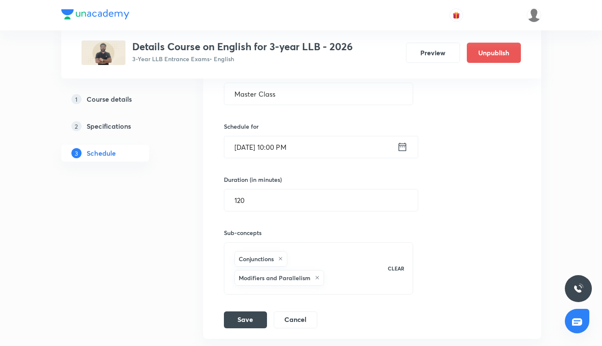
click at [291, 147] on input "Sep 6, 2025, 10:00 PM" at bounding box center [310, 147] width 173 height 22
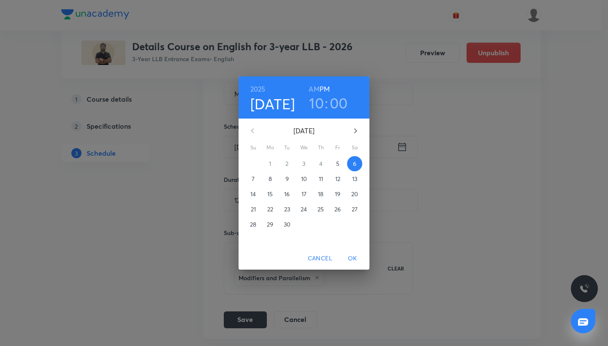
click at [316, 88] on h6 "AM" at bounding box center [314, 89] width 11 height 12
click at [353, 259] on span "OK" at bounding box center [352, 258] width 20 height 11
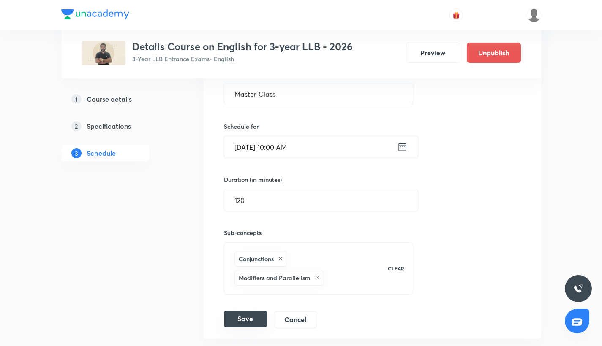
click at [244, 320] on button "Save" at bounding box center [245, 319] width 43 height 17
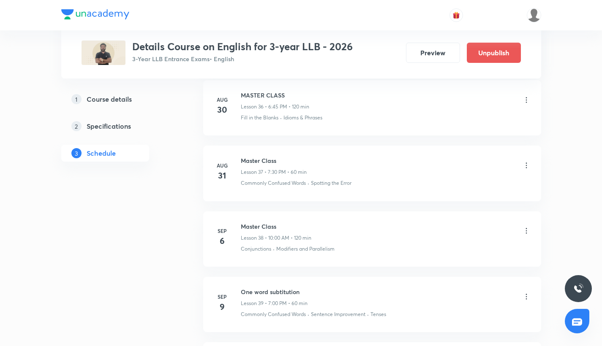
scroll to position [2777, 0]
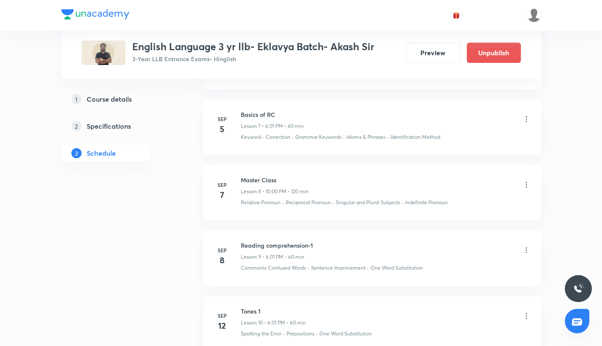
scroll to position [860, 0]
click at [522, 184] on icon at bounding box center [526, 186] width 8 height 8
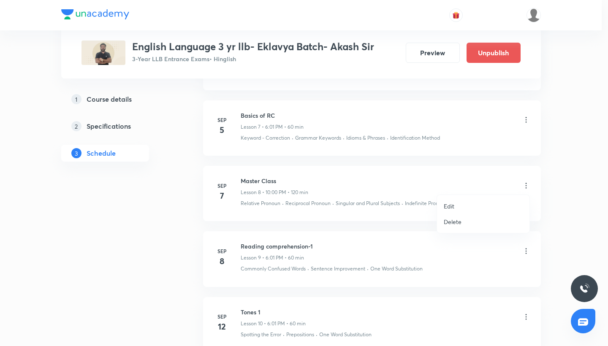
click at [463, 212] on li "Edit" at bounding box center [483, 206] width 92 height 16
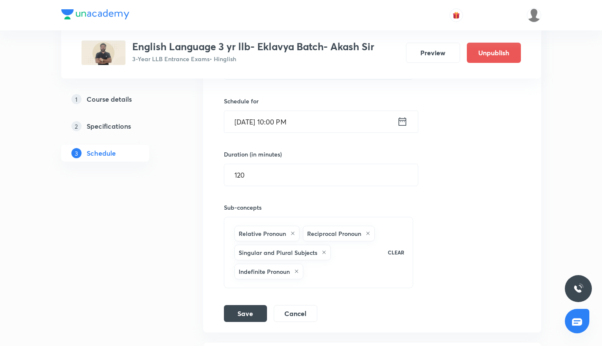
scroll to position [704, 0]
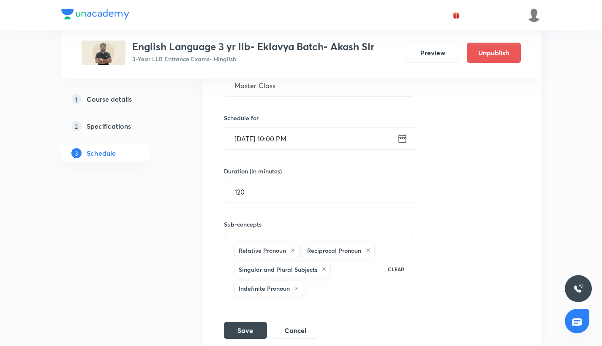
click at [299, 138] on input "Sep 7, 2025, 10:00 PM" at bounding box center [310, 139] width 173 height 22
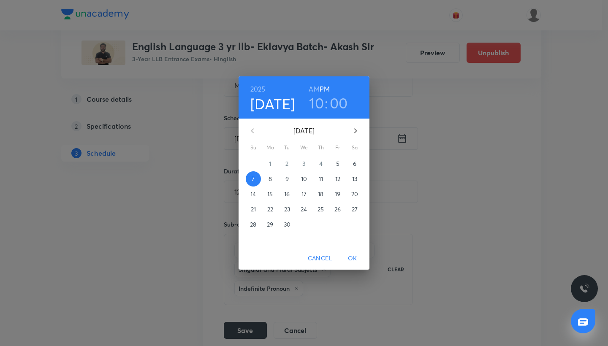
click at [316, 88] on h6 "AM" at bounding box center [314, 89] width 11 height 12
click at [354, 254] on span "OK" at bounding box center [352, 258] width 20 height 11
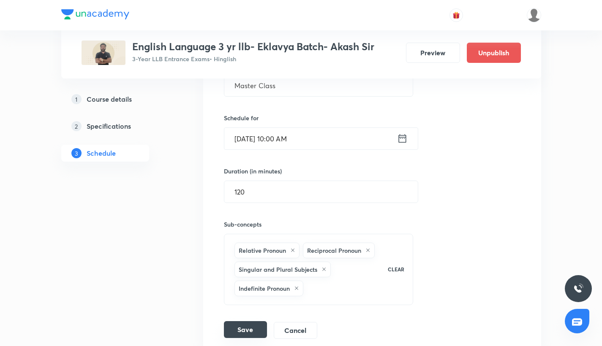
click at [234, 330] on button "Save" at bounding box center [245, 329] width 43 height 17
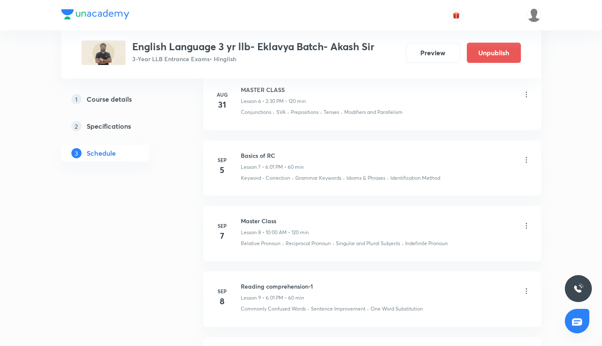
scroll to position [539, 0]
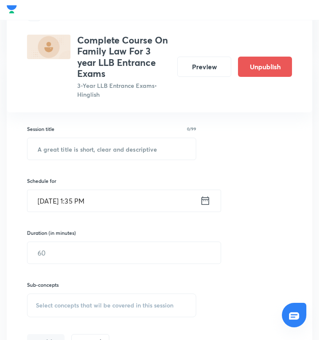
scroll to position [252, 1]
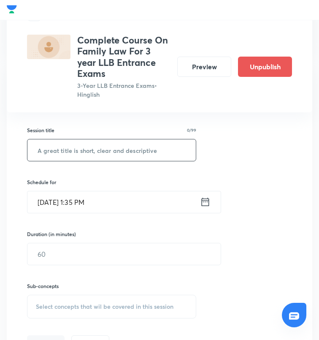
click at [103, 144] on input "text" at bounding box center [111, 150] width 168 height 22
paste input "Family Law -XII"
type input "Family Law -XII"
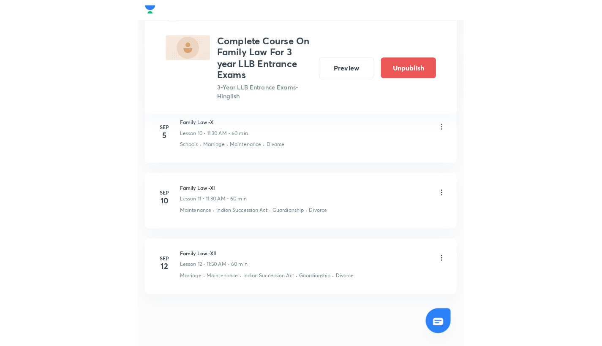
scroll to position [1085, 0]
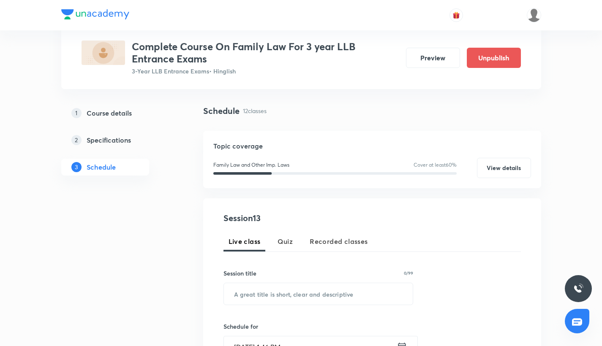
scroll to position [56, 0]
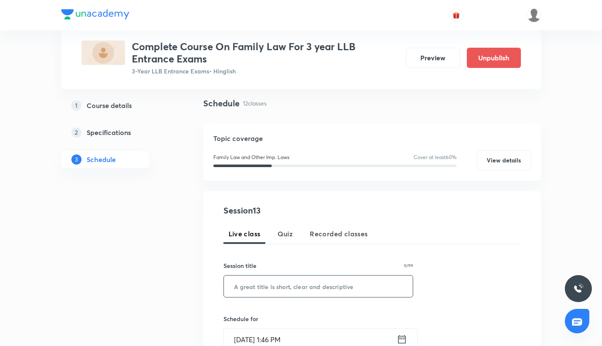
click at [287, 284] on input "text" at bounding box center [318, 287] width 189 height 22
paste input "Family Law -XIII"
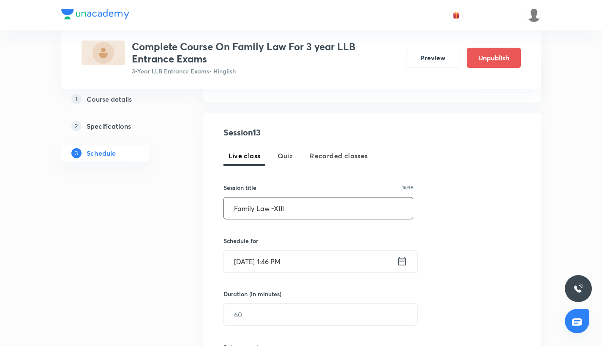
scroll to position [149, 0]
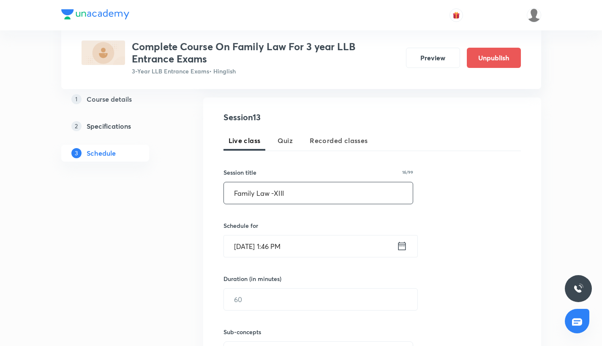
type input "Family Law -XIII"
click at [270, 249] on input "[DATE] 1:46 PM" at bounding box center [310, 247] width 173 height 22
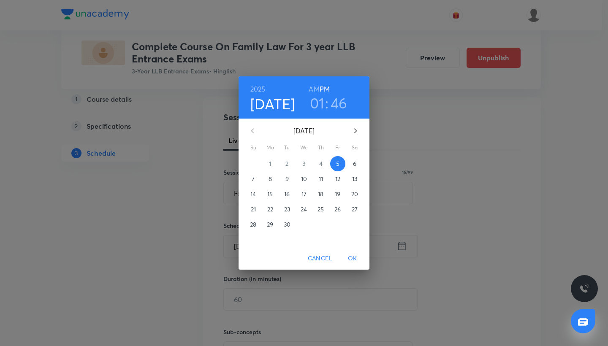
click at [303, 193] on p "17" at bounding box center [304, 194] width 5 height 8
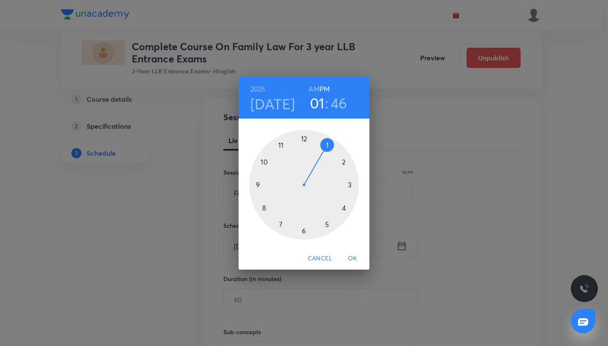
click at [281, 147] on div at bounding box center [304, 185] width 110 height 110
click at [304, 228] on div at bounding box center [304, 185] width 110 height 110
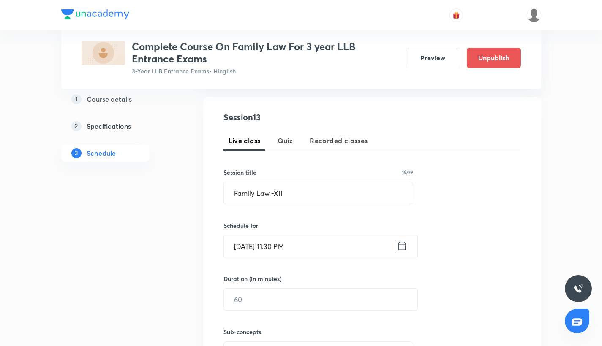
click at [299, 250] on input "[DATE] 11:30 PM" at bounding box center [310, 247] width 173 height 22
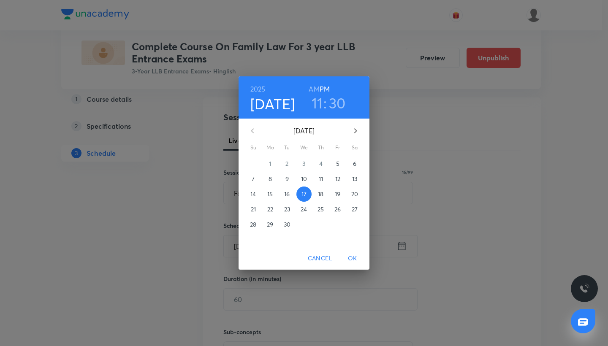
click at [317, 90] on h6 "AM" at bounding box center [314, 89] width 11 height 12
click at [351, 255] on span "OK" at bounding box center [352, 258] width 20 height 11
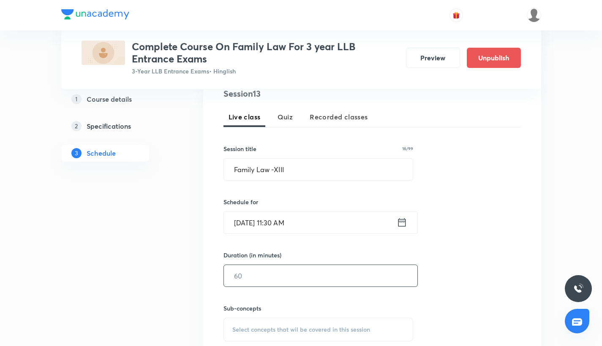
scroll to position [177, 0]
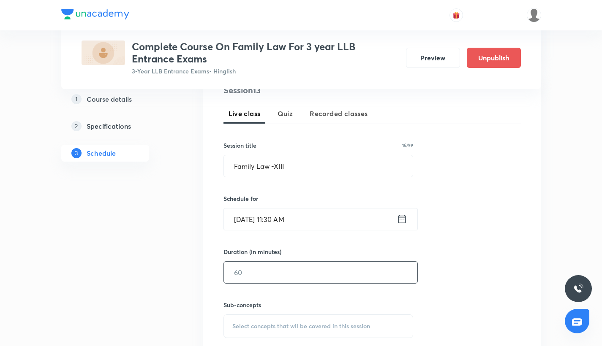
click at [265, 273] on input "text" at bounding box center [320, 273] width 193 height 22
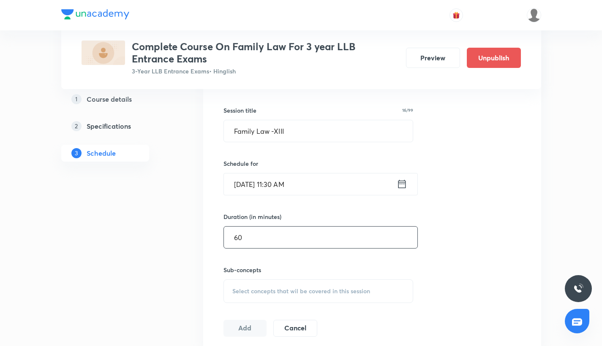
scroll to position [231, 0]
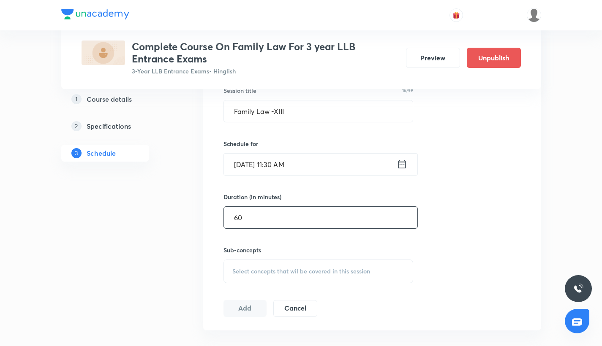
type input "60"
click at [245, 269] on span "Select concepts that wil be covered in this session" at bounding box center [301, 271] width 138 height 7
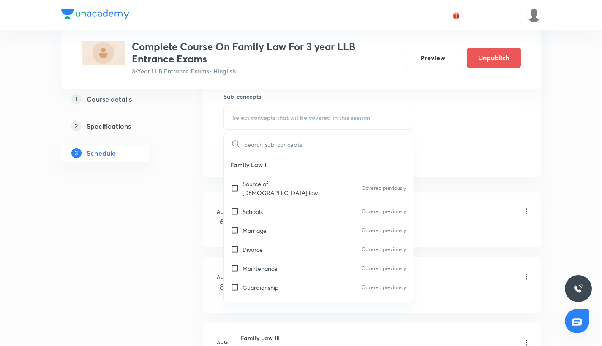
scroll to position [38, 0]
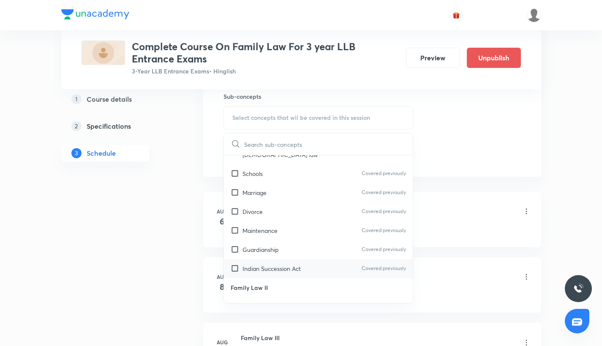
click at [236, 264] on input "checkbox" at bounding box center [237, 268] width 12 height 9
checkbox input "true"
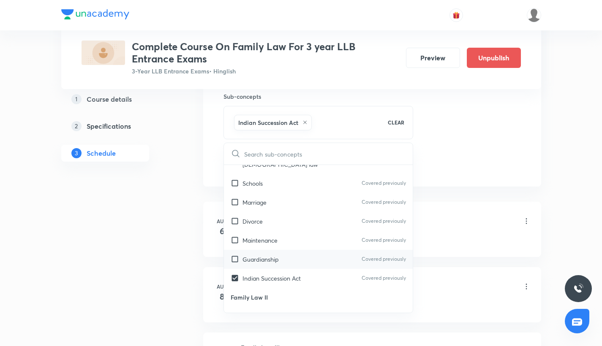
click at [236, 255] on input "checkbox" at bounding box center [237, 259] width 12 height 9
checkbox input "true"
click at [236, 236] on input "checkbox" at bounding box center [237, 240] width 12 height 9
checkbox input "true"
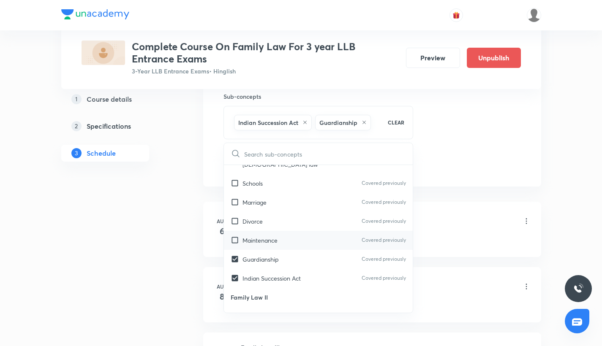
checkbox input "true"
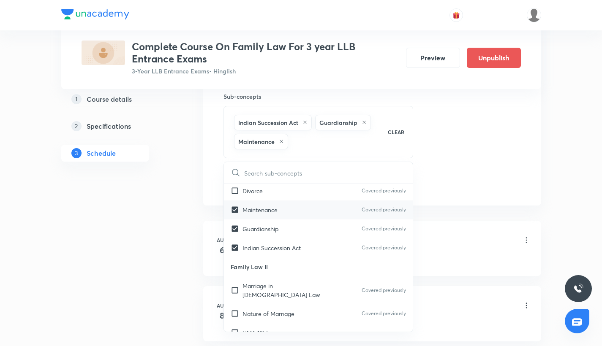
scroll to position [96, 0]
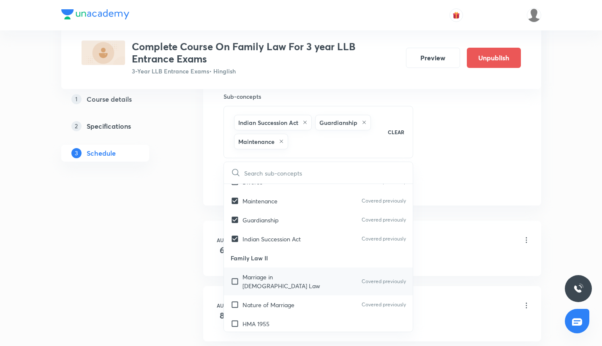
click at [232, 273] on input "checkbox" at bounding box center [237, 282] width 12 height 18
checkbox input "true"
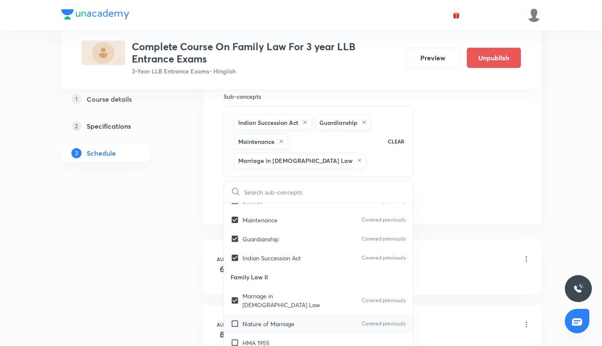
click at [232, 315] on div "Nature of Marriage Covered previously" at bounding box center [318, 324] width 189 height 19
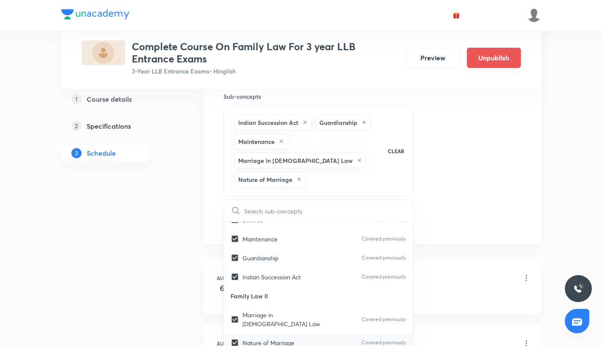
checkbox input "true"
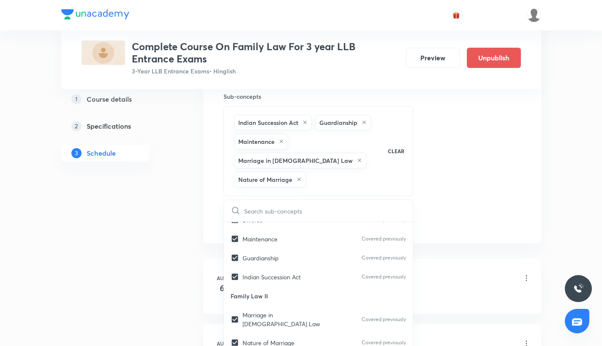
click at [448, 198] on div "Session 13 Live class Quiz Recorded classes Session title 16/99 Family Law -XII…" at bounding box center [371, 52] width 297 height 355
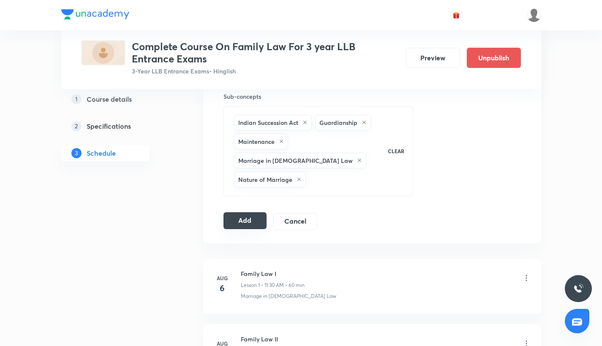
click at [241, 212] on button "Add" at bounding box center [244, 220] width 43 height 17
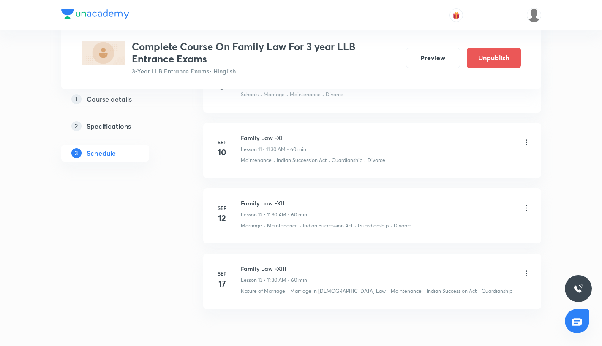
scroll to position [1150, 0]
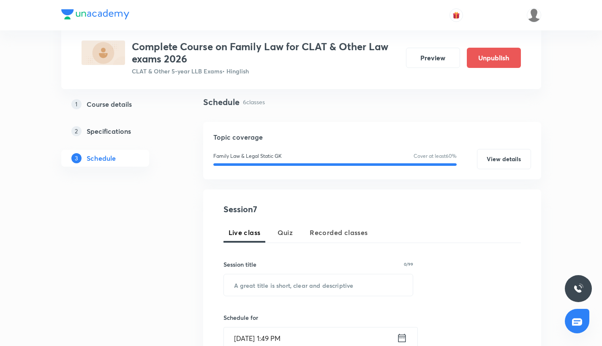
scroll to position [69, 0]
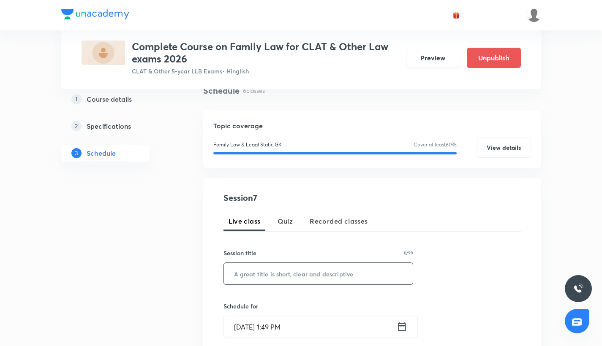
click at [247, 280] on input "text" at bounding box center [318, 274] width 189 height 22
paste input "Family Law -VII"
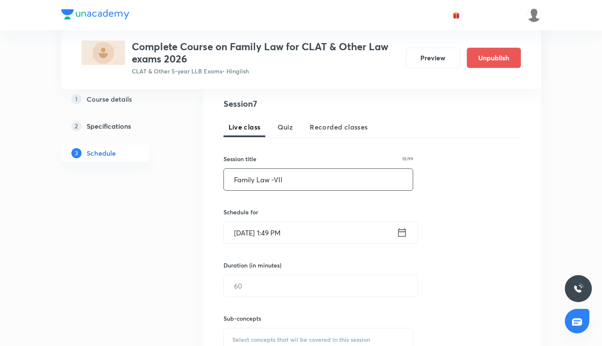
scroll to position [177, 0]
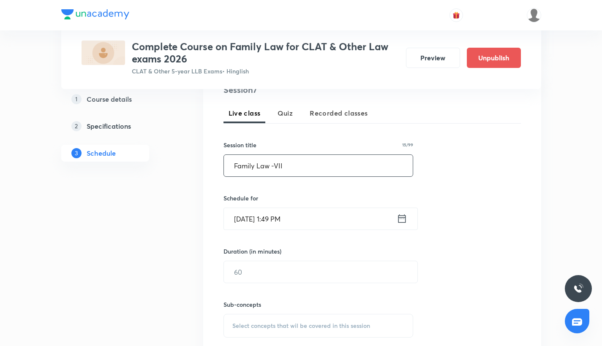
type input "Family Law -VII"
click at [285, 220] on input "[DATE] 1:49 PM" at bounding box center [310, 219] width 173 height 22
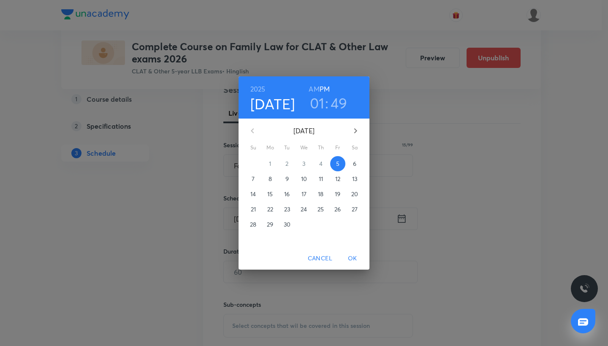
click at [319, 105] on h3 "01" at bounding box center [317, 103] width 15 height 18
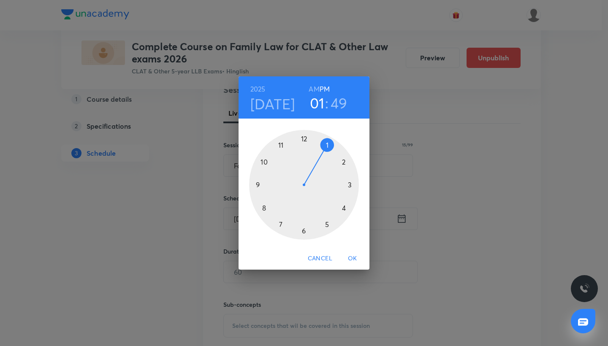
click at [305, 232] on div at bounding box center [304, 185] width 110 height 110
click at [281, 224] on div at bounding box center [304, 185] width 110 height 110
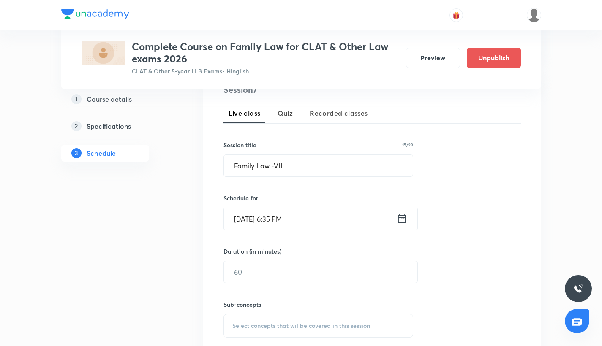
click at [238, 222] on input "Sep 5, 2025, 6:35 PM" at bounding box center [310, 219] width 173 height 22
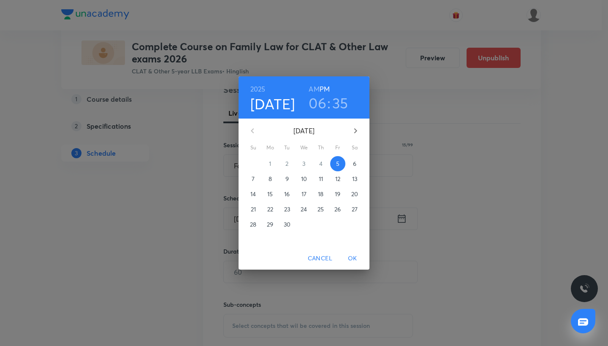
click at [337, 177] on p "12" at bounding box center [337, 179] width 5 height 8
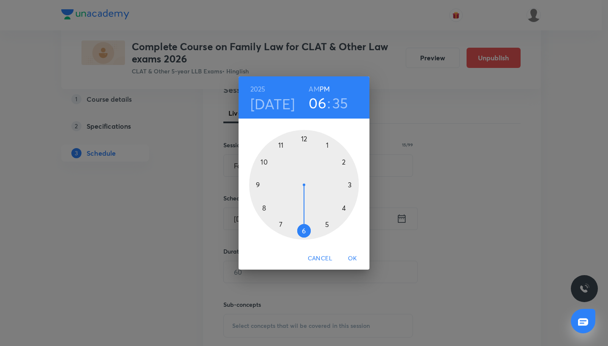
click at [350, 254] on span "OK" at bounding box center [352, 258] width 20 height 11
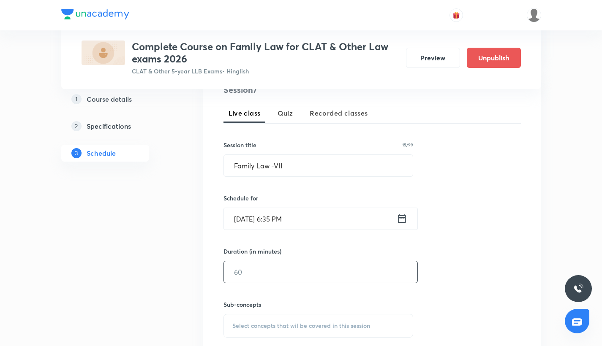
click at [250, 274] on input "text" at bounding box center [320, 272] width 193 height 22
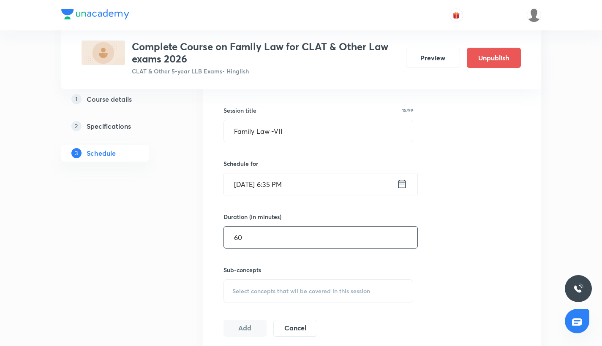
scroll to position [231, 0]
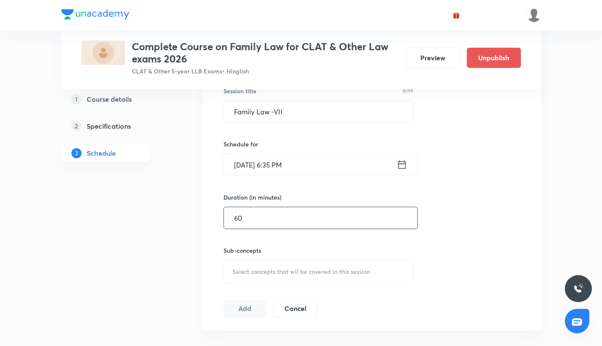
type input "60"
click at [250, 274] on span "Select concepts that wil be covered in this session" at bounding box center [301, 272] width 138 height 7
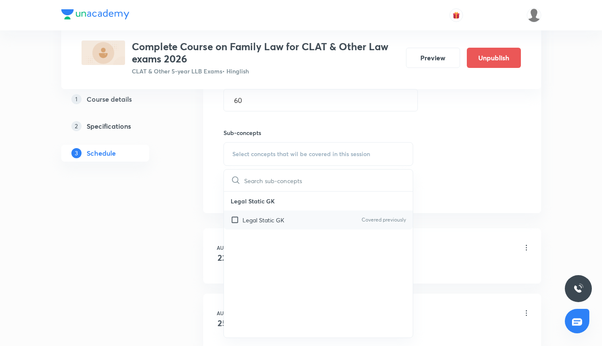
scroll to position [348, 0]
click at [235, 219] on input "checkbox" at bounding box center [237, 220] width 12 height 9
checkbox input "true"
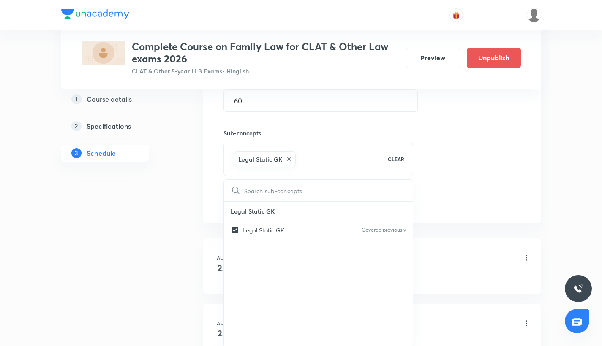
click at [428, 168] on div "Session 7 Live class Quiz Recorded classes Session title 15/99 Family Law -VII …" at bounding box center [371, 61] width 297 height 298
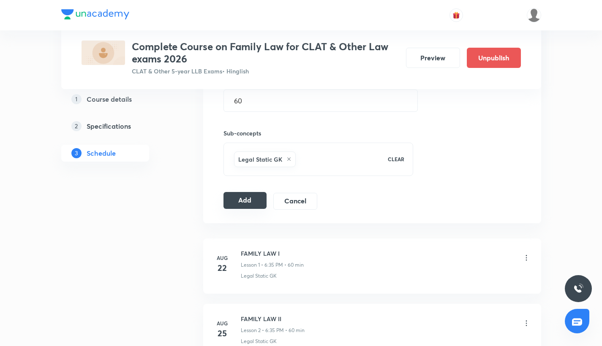
click at [238, 206] on button "Add" at bounding box center [244, 200] width 43 height 17
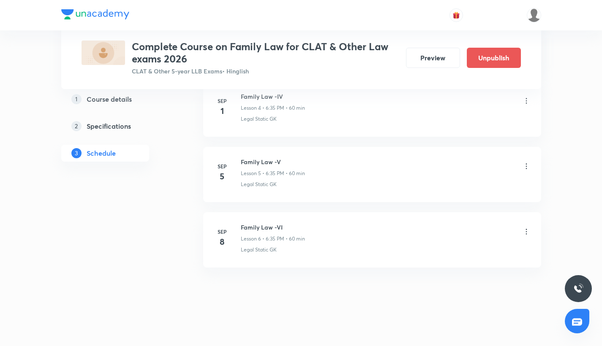
scroll to position [701, 0]
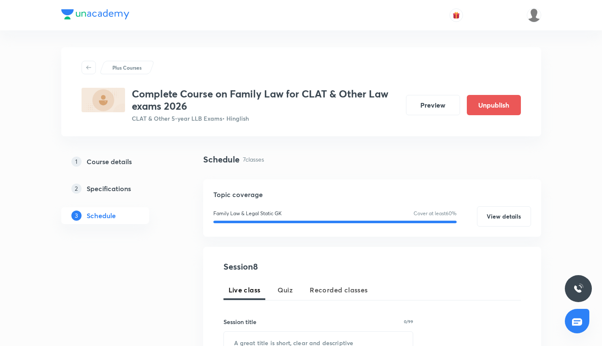
scroll to position [131, 0]
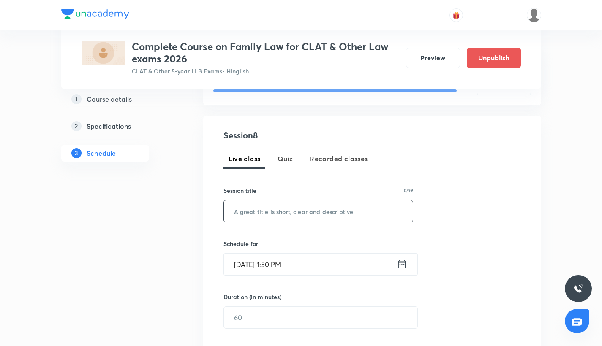
click at [256, 208] on input "text" at bounding box center [318, 212] width 189 height 22
paste input "Family Law -VIII"
type input "Family Law -VIII"
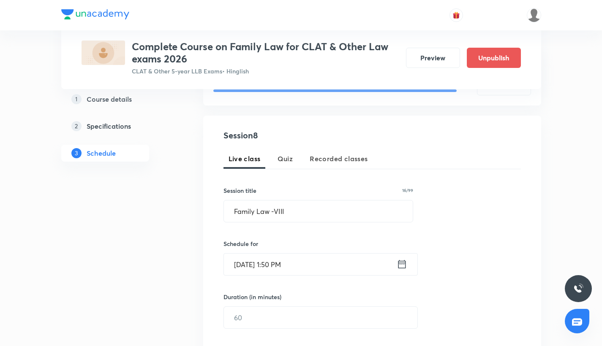
click at [255, 260] on input "Sep 5, 2025, 1:50 PM" at bounding box center [310, 265] width 173 height 22
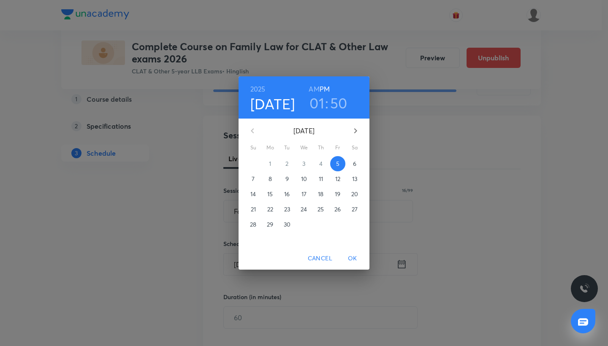
click at [271, 193] on p "15" at bounding box center [269, 194] width 5 height 8
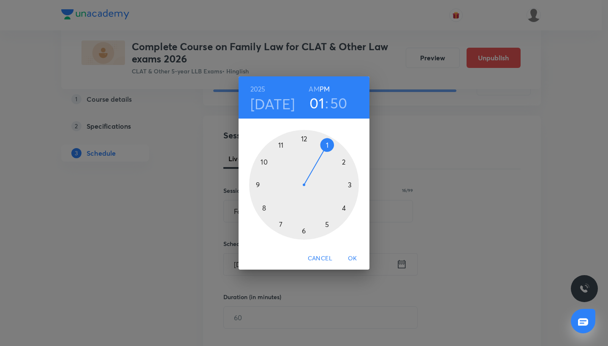
click at [352, 255] on span "OK" at bounding box center [352, 258] width 20 height 11
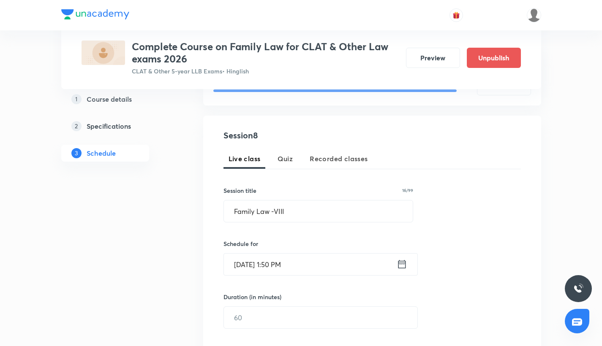
click at [293, 262] on input "Sep 15, 2025, 1:50 PM" at bounding box center [310, 265] width 173 height 22
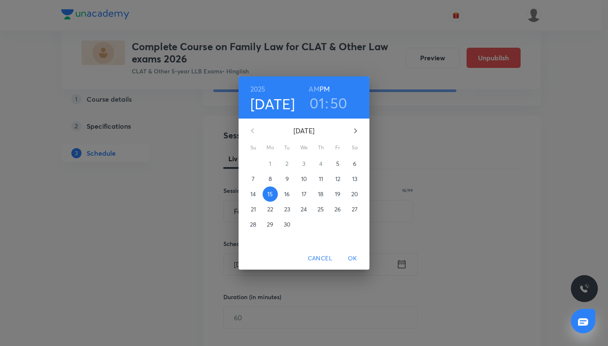
click at [323, 105] on h3 "01" at bounding box center [317, 103] width 15 height 18
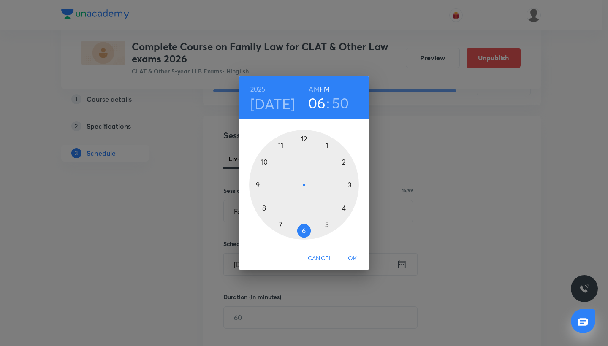
click at [304, 230] on div at bounding box center [304, 185] width 110 height 110
click at [279, 225] on div at bounding box center [304, 185] width 110 height 110
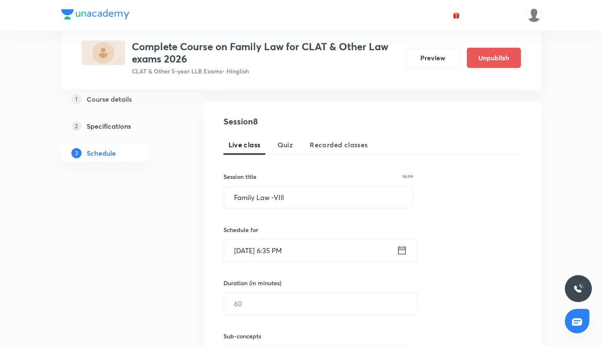
scroll to position [147, 0]
click at [274, 298] on input "text" at bounding box center [320, 303] width 193 height 22
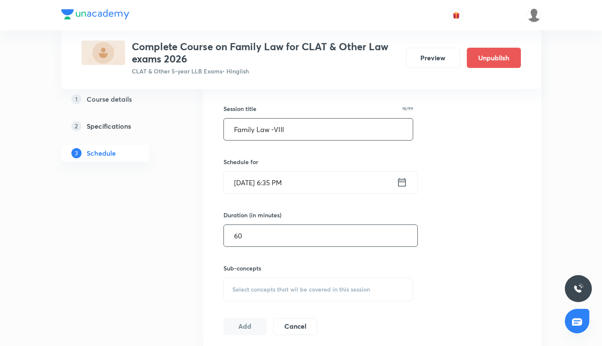
scroll to position [231, 0]
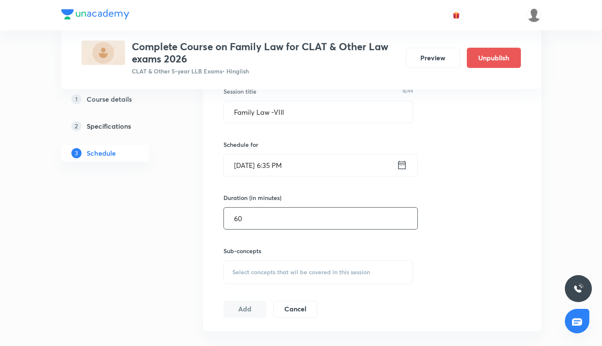
type input "60"
click at [294, 275] on div "Select concepts that wil be covered in this session" at bounding box center [318, 273] width 190 height 24
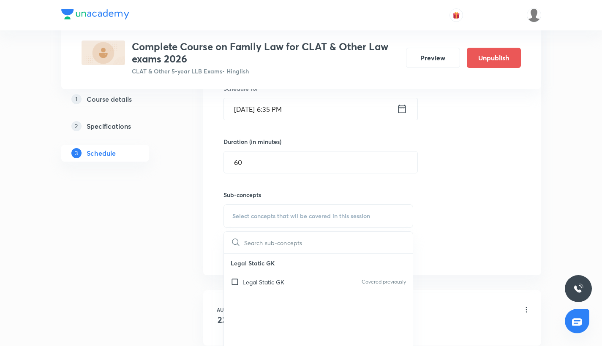
scroll to position [309, 0]
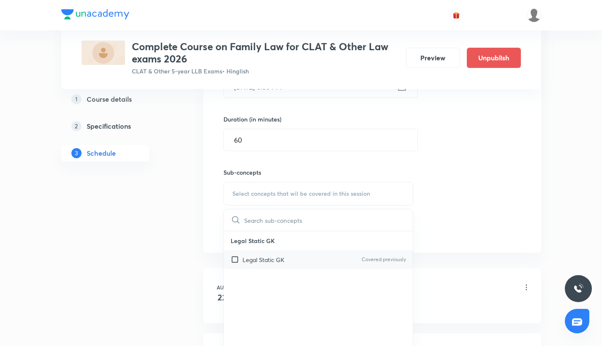
click at [257, 263] on div "Legal Static GK Covered previously" at bounding box center [318, 259] width 189 height 19
checkbox input "true"
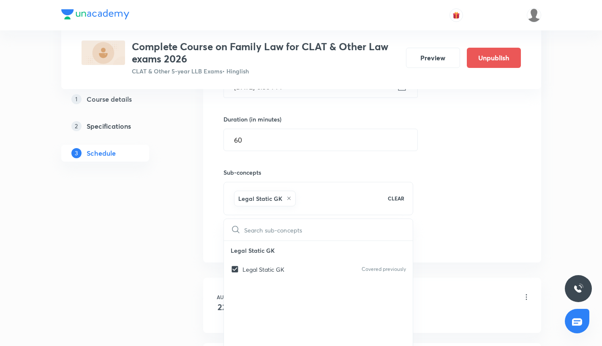
click at [503, 188] on div "Session 8 Live class Quiz Recorded classes Session title 16/99 Family Law -VIII…" at bounding box center [371, 100] width 297 height 298
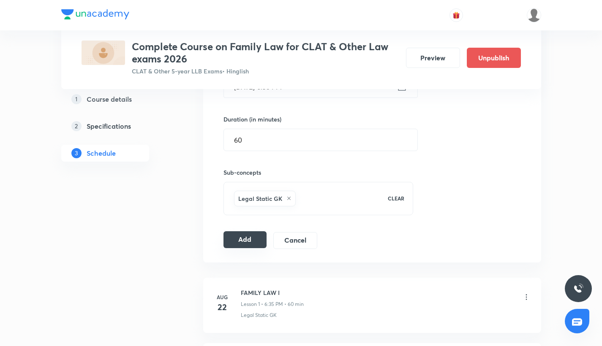
click at [263, 239] on button "Add" at bounding box center [244, 239] width 43 height 17
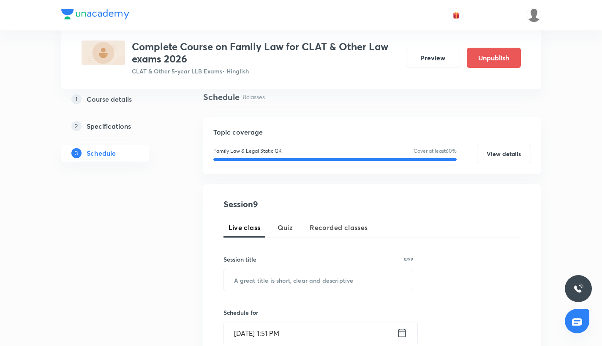
scroll to position [71, 0]
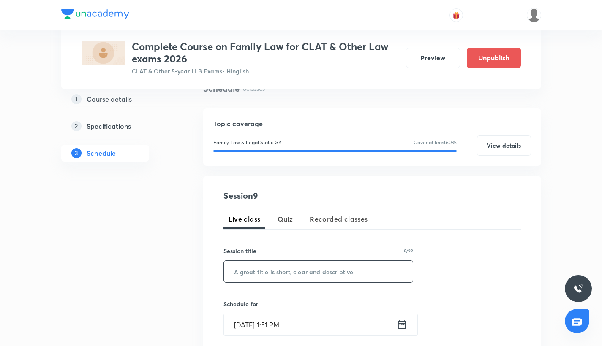
click at [269, 272] on input "text" at bounding box center [318, 272] width 189 height 22
paste input "Family Law -IX"
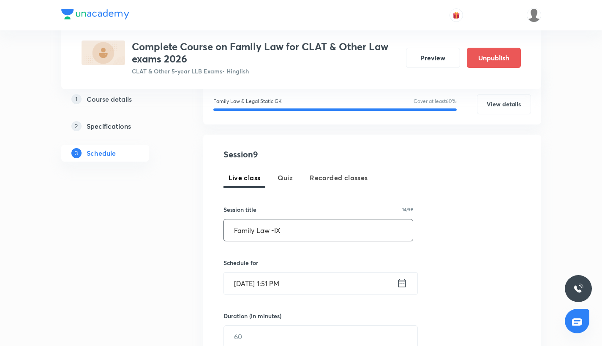
scroll to position [111, 0]
type input "Family Law -IX"
click at [269, 275] on input "[DATE] 1:51 PM" at bounding box center [310, 285] width 173 height 22
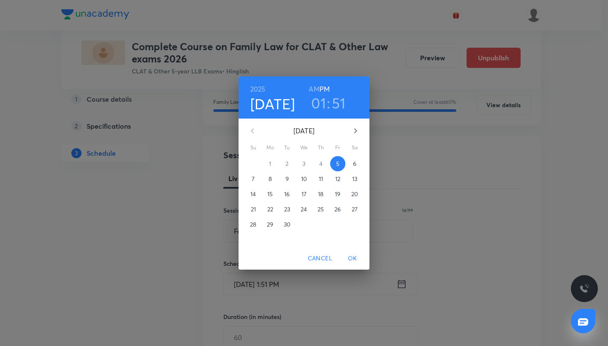
click at [336, 197] on p "19" at bounding box center [337, 194] width 5 height 8
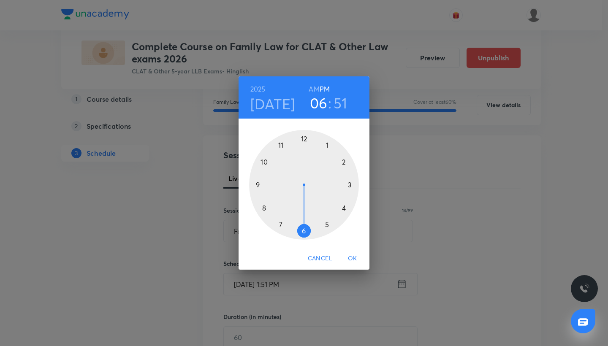
click at [304, 226] on div at bounding box center [304, 185] width 110 height 110
click at [285, 224] on div at bounding box center [304, 185] width 110 height 110
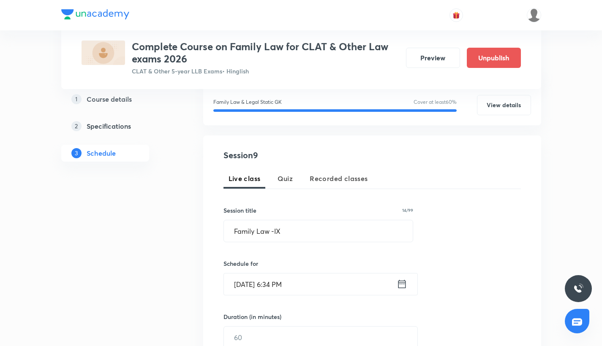
click at [290, 285] on input "Sep 19, 2025, 6:34 PM" at bounding box center [310, 285] width 173 height 22
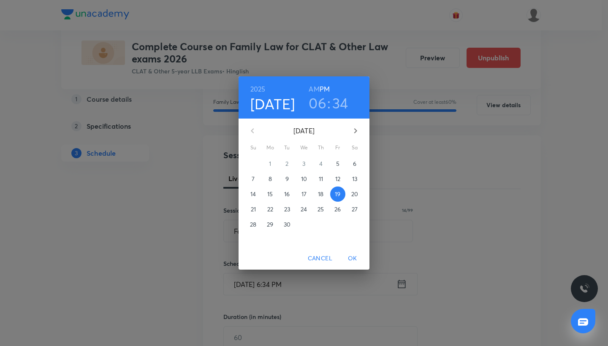
click at [336, 102] on h3 "34" at bounding box center [340, 103] width 16 height 18
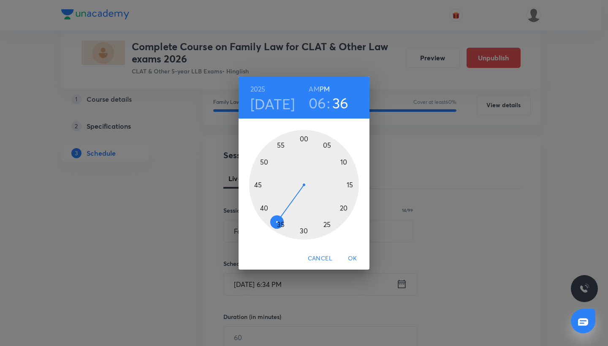
click at [280, 220] on div at bounding box center [304, 185] width 110 height 110
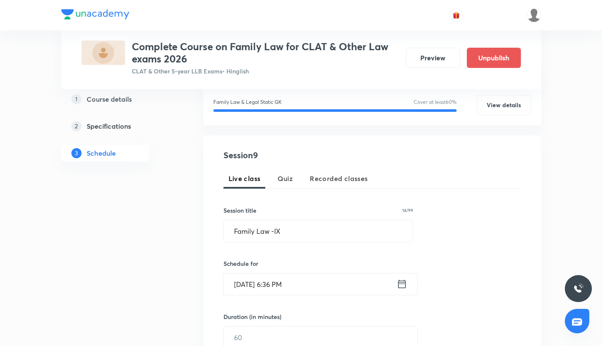
click at [285, 274] on input "Sep 19, 2025, 6:36 PM" at bounding box center [310, 285] width 173 height 22
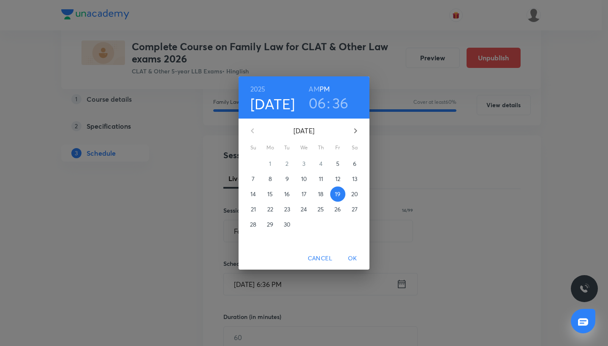
click at [335, 88] on div "2025 Sep 19 06 : 36 AM PM" at bounding box center [303, 97] width 117 height 29
click at [337, 98] on h3 "36" at bounding box center [340, 103] width 16 height 18
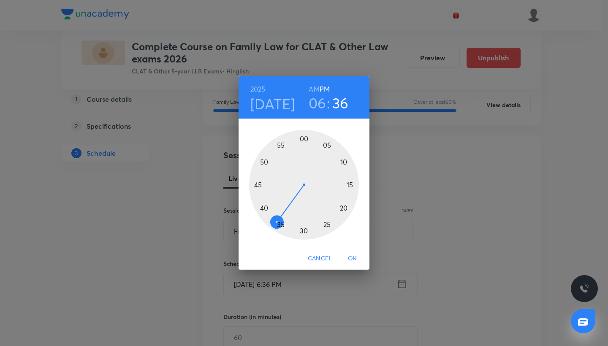
click at [280, 223] on div at bounding box center [304, 185] width 110 height 110
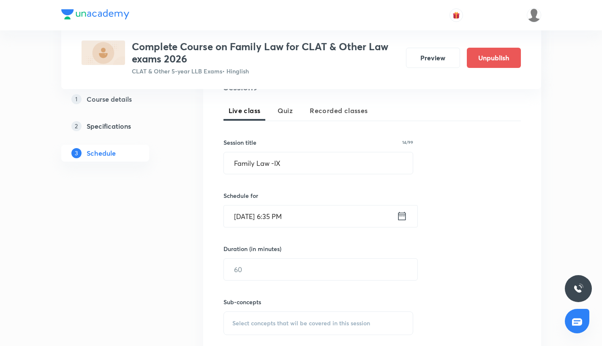
scroll to position [195, 0]
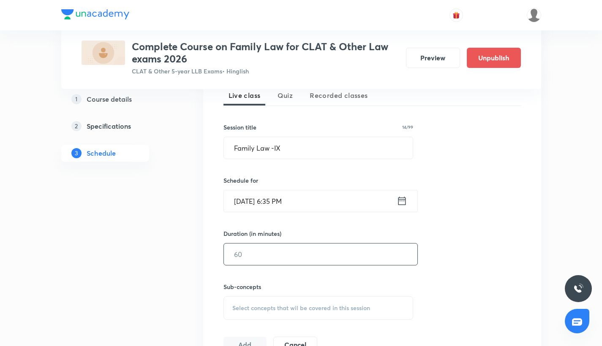
click at [257, 256] on input "text" at bounding box center [320, 255] width 193 height 22
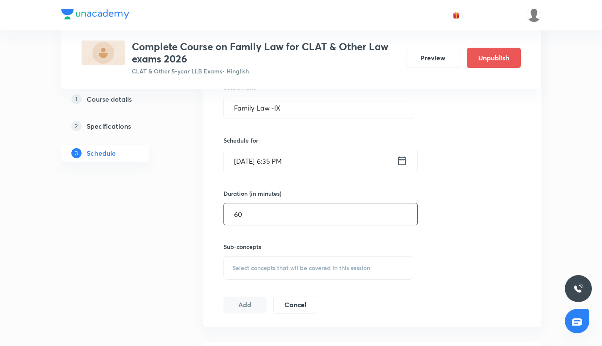
scroll to position [241, 0]
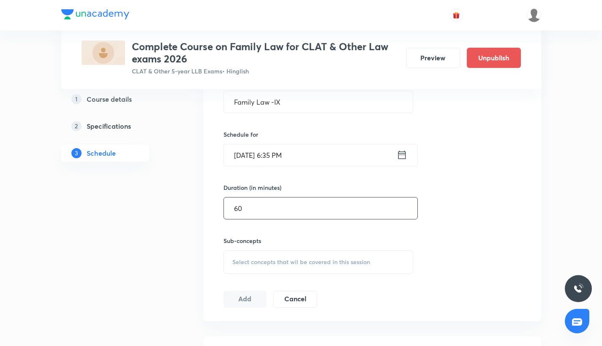
type input "60"
click at [248, 259] on span "Select concepts that wil be covered in this session" at bounding box center [301, 262] width 138 height 7
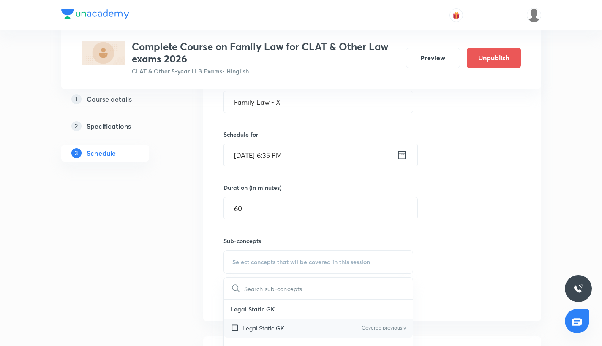
click at [249, 331] on p "Legal Static GK" at bounding box center [263, 328] width 42 height 9
checkbox input "true"
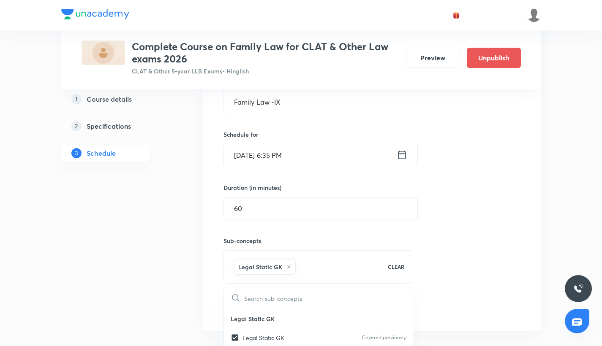
click at [463, 207] on div "Session 9 Live class Quiz Recorded classes Session title 14/99 Family Law -IX ​…" at bounding box center [371, 169] width 297 height 298
click at [255, 303] on button "Add" at bounding box center [244, 308] width 43 height 17
click at [245, 302] on button "Add" at bounding box center [244, 308] width 43 height 17
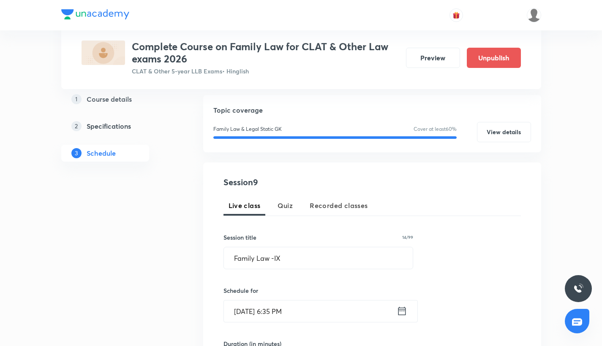
scroll to position [85, 0]
click at [282, 258] on input "Family Law -IX" at bounding box center [318, 258] width 189 height 22
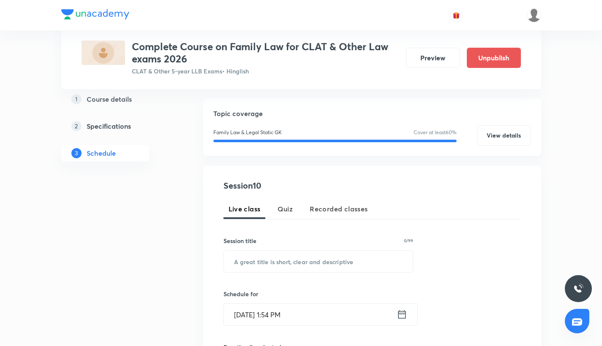
scroll to position [84, 0]
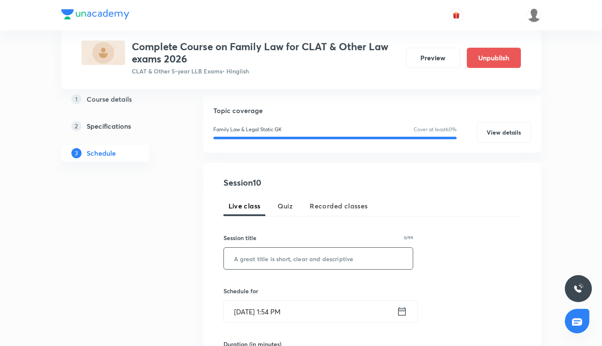
click at [259, 264] on input "text" at bounding box center [318, 259] width 189 height 22
paste input "Family Law -IX"
type input "Family Law -IX"
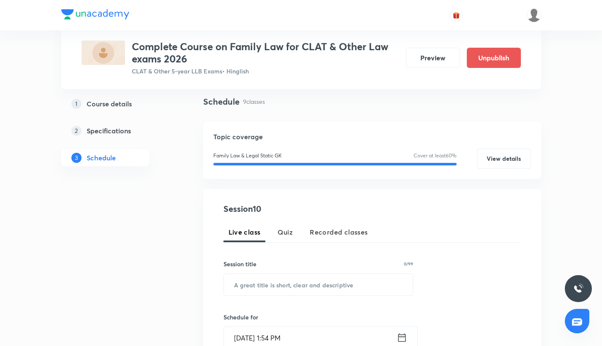
scroll to position [162, 0]
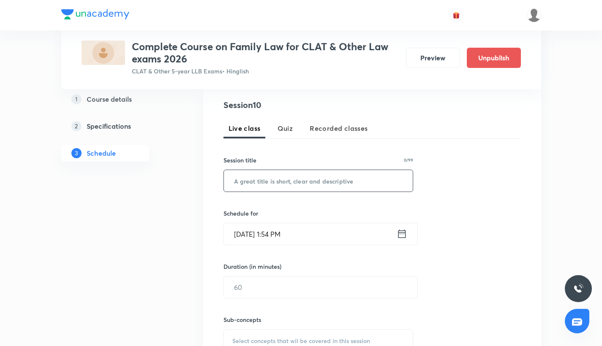
click at [253, 187] on input "text" at bounding box center [318, 181] width 189 height 22
paste input "Family Law -IX"
type input "Family Law -IX"
click at [261, 233] on input "Sep 5, 2025, 1:54 PM" at bounding box center [310, 234] width 173 height 22
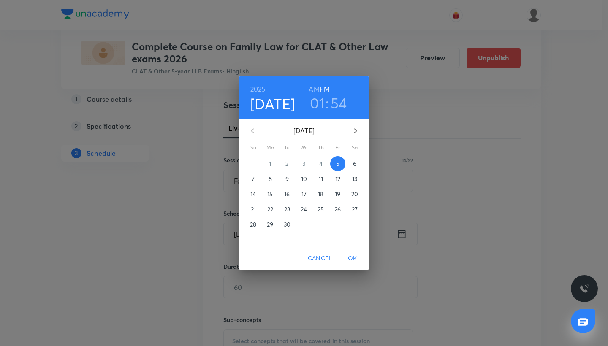
click at [333, 192] on span "19" at bounding box center [337, 194] width 15 height 8
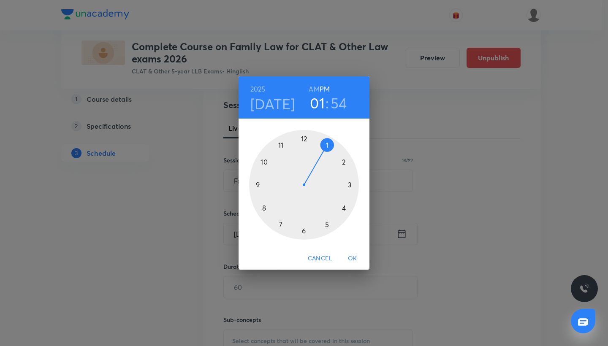
click at [381, 4] on div "2025 Sep 19 01 : 54 AM PM 1 2 3 4 5 6 7 8 9 10 11 12 Cancel OK" at bounding box center [304, 173] width 608 height 346
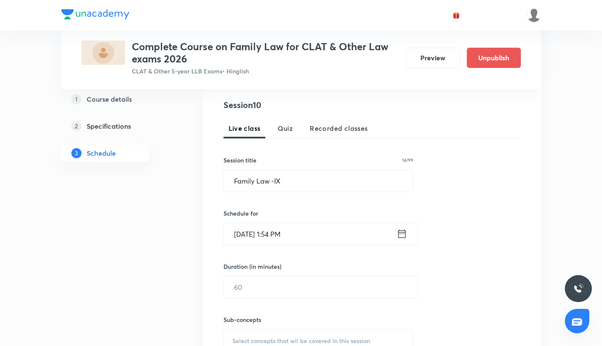
click at [381, 1] on div at bounding box center [301, 15] width 480 height 30
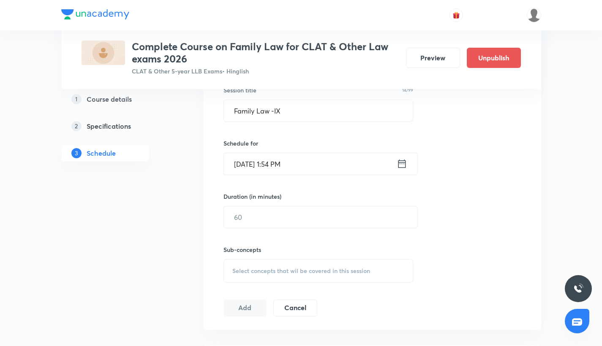
scroll to position [238, 0]
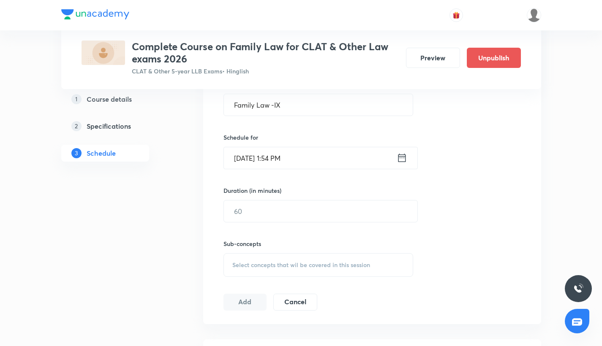
click at [248, 148] on input "Sep 5, 2025, 1:54 PM" at bounding box center [310, 158] width 173 height 22
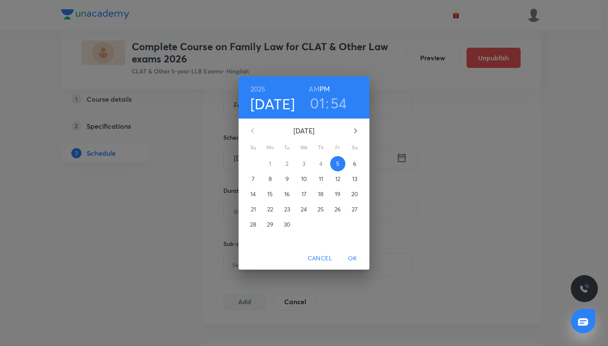
click at [336, 192] on p "19" at bounding box center [337, 194] width 5 height 8
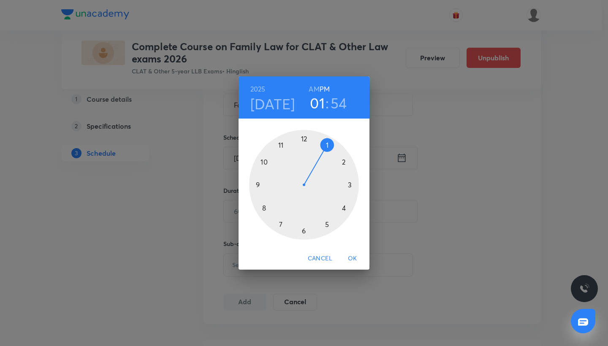
click at [305, 231] on div at bounding box center [304, 185] width 110 height 110
click at [279, 226] on div at bounding box center [304, 185] width 110 height 110
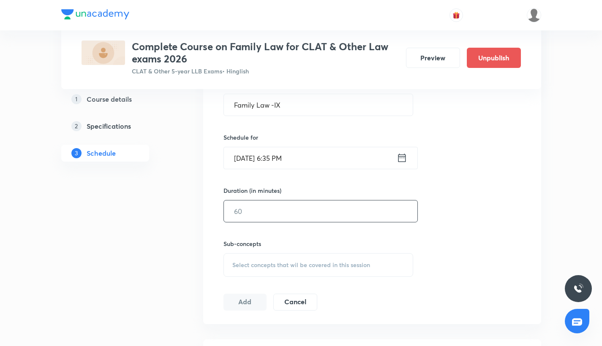
click at [260, 208] on input "text" at bounding box center [320, 212] width 193 height 22
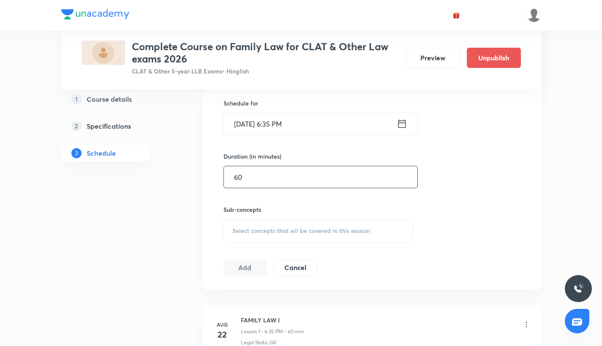
type input "60"
click at [261, 235] on div "Select concepts that wil be covered in this session" at bounding box center [318, 231] width 190 height 24
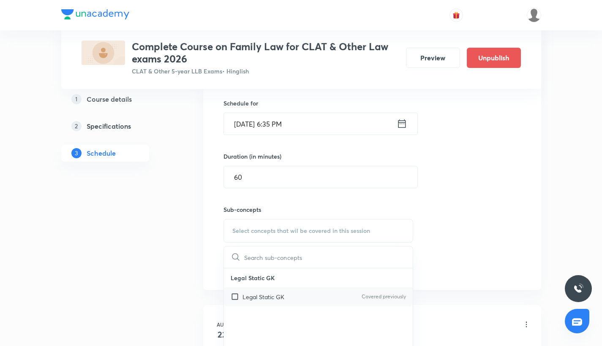
click at [247, 298] on p "Legal Static GK" at bounding box center [263, 297] width 42 height 9
checkbox input "true"
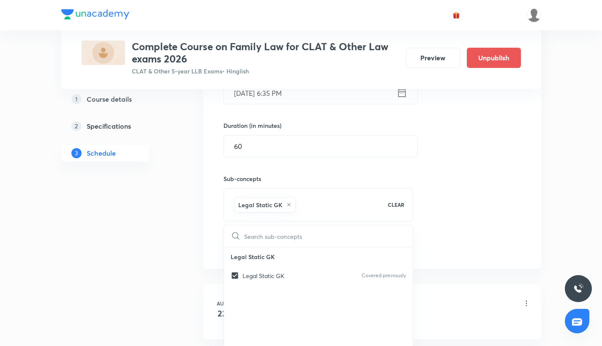
scroll to position [318, 0]
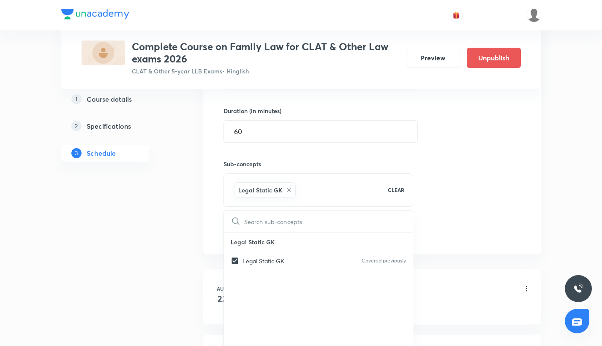
click at [456, 159] on div "Session 10 Live class Quiz Recorded classes Session title 14/99 Family Law -IX …" at bounding box center [371, 92] width 297 height 298
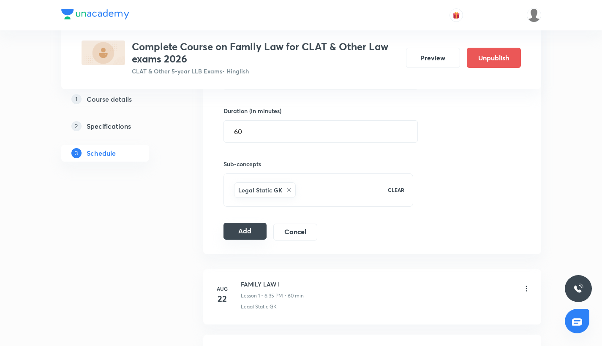
click at [251, 234] on button "Add" at bounding box center [244, 231] width 43 height 17
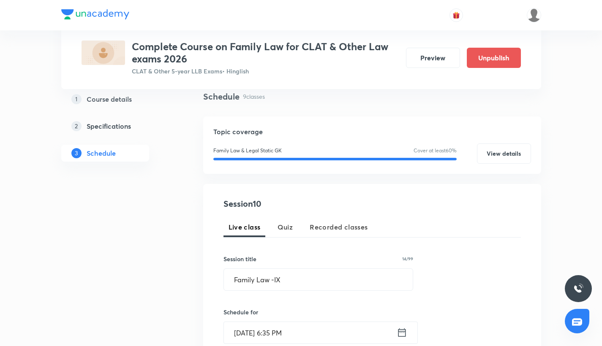
scroll to position [64, 0]
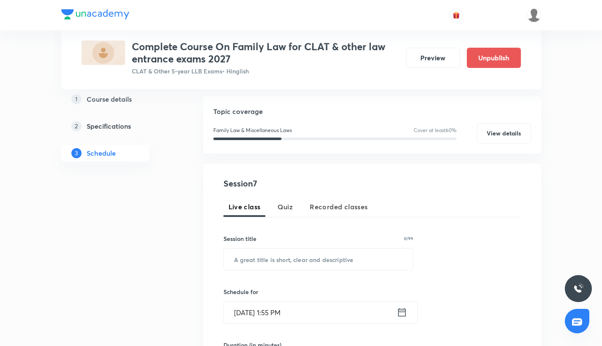
scroll to position [117, 0]
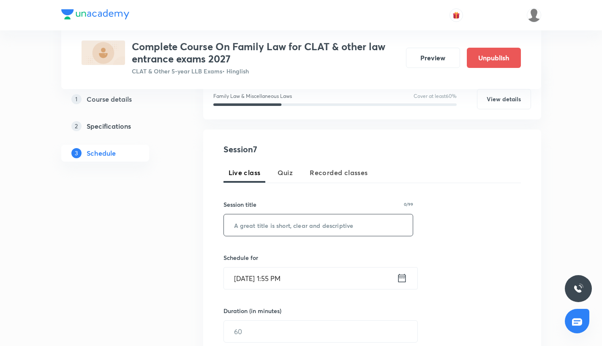
click at [269, 225] on input "text" at bounding box center [318, 226] width 189 height 22
paste input "Family Law -VII"
type input "Family Law -VII"
click at [253, 281] on input "Sep 5, 2025, 1:55 PM" at bounding box center [310, 279] width 173 height 22
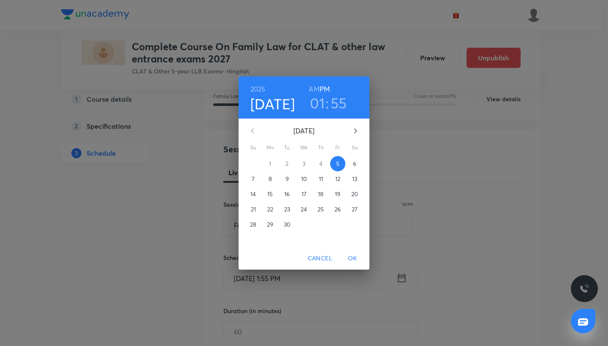
click at [288, 198] on p "16" at bounding box center [286, 194] width 5 height 8
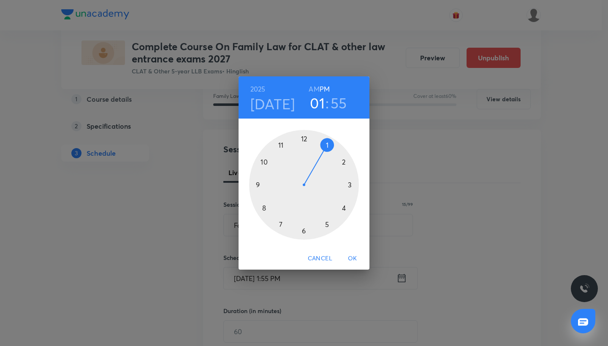
click at [304, 235] on div at bounding box center [304, 185] width 110 height 110
click at [279, 225] on div at bounding box center [304, 185] width 110 height 110
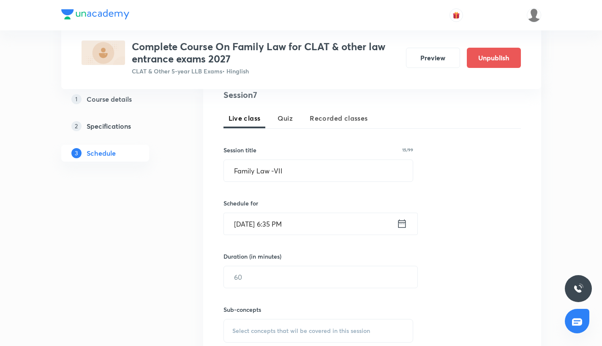
scroll to position [175, 0]
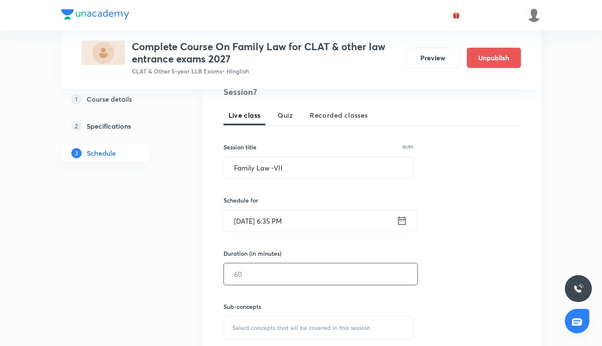
click at [270, 263] on div "​" at bounding box center [320, 274] width 194 height 22
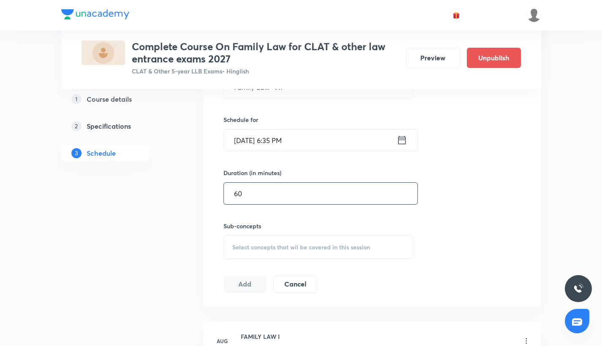
scroll to position [269, 0]
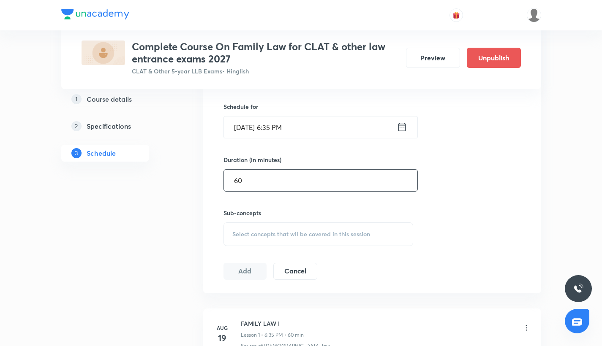
type input "60"
click at [253, 228] on div "Select concepts that wil be covered in this session" at bounding box center [318, 235] width 190 height 24
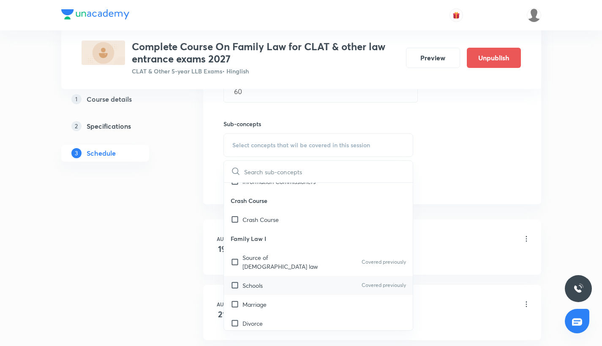
scroll to position [334, 0]
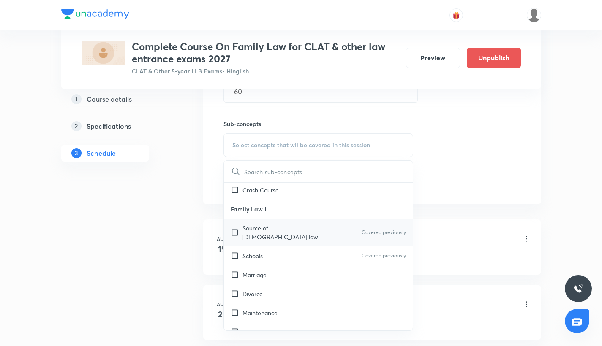
click at [231, 224] on input "checkbox" at bounding box center [237, 233] width 12 height 18
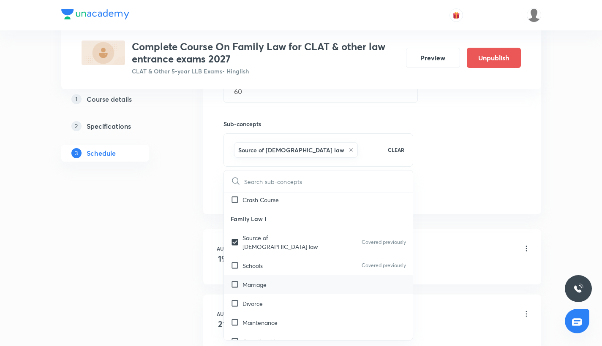
click at [236, 275] on div "Marriage" at bounding box center [318, 284] width 189 height 19
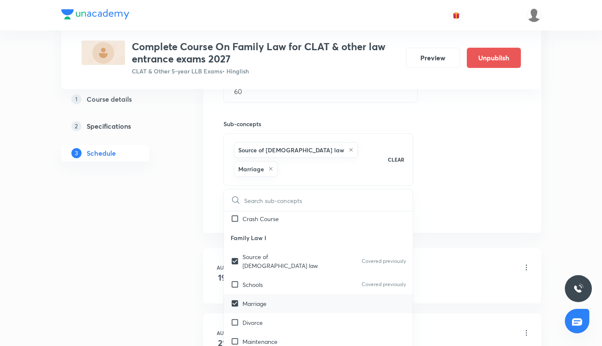
checkbox input "true"
click at [235, 280] on input "checkbox" at bounding box center [237, 284] width 12 height 9
checkbox input "true"
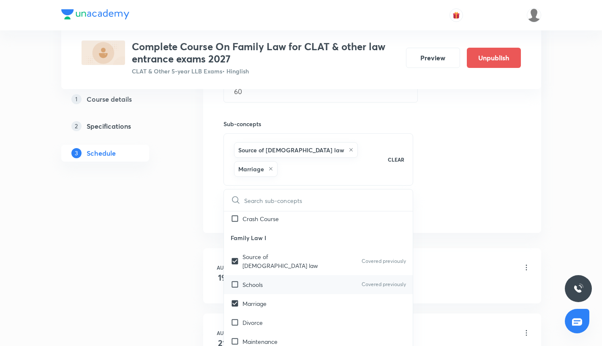
checkbox input "true"
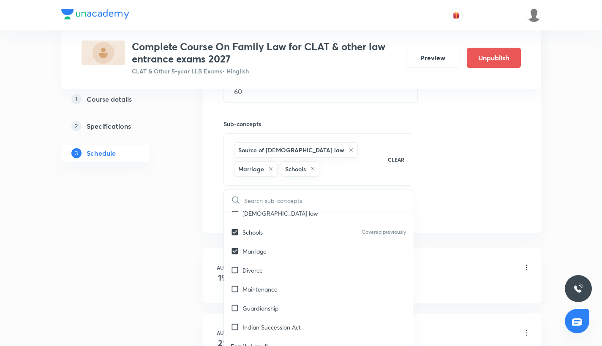
scroll to position [389, 0]
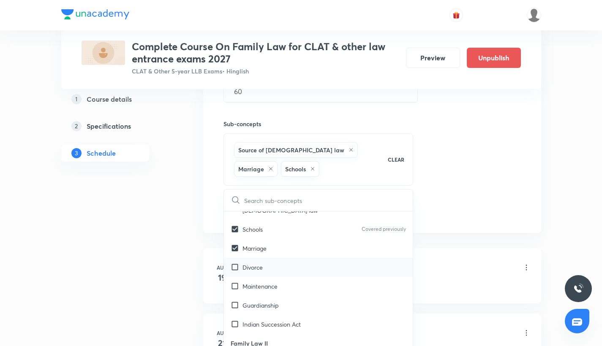
click at [234, 263] on input "checkbox" at bounding box center [237, 267] width 12 height 9
checkbox input "true"
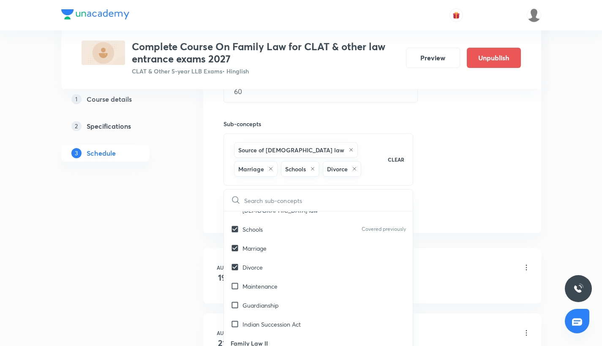
click at [464, 134] on div "Session 7 Live class Quiz Recorded classes Session title 15/99 Family Law -VII …" at bounding box center [371, 61] width 297 height 317
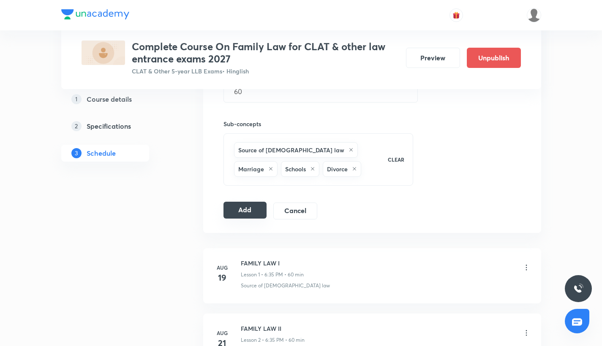
click at [258, 205] on button "Add" at bounding box center [244, 210] width 43 height 17
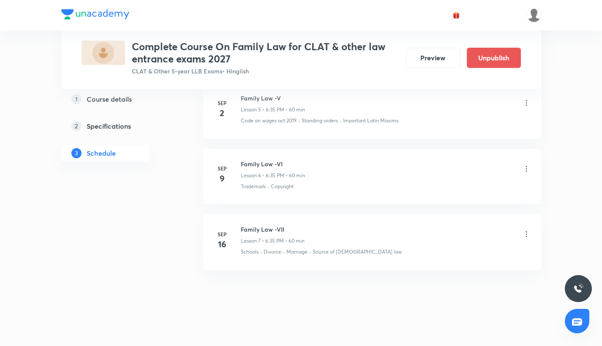
scroll to position [758, 0]
click at [360, 4] on div at bounding box center [301, 15] width 480 height 30
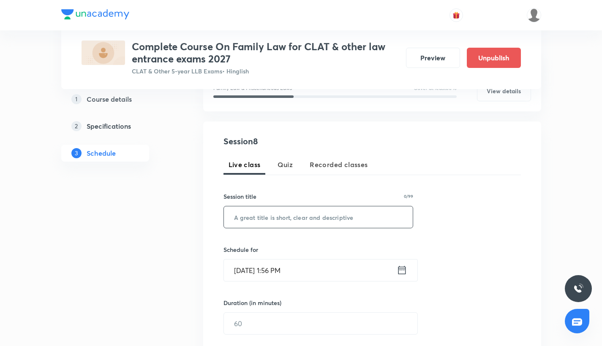
scroll to position [129, 0]
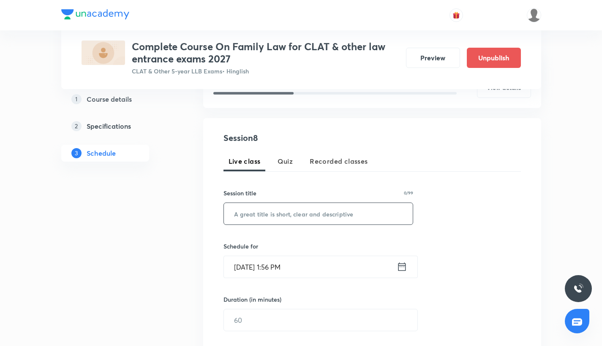
click at [274, 206] on input "text" at bounding box center [318, 214] width 189 height 22
paste input "Family Law -VIII"
type input "Family Law -VIII"
click at [251, 267] on input "[DATE] 1:56 PM" at bounding box center [310, 267] width 173 height 22
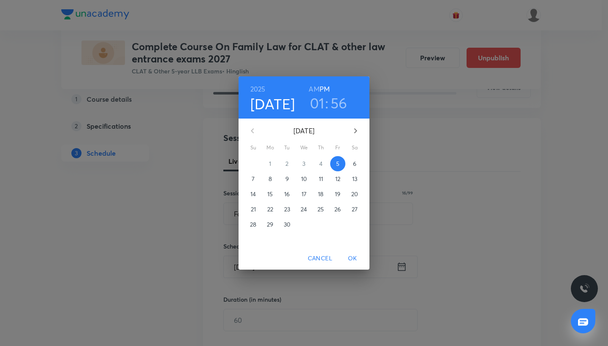
click at [288, 210] on p "23" at bounding box center [287, 209] width 6 height 8
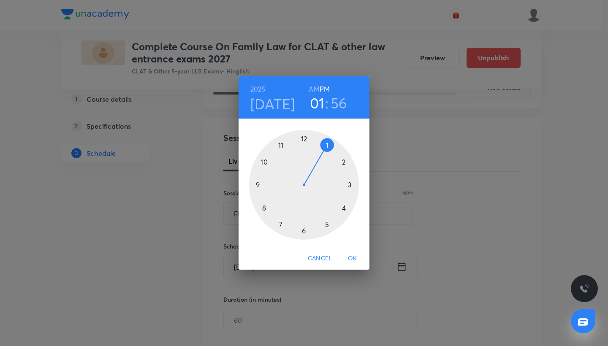
click at [304, 232] on div at bounding box center [304, 185] width 110 height 110
click at [279, 225] on div at bounding box center [304, 185] width 110 height 110
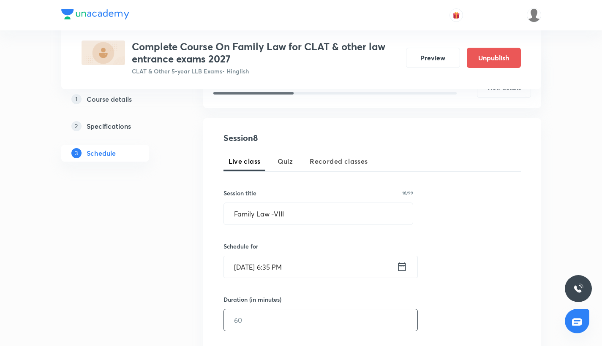
click at [272, 318] on input "text" at bounding box center [320, 321] width 193 height 22
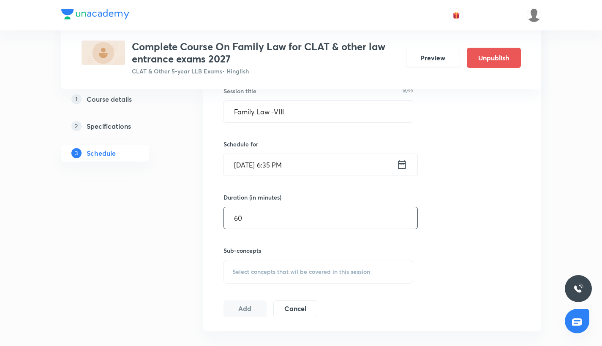
scroll to position [246, 0]
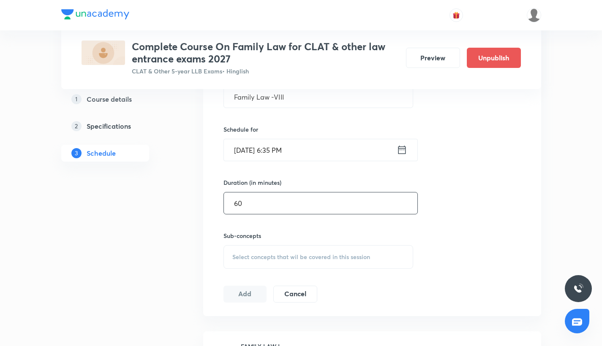
type input "60"
click at [283, 251] on div "Select concepts that wil be covered in this session" at bounding box center [318, 257] width 190 height 24
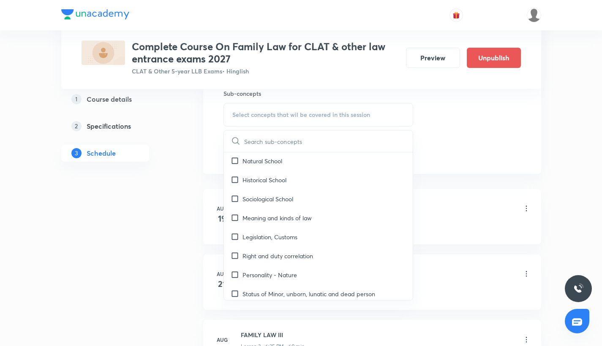
scroll to position [773, 0]
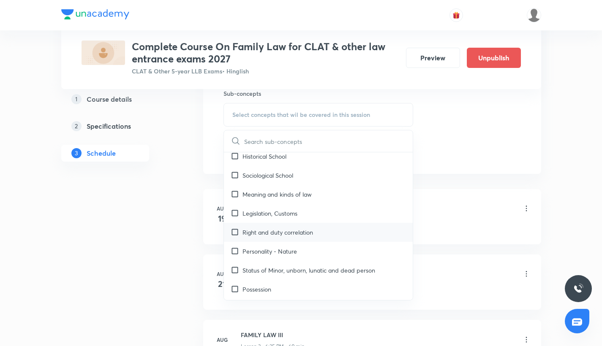
click at [234, 228] on input "checkbox" at bounding box center [237, 232] width 12 height 9
checkbox input "true"
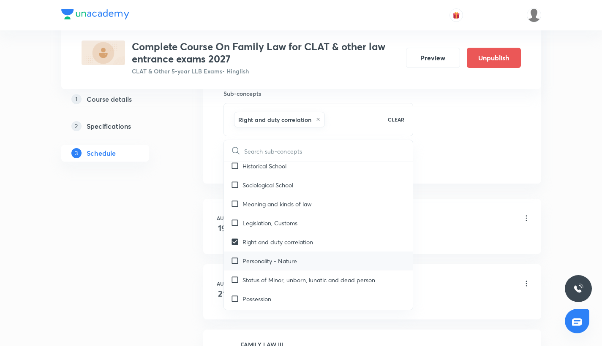
click at [236, 257] on input "checkbox" at bounding box center [237, 261] width 12 height 9
checkbox input "true"
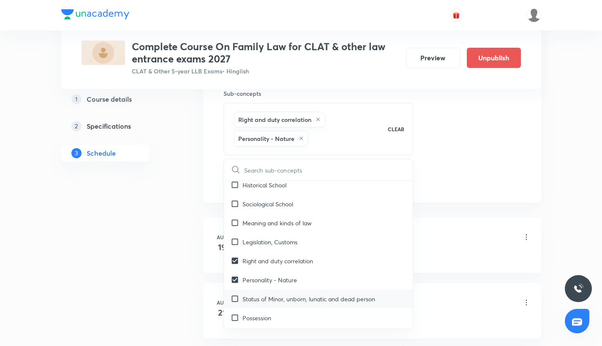
click at [234, 295] on input "checkbox" at bounding box center [237, 299] width 12 height 9
checkbox input "true"
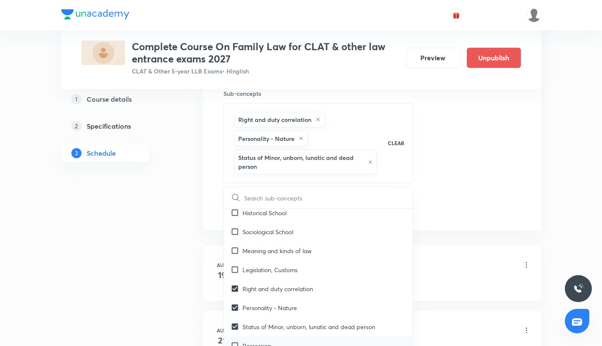
click at [234, 337] on div "Possession" at bounding box center [318, 346] width 189 height 19
checkbox input "true"
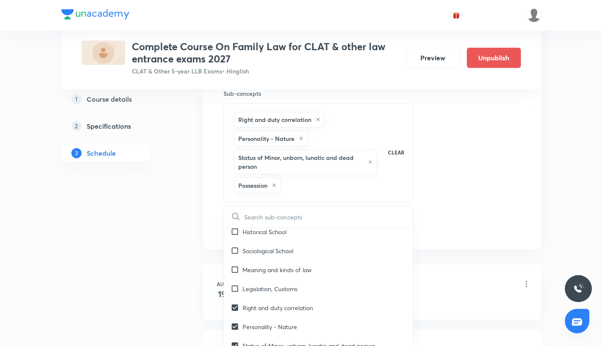
click at [437, 206] on div "Session 8 Live class Quiz Recorded classes Session title 16/99 Family Law -VIII…" at bounding box center [371, 54] width 297 height 364
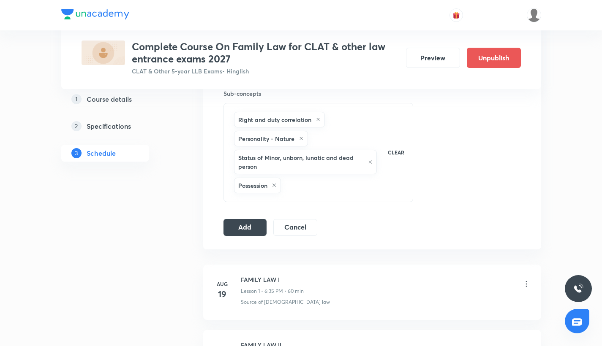
click at [223, 228] on div "Session 8 Live class Quiz Recorded classes Session title 16/99 Family Law -VIII…" at bounding box center [372, 54] width 338 height 391
click at [242, 231] on button "Add" at bounding box center [244, 226] width 43 height 17
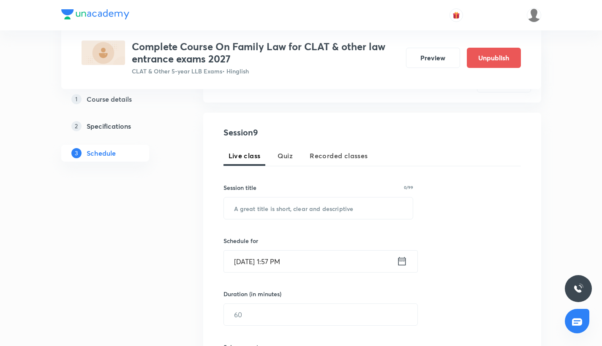
scroll to position [133, 0]
click at [248, 212] on input "text" at bounding box center [318, 210] width 189 height 22
paste input "Family Law -IX"
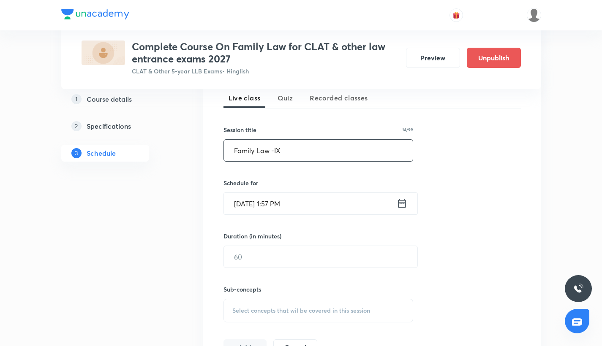
scroll to position [207, 0]
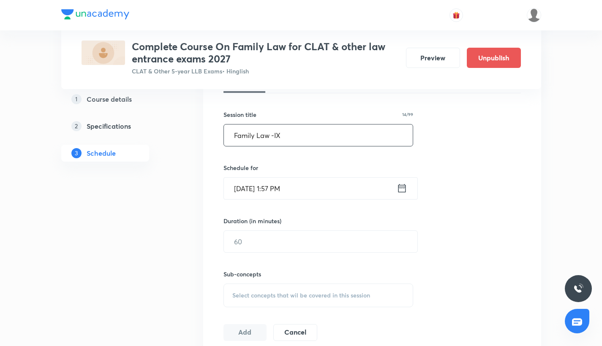
type input "Family Law -IX"
click at [242, 192] on input "[DATE] 1:57 PM" at bounding box center [310, 189] width 173 height 22
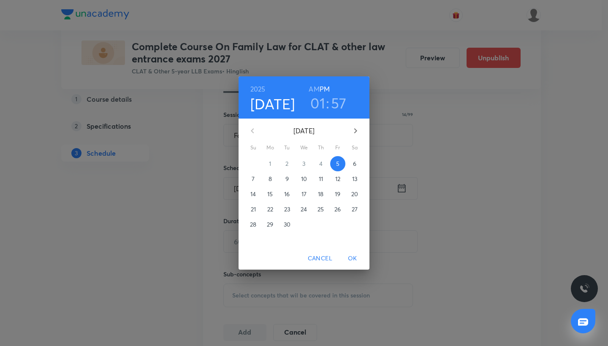
click at [289, 227] on p "30" at bounding box center [287, 224] width 7 height 8
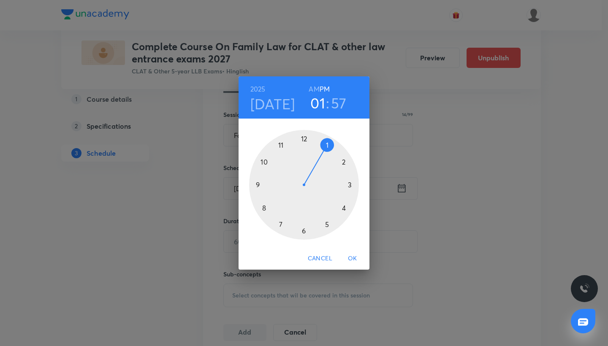
click at [302, 230] on div at bounding box center [304, 185] width 110 height 110
click at [279, 223] on div at bounding box center [304, 185] width 110 height 110
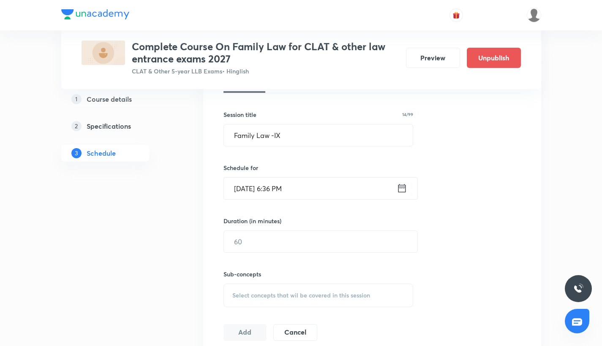
click at [285, 193] on input "[DATE] 6:36 PM" at bounding box center [310, 189] width 173 height 22
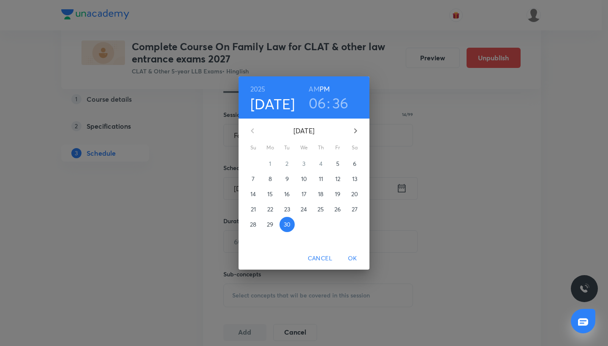
click at [338, 101] on h3 "36" at bounding box center [340, 103] width 16 height 18
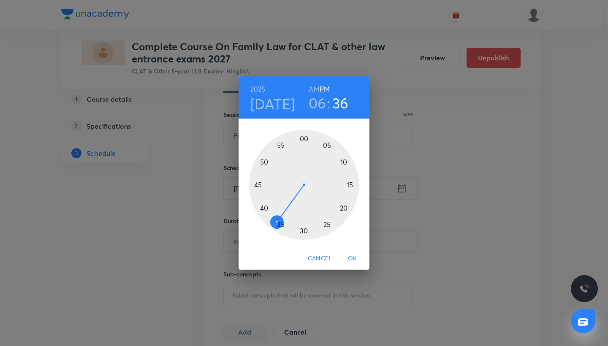
click at [282, 221] on div at bounding box center [304, 185] width 110 height 110
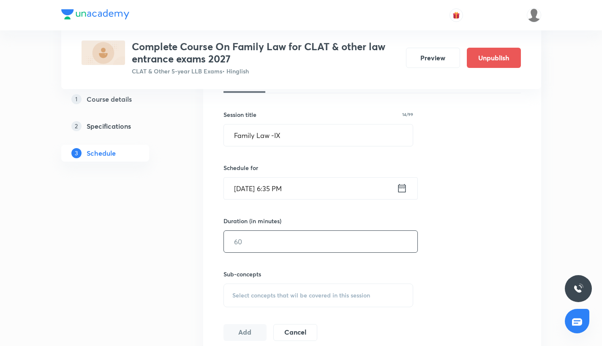
click at [266, 240] on input "text" at bounding box center [320, 242] width 193 height 22
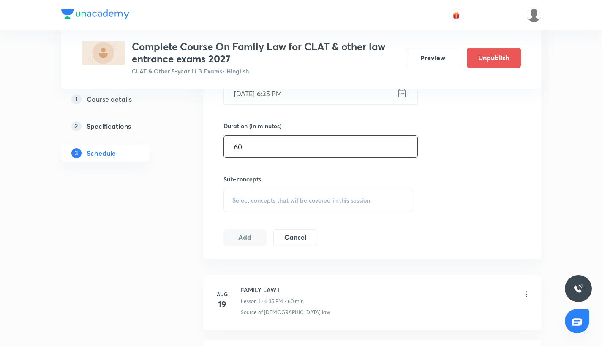
scroll to position [310, 0]
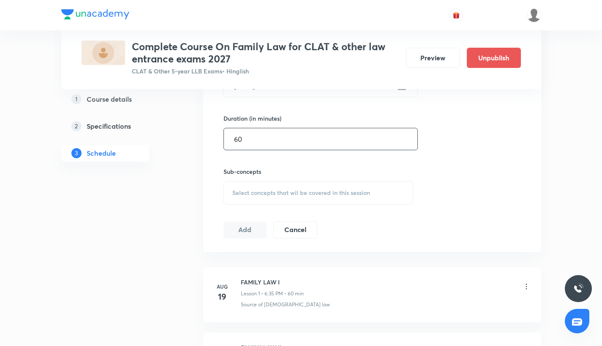
type input "60"
click at [284, 182] on div "Select concepts that wil be covered in this session" at bounding box center [318, 193] width 190 height 24
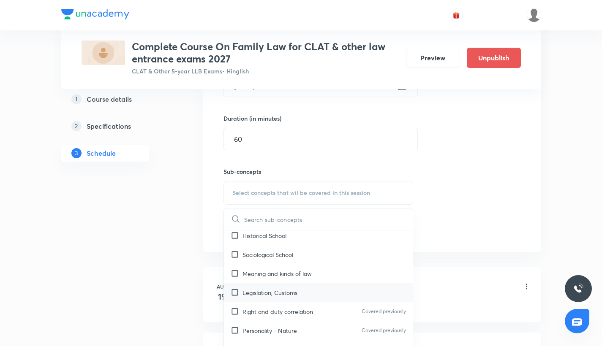
scroll to position [782, 0]
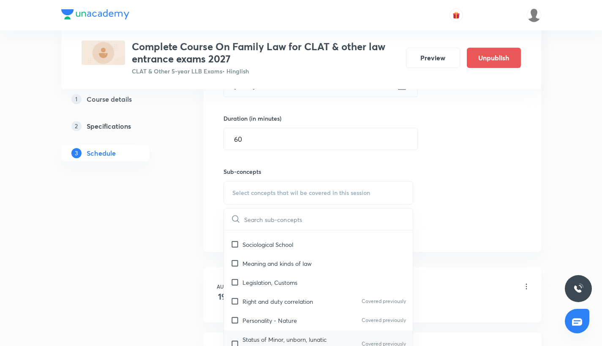
click at [235, 335] on input "checkbox" at bounding box center [237, 344] width 12 height 18
checkbox input "true"
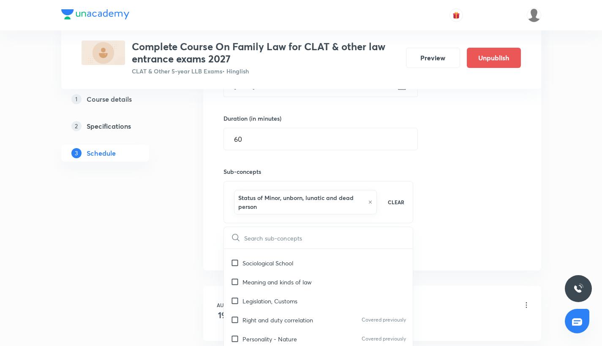
click at [459, 187] on div "Session 9 Live class Quiz Recorded classes Session title 14/99 Family Law -IX ​…" at bounding box center [371, 104] width 297 height 307
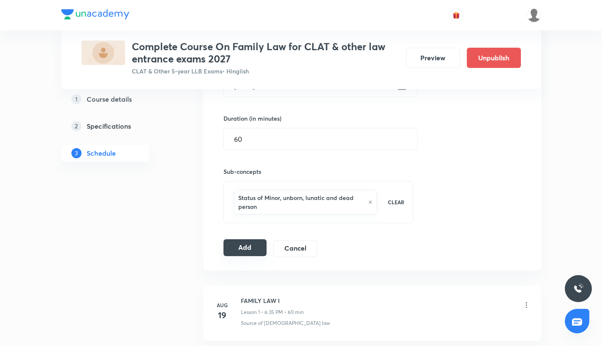
click at [252, 252] on button "Add" at bounding box center [244, 247] width 43 height 17
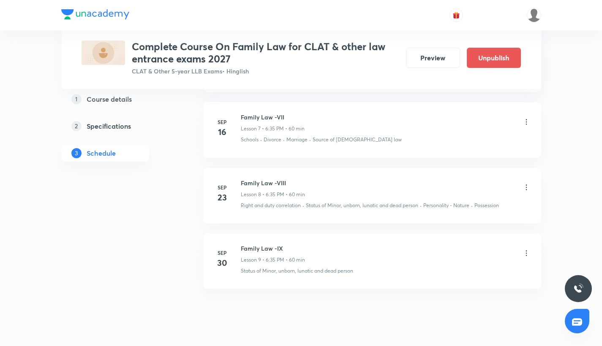
scroll to position [870, 0]
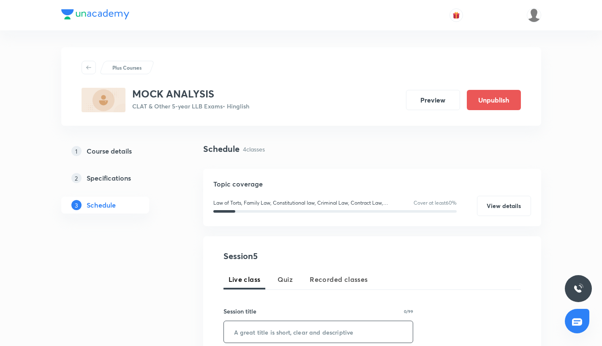
click at [266, 323] on input "text" at bounding box center [318, 332] width 189 height 22
paste input "MOCK ANALYSIS - LEGAL"
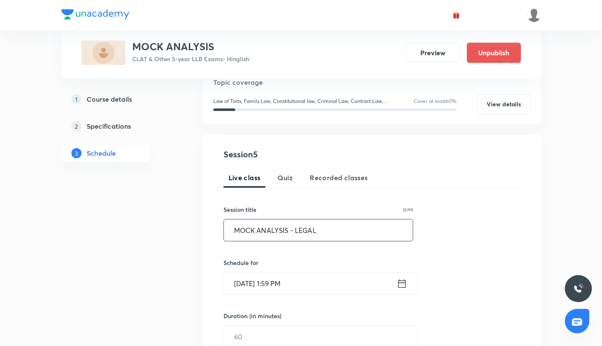
type input "MOCK ANALYSIS - LEGAL"
click at [259, 283] on input "Sep 5, 2025, 1:59 PM" at bounding box center [310, 284] width 173 height 22
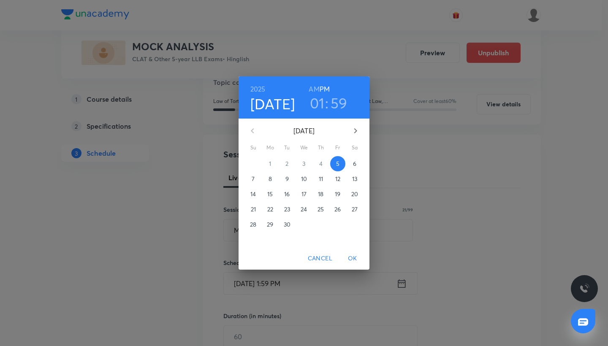
click at [266, 196] on span "15" at bounding box center [270, 194] width 15 height 8
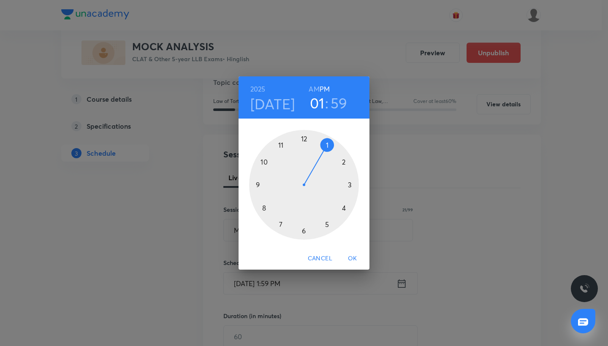
click at [280, 146] on div at bounding box center [304, 185] width 110 height 110
click at [316, 86] on h6 "AM" at bounding box center [314, 89] width 11 height 12
click at [303, 136] on div at bounding box center [304, 185] width 110 height 110
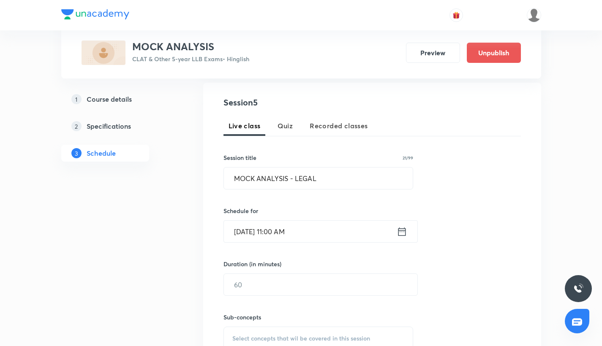
scroll to position [166, 0]
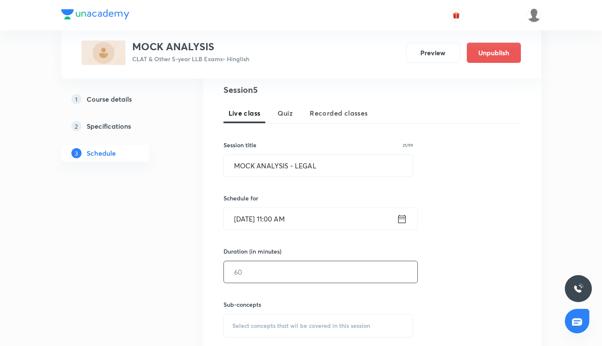
click at [283, 270] on input "text" at bounding box center [320, 272] width 193 height 22
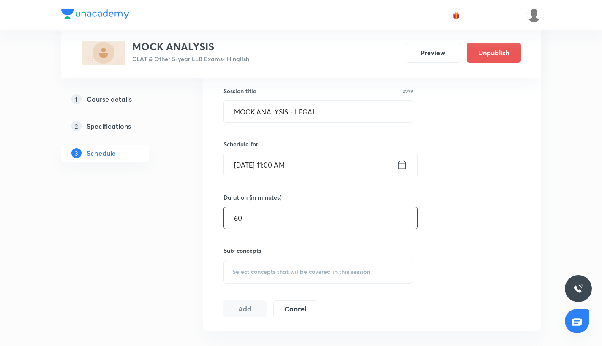
scroll to position [237, 0]
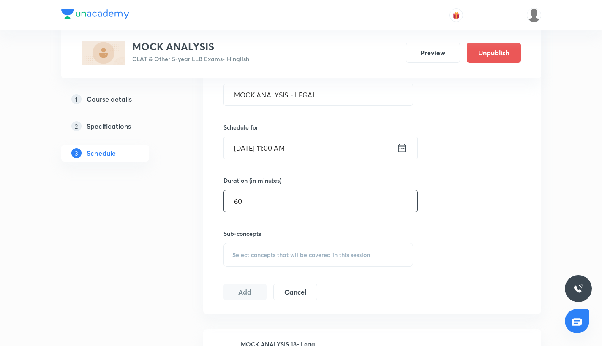
type input "60"
click at [327, 252] on span "Select concepts that wil be covered in this session" at bounding box center [301, 255] width 138 height 7
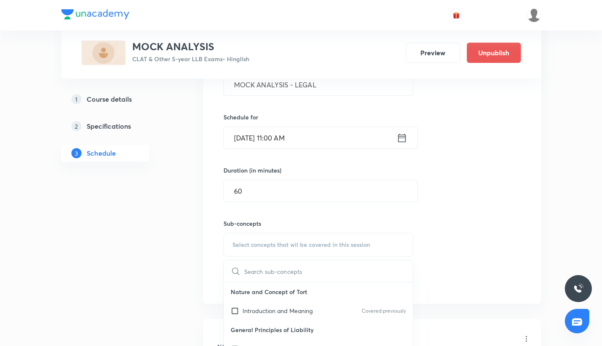
scroll to position [340, 0]
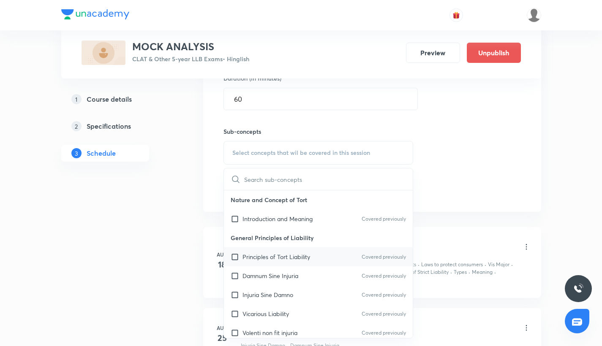
click at [234, 257] on input "checkbox" at bounding box center [237, 257] width 12 height 9
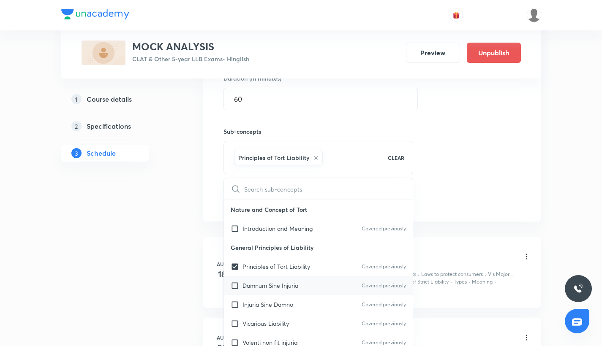
click at [234, 293] on div "Damnum Sine Injuria Covered previously" at bounding box center [318, 285] width 189 height 19
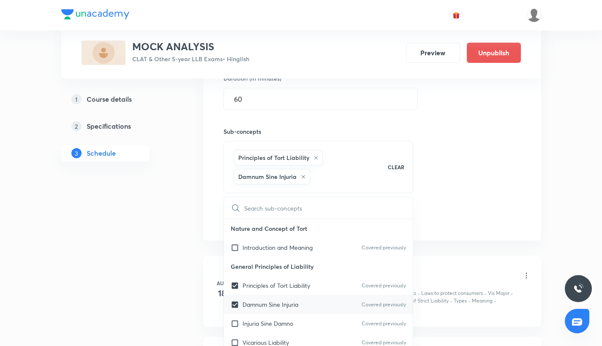
checkbox input "true"
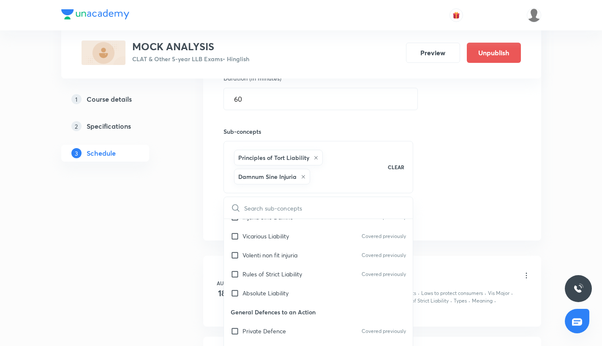
scroll to position [111, 0]
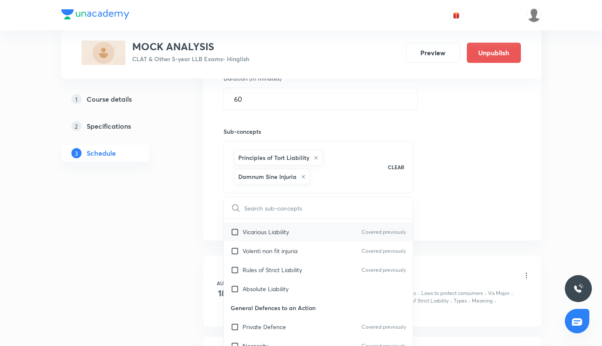
click at [237, 239] on div "Vicarious Liability Covered previously" at bounding box center [318, 232] width 189 height 19
checkbox input "true"
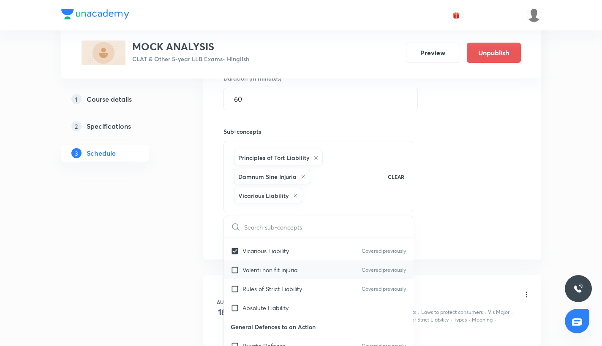
click at [232, 271] on input "checkbox" at bounding box center [237, 270] width 12 height 9
checkbox input "true"
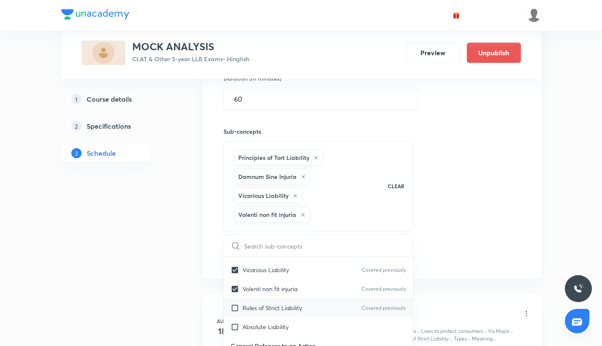
click at [234, 303] on div "Rules of Strict Liability Covered previously" at bounding box center [318, 308] width 189 height 19
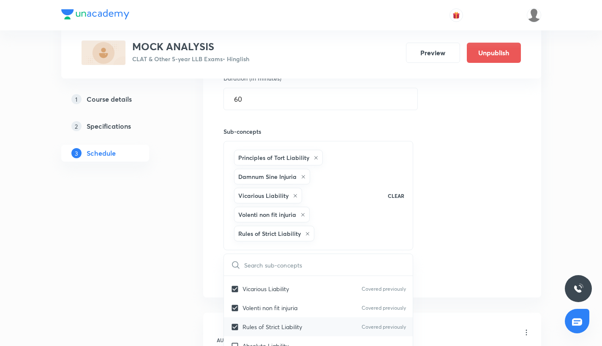
checkbox input "true"
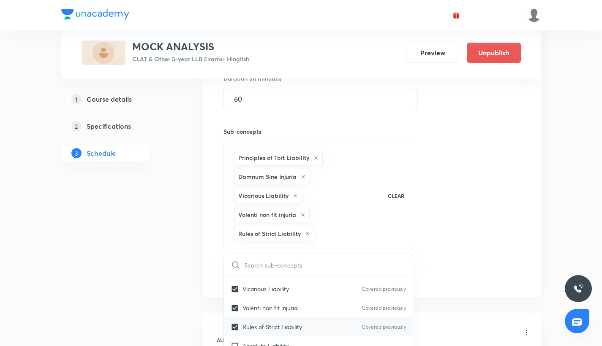
scroll to position [156, 0]
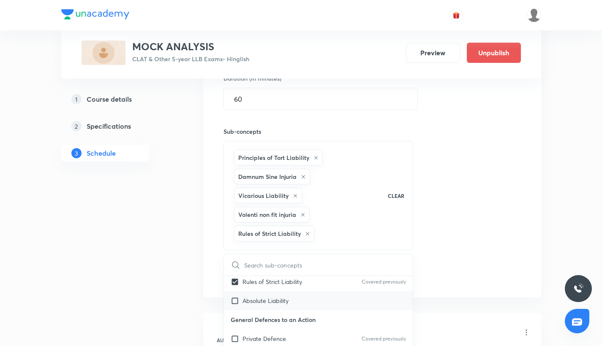
click at [233, 301] on input "checkbox" at bounding box center [237, 300] width 12 height 9
checkbox input "true"
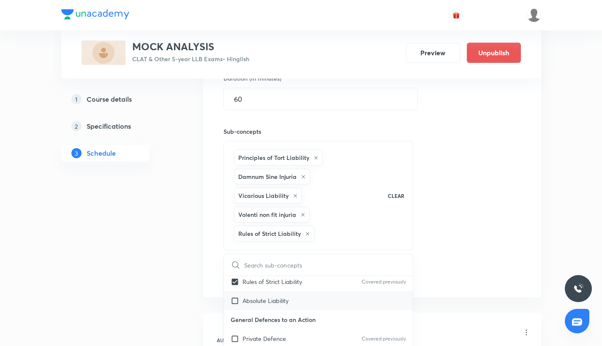
checkbox input "true"
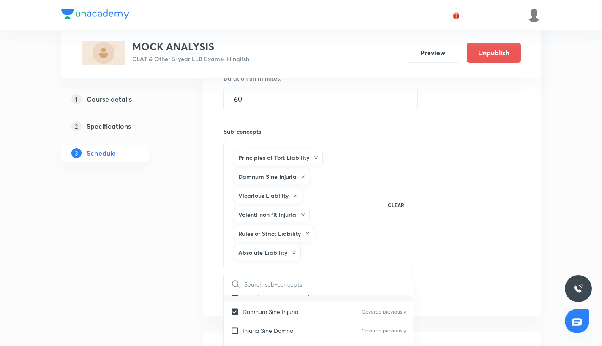
scroll to position [68, 0]
click at [234, 334] on input "checkbox" at bounding box center [237, 331] width 12 height 9
checkbox input "true"
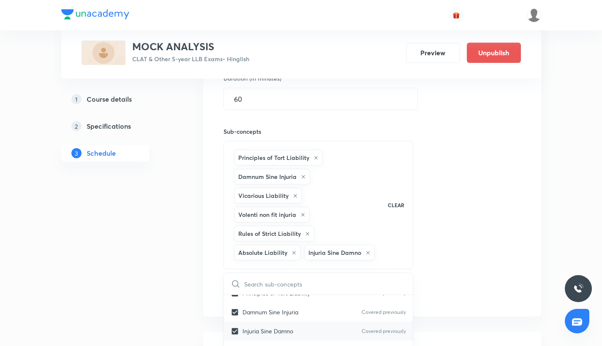
checkbox input "true"
click at [456, 157] on div "Session 5 Live class Quiz Recorded classes Session title 21/99 MOCK ANALYSIS - …" at bounding box center [371, 106] width 297 height 393
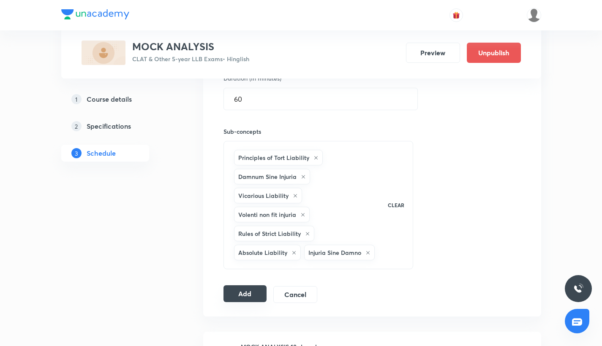
click at [236, 292] on button "Add" at bounding box center [244, 293] width 43 height 17
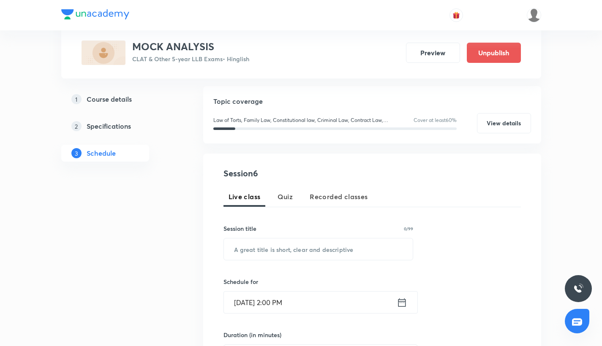
scroll to position [90, 0]
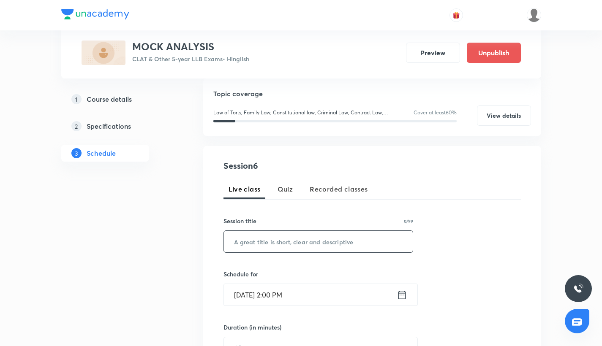
click at [266, 242] on input "text" at bounding box center [318, 242] width 189 height 22
paste input "MOCK ANALYSIS - LEGAL"
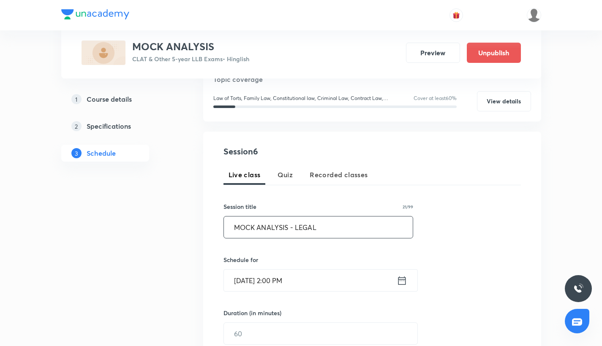
scroll to position [105, 0]
type input "MOCK ANALYSIS - LEGAL"
click at [239, 289] on input "Sep 5, 2025, 2:00 PM" at bounding box center [310, 280] width 173 height 22
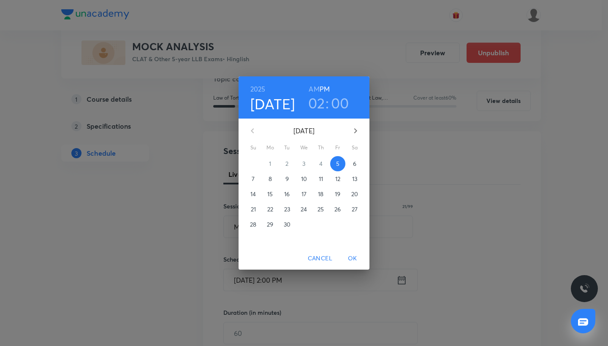
click at [272, 209] on p "22" at bounding box center [270, 209] width 6 height 8
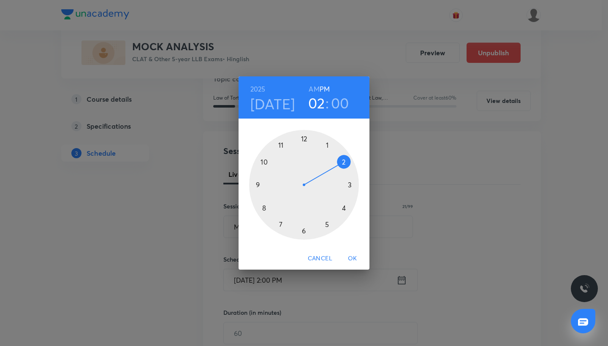
click at [282, 144] on div at bounding box center [304, 185] width 110 height 110
click at [313, 87] on h6 "AM" at bounding box center [314, 89] width 11 height 12
click at [350, 258] on span "OK" at bounding box center [352, 258] width 20 height 11
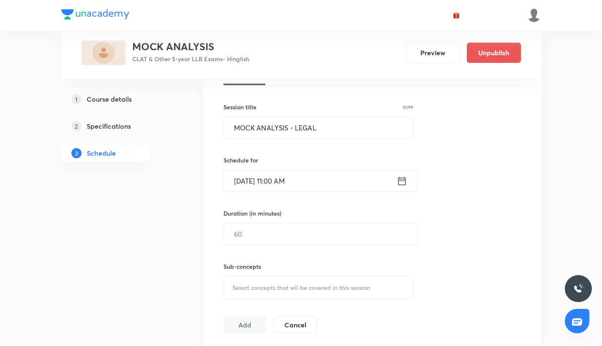
scroll to position [219, 0]
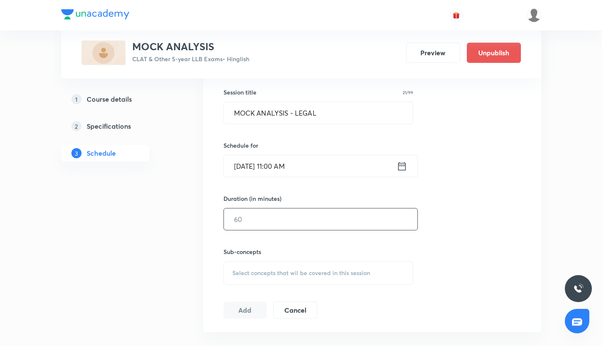
click at [239, 209] on input "text" at bounding box center [320, 220] width 193 height 22
type input "60"
click at [243, 271] on span "Select concepts that wil be covered in this session" at bounding box center [301, 273] width 138 height 7
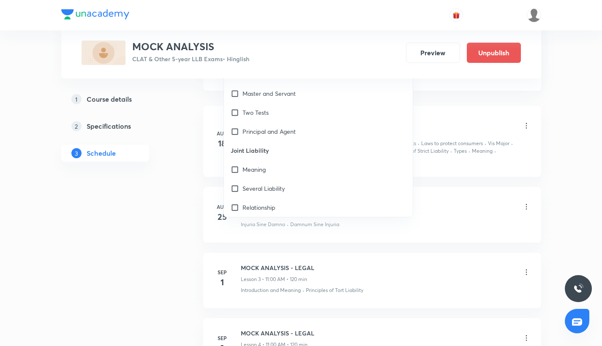
scroll to position [361, 0]
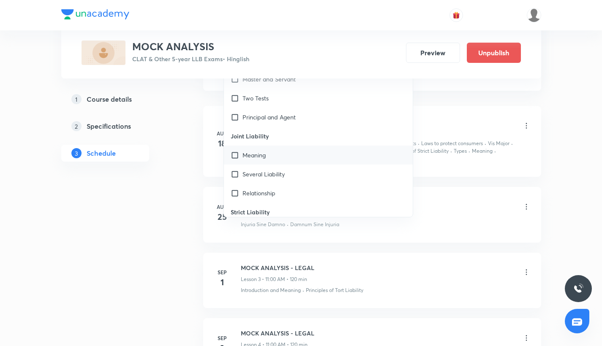
click at [233, 152] on input "checkbox" at bounding box center [237, 155] width 12 height 9
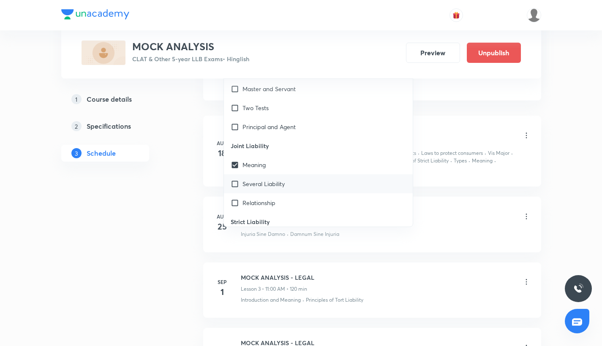
click at [233, 190] on div "Several Liability" at bounding box center [318, 183] width 189 height 19
checkbox input "true"
click at [234, 198] on div "Relationship" at bounding box center [318, 202] width 189 height 19
checkbox input "true"
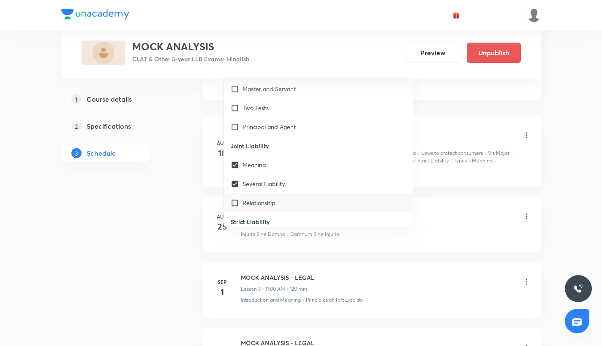
checkbox input "true"
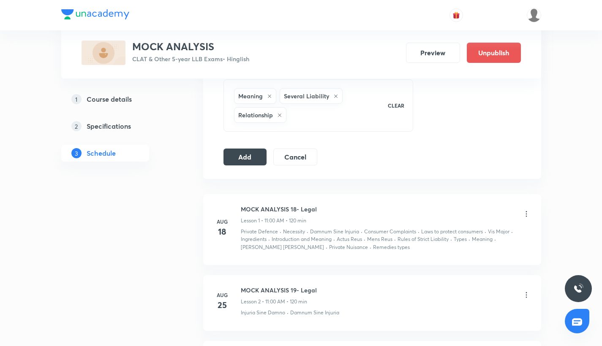
scroll to position [398, 0]
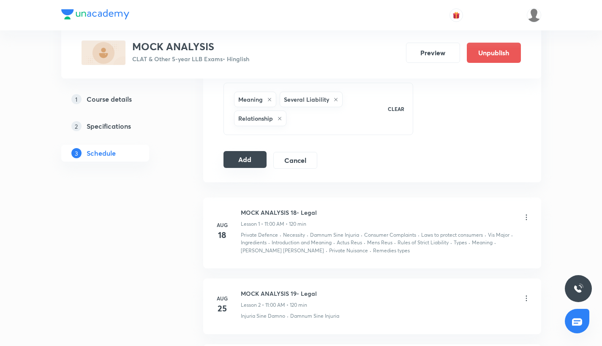
click at [265, 160] on button "Add" at bounding box center [244, 159] width 43 height 17
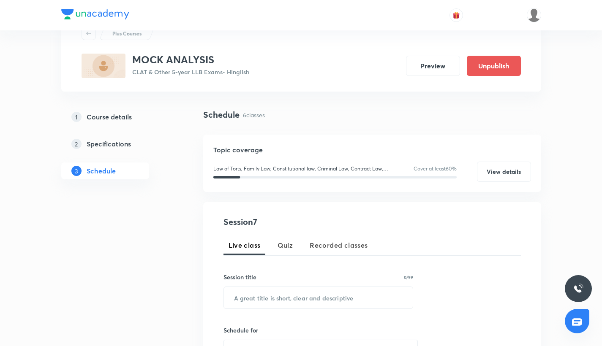
scroll to position [41, 0]
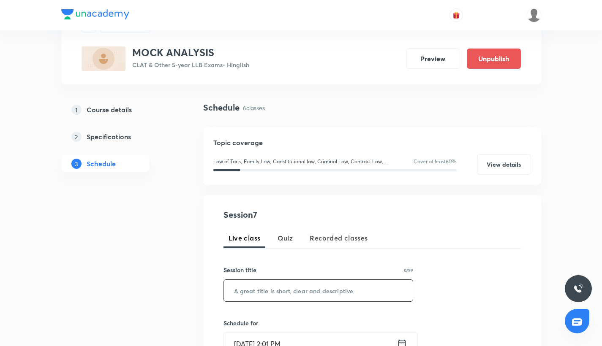
click at [257, 289] on input "text" at bounding box center [318, 291] width 189 height 22
paste input "MOCK ANALYSIS - LEGAL"
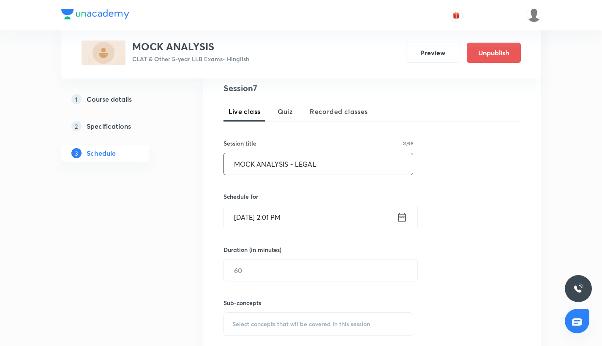
scroll to position [176, 0]
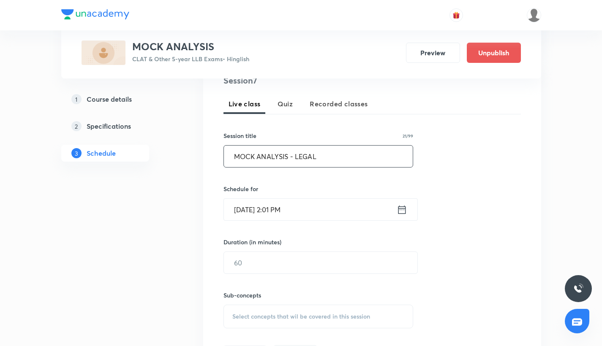
type input "MOCK ANALYSIS - LEGAL"
click at [247, 209] on input "Sep 5, 2025, 2:01 PM" at bounding box center [310, 210] width 173 height 22
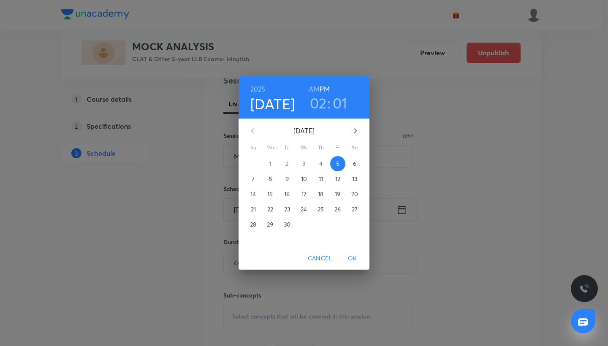
click at [366, 3] on div "2025 Sep 5 02 : 01 AM PM September 2025 Su Mo Tu We Th Fr Sa 31 1 2 3 4 5 6 7 8…" at bounding box center [304, 173] width 608 height 346
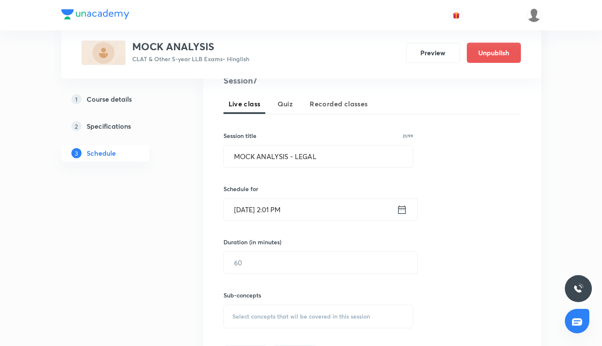
click at [242, 203] on input "Sep 5, 2025, 2:01 PM" at bounding box center [310, 210] width 173 height 22
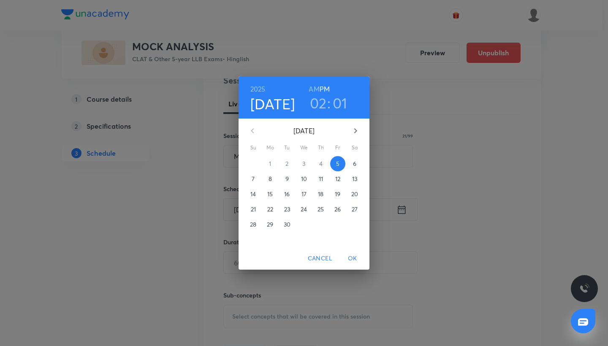
click at [271, 227] on p "29" at bounding box center [270, 224] width 6 height 8
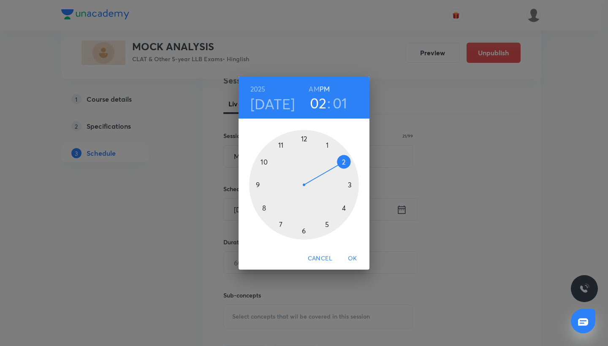
click at [322, 102] on h3 "02" at bounding box center [318, 103] width 17 height 18
click at [281, 144] on div at bounding box center [304, 185] width 110 height 110
click at [304, 139] on div at bounding box center [304, 185] width 110 height 110
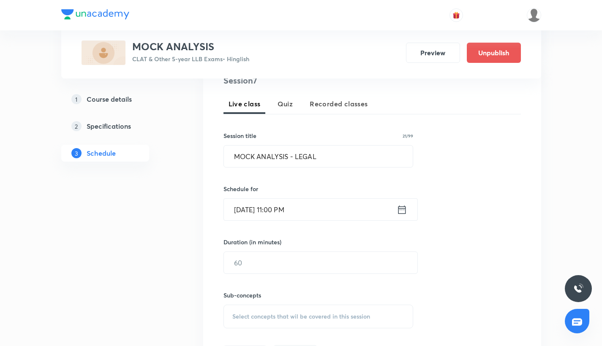
click at [287, 207] on input "Sep 29, 2025, 11:00 PM" at bounding box center [310, 210] width 173 height 22
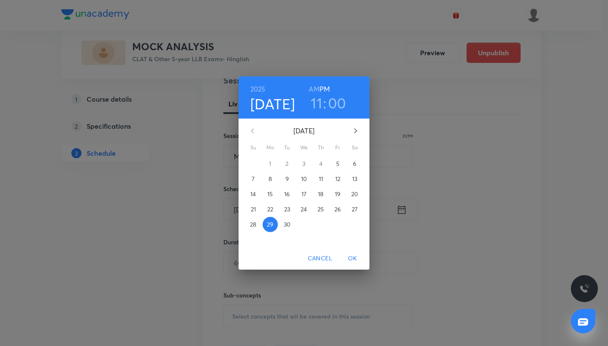
click at [317, 90] on h6 "AM" at bounding box center [314, 89] width 11 height 12
click at [349, 262] on span "OK" at bounding box center [352, 258] width 20 height 11
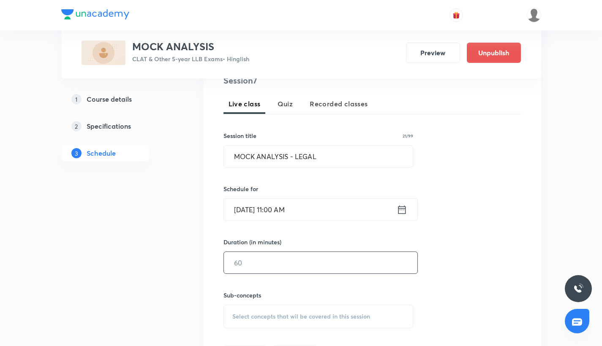
click at [270, 257] on input "text" at bounding box center [320, 263] width 193 height 22
type input "60"
click at [265, 312] on div "Select concepts that wil be covered in this session" at bounding box center [318, 317] width 190 height 24
click at [259, 321] on div "Select concepts that wil be covered in this session" at bounding box center [318, 317] width 190 height 24
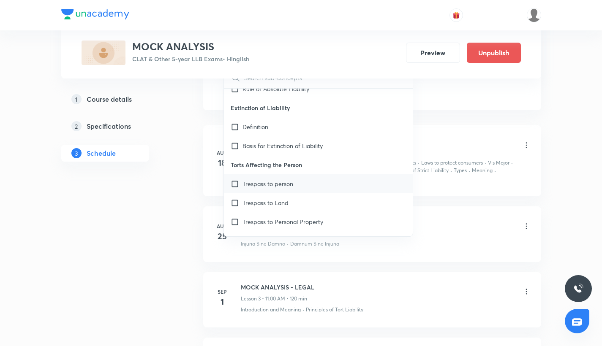
scroll to position [597, 0]
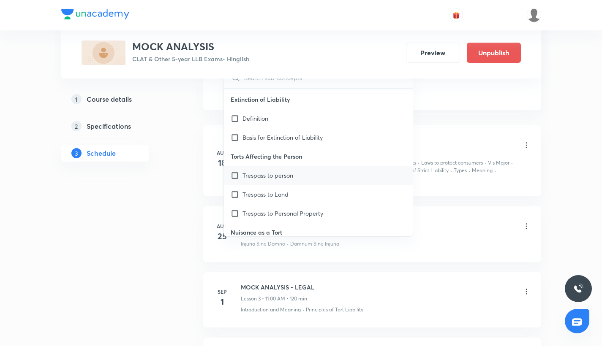
click at [234, 171] on input "checkbox" at bounding box center [237, 175] width 12 height 9
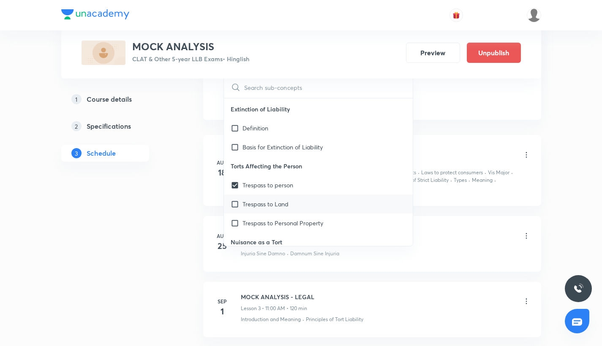
click at [235, 203] on div "Trespass to Land" at bounding box center [318, 204] width 189 height 19
checkbox input "true"
click at [236, 219] on input "checkbox" at bounding box center [237, 223] width 12 height 9
checkbox input "true"
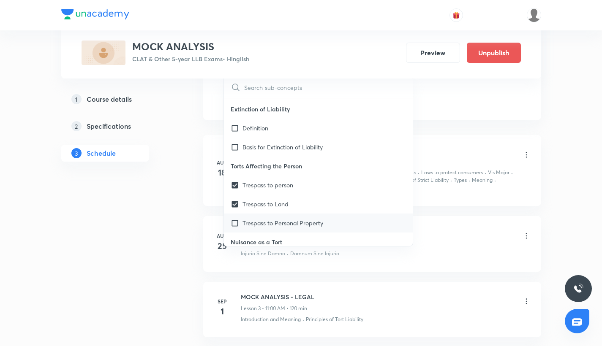
checkbox input "true"
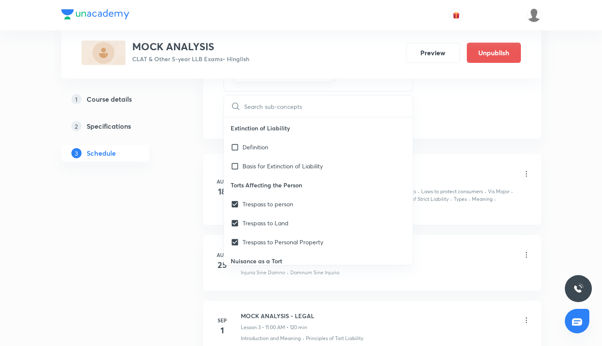
click at [454, 181] on div "MOCK ANALYSIS 18- Legal Lesson 1 • 11:00 AM • 120 min" at bounding box center [386, 175] width 290 height 20
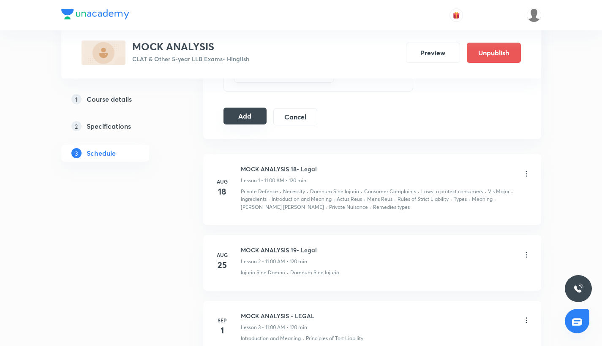
click at [258, 120] on button "Add" at bounding box center [244, 116] width 43 height 17
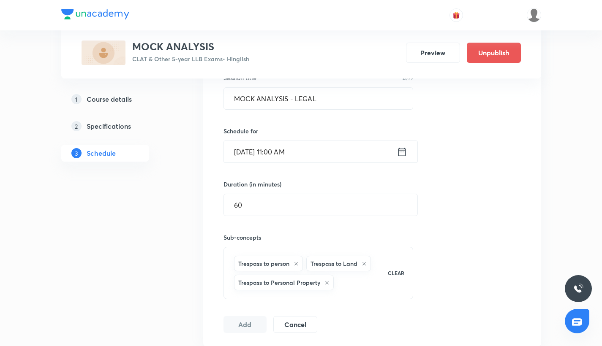
scroll to position [235, 0]
